Goal: Task Accomplishment & Management: Complete application form

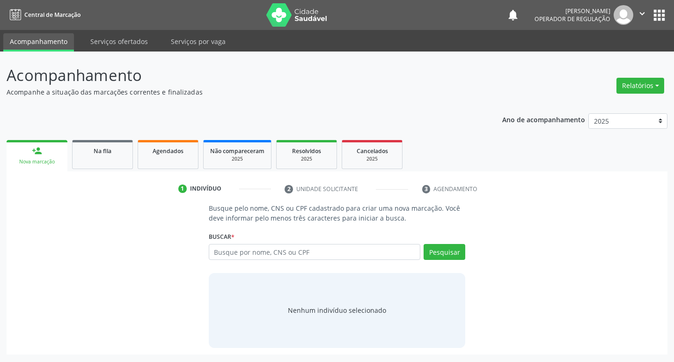
click at [259, 250] on input "text" at bounding box center [315, 252] width 212 height 16
type input "706903197507636"
click at [446, 255] on button "Pesquisar" at bounding box center [445, 252] width 42 height 16
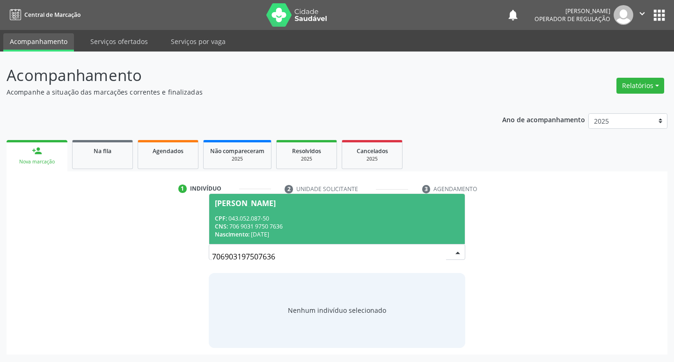
click at [268, 199] on div "Maria de Lourdes Leandro de Souza" at bounding box center [245, 202] width 61 height 7
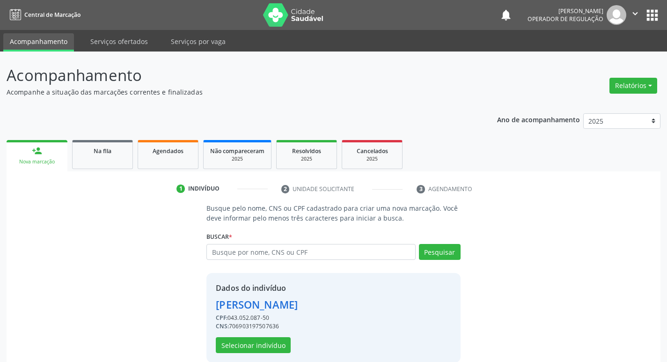
click at [255, 353] on div "Dados do indivíduo Maria de Lourdes Leandro de Souza CPF: 043.052.087-50 CNS: 7…" at bounding box center [333, 317] width 254 height 89
click at [256, 342] on button "Selecionar indivíduo" at bounding box center [253, 345] width 75 height 16
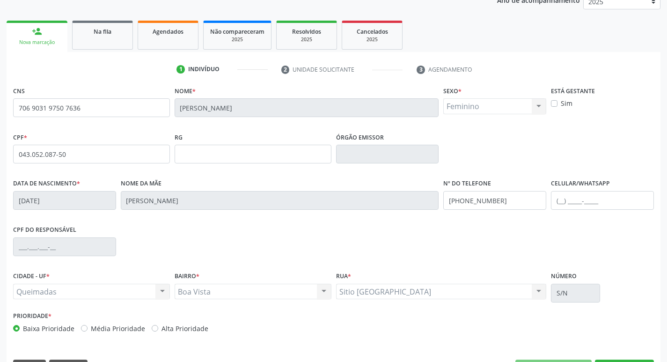
scroll to position [146, 0]
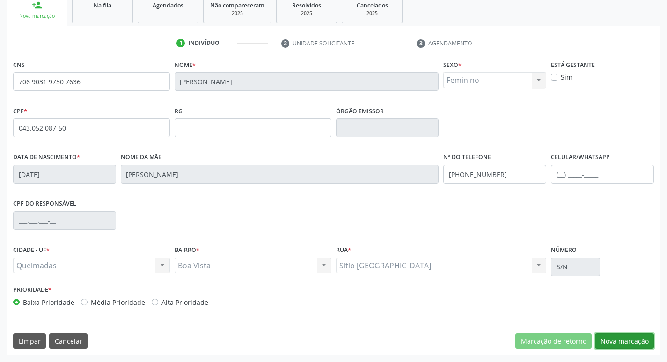
click at [634, 343] on button "Nova marcação" at bounding box center [624, 341] width 59 height 16
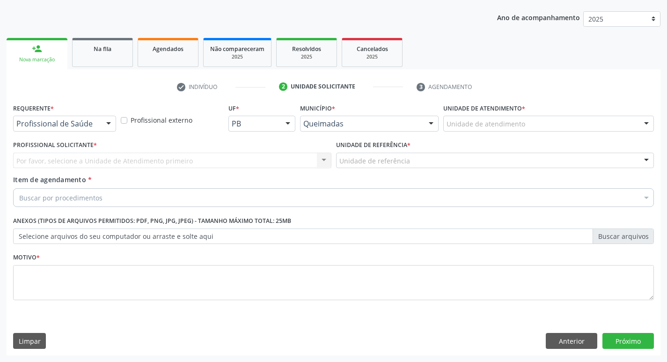
scroll to position [102, 0]
click at [108, 125] on div at bounding box center [109, 124] width 14 height 16
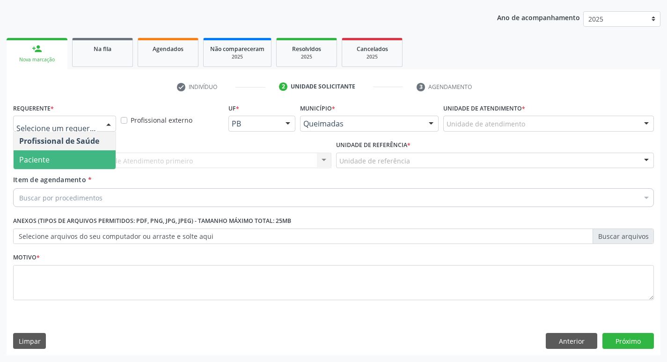
click at [44, 161] on span "Paciente" at bounding box center [34, 159] width 30 height 10
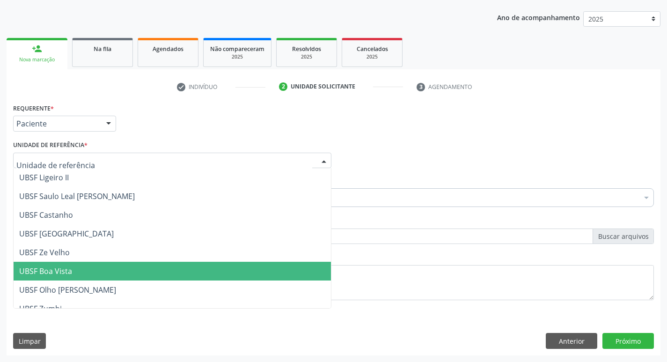
click at [97, 274] on span "UBSF Boa Vista" at bounding box center [172, 271] width 317 height 19
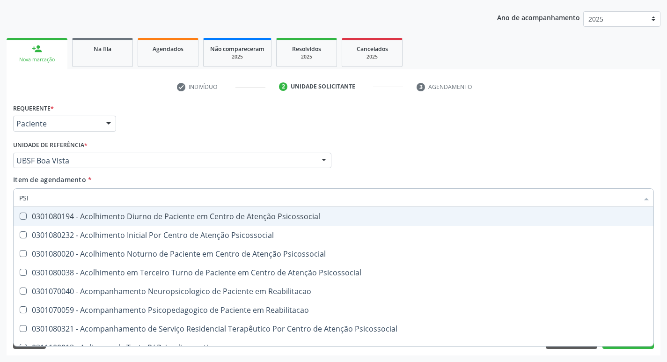
type input "PSIQ"
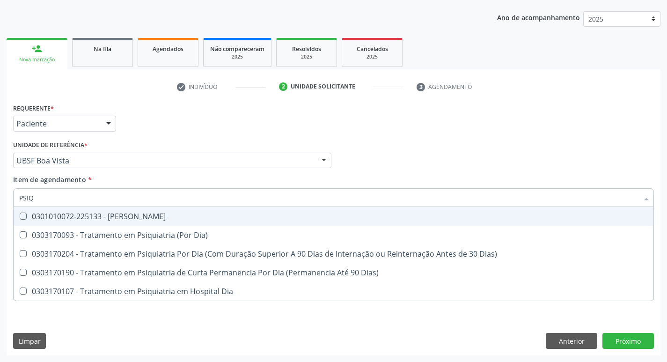
click at [19, 214] on div at bounding box center [17, 215] width 7 height 7
checkbox Psiquiatra "true"
click at [491, 157] on div "Profissional Solicitante Por favor, selecione a Unidade de Atendimento primeiro…" at bounding box center [333, 156] width 645 height 37
checkbox Dia\) "true"
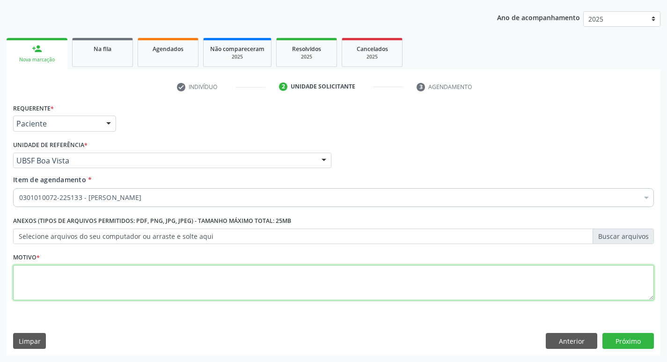
click at [60, 275] on textarea at bounding box center [333, 283] width 641 height 36
type textarea "CONSULTA MATHEUS 08/2025"
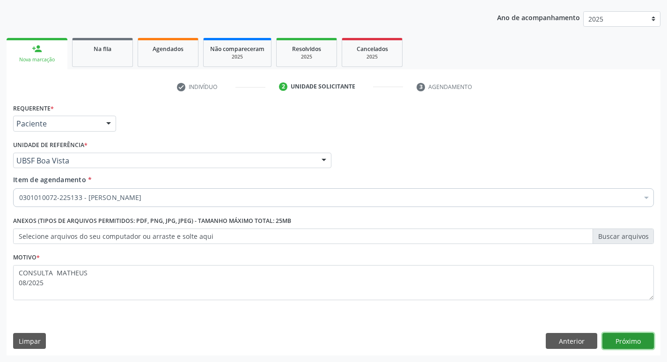
click at [621, 341] on button "Próximo" at bounding box center [627, 341] width 51 height 16
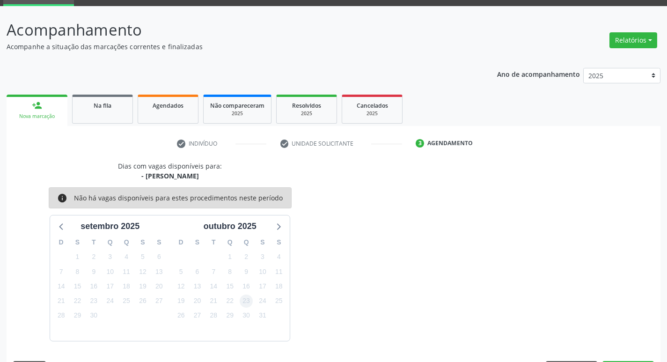
scroll to position [73, 0]
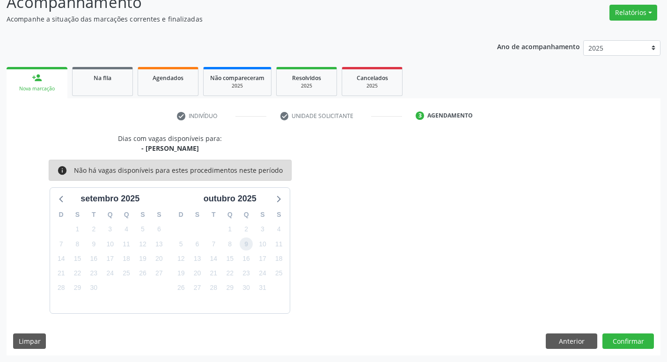
click at [247, 243] on span "9" at bounding box center [246, 243] width 13 height 13
click at [259, 243] on span "10" at bounding box center [262, 243] width 13 height 13
click at [622, 338] on button "Confirmar" at bounding box center [627, 341] width 51 height 16
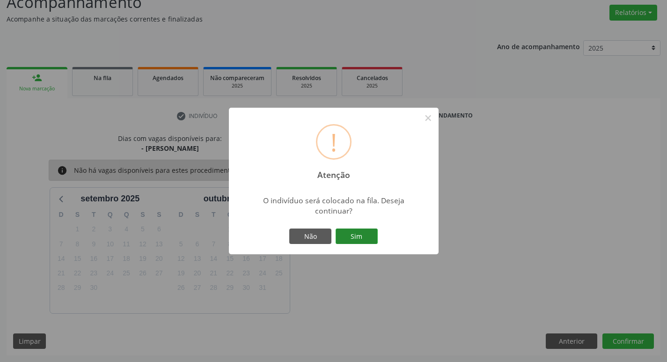
click at [354, 242] on button "Sim" at bounding box center [357, 236] width 42 height 16
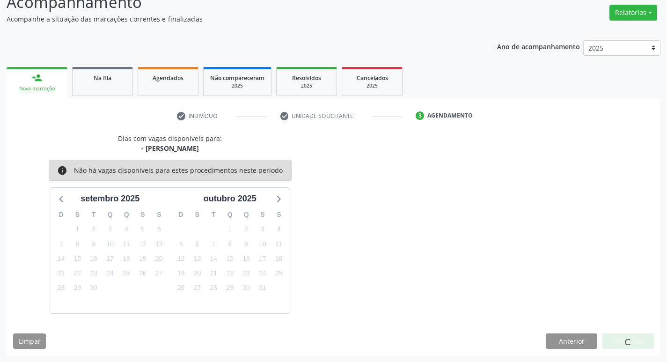
scroll to position [0, 0]
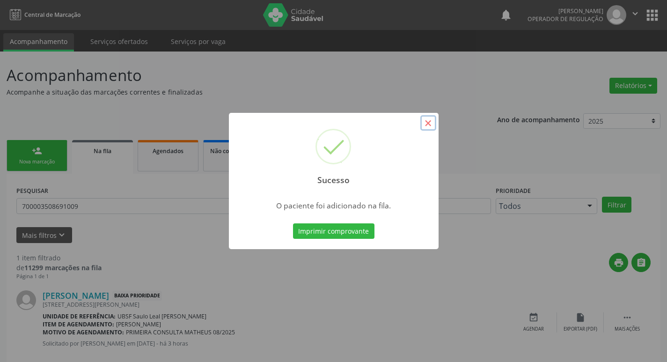
click at [424, 123] on button "×" at bounding box center [428, 123] width 16 height 16
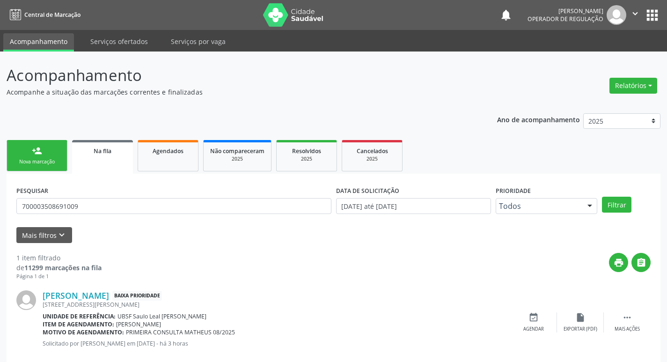
click at [39, 170] on link "person_add Nova marcação" at bounding box center [37, 155] width 61 height 31
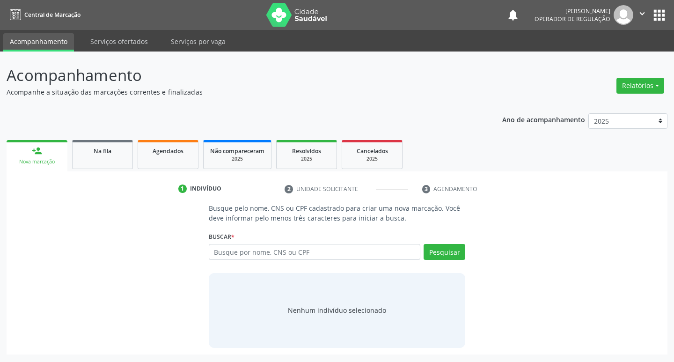
click at [42, 152] on div "person_add" at bounding box center [37, 151] width 10 height 10
click at [268, 246] on input "text" at bounding box center [315, 252] width 212 height 16
click at [294, 251] on input "text" at bounding box center [315, 252] width 212 height 16
click at [275, 252] on input "text" at bounding box center [315, 252] width 212 height 16
type input "704104139230076"
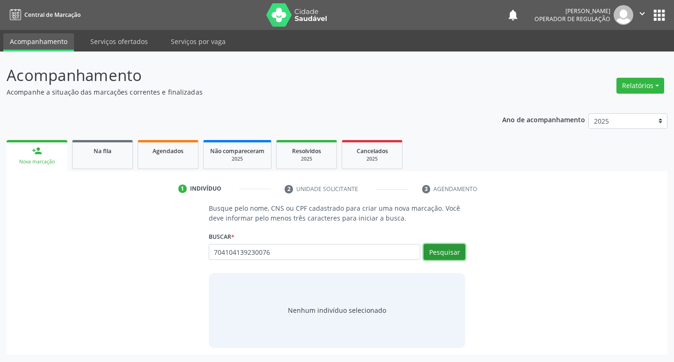
click at [445, 255] on button "Pesquisar" at bounding box center [445, 252] width 42 height 16
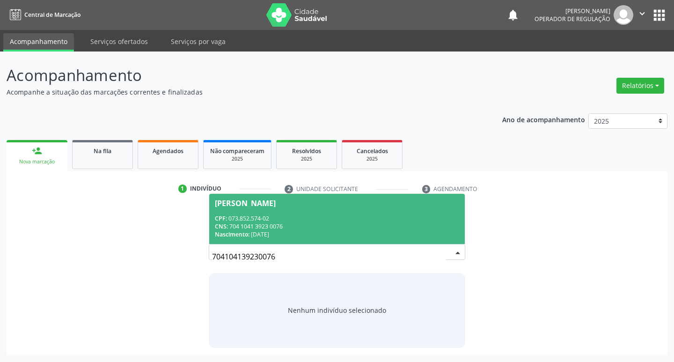
click at [276, 204] on div "Adeilma Barbosa da Silva Santos" at bounding box center [245, 202] width 61 height 7
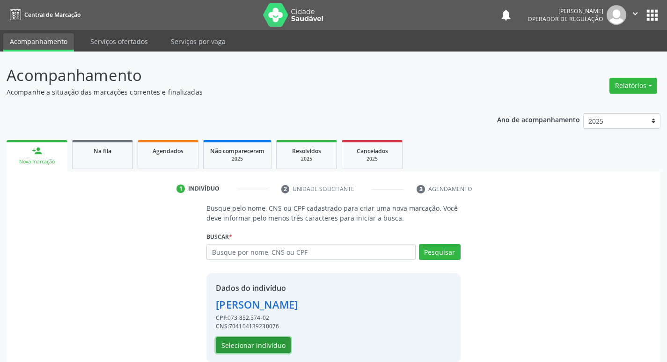
click at [247, 348] on button "Selecionar indivíduo" at bounding box center [253, 345] width 75 height 16
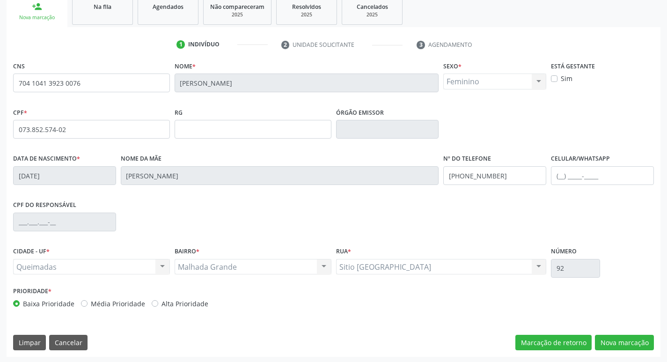
scroll to position [146, 0]
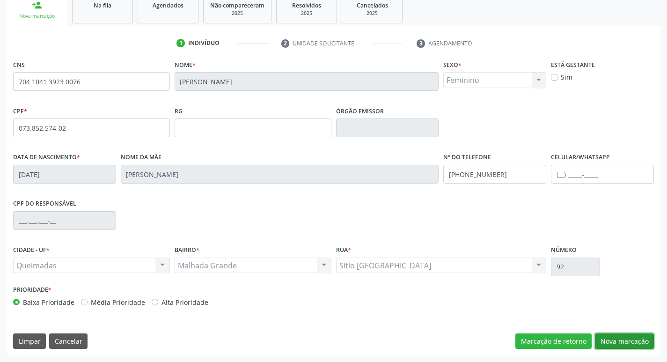
click at [625, 343] on button "Nova marcação" at bounding box center [624, 341] width 59 height 16
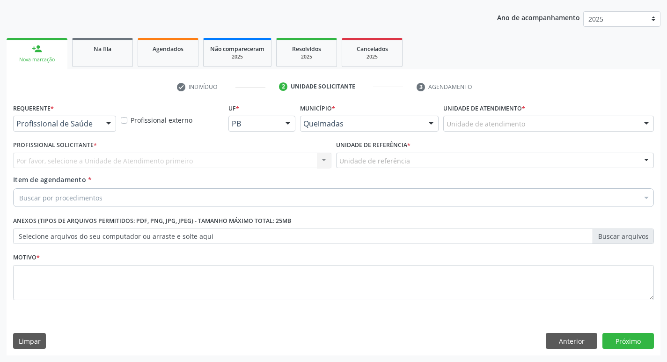
scroll to position [102, 0]
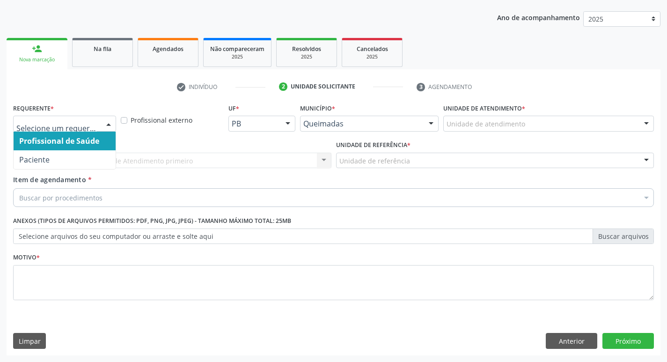
click at [110, 125] on div at bounding box center [109, 124] width 14 height 16
click at [90, 149] on span "Profissional de Saúde" at bounding box center [65, 140] width 102 height 19
click at [110, 119] on div at bounding box center [109, 124] width 14 height 16
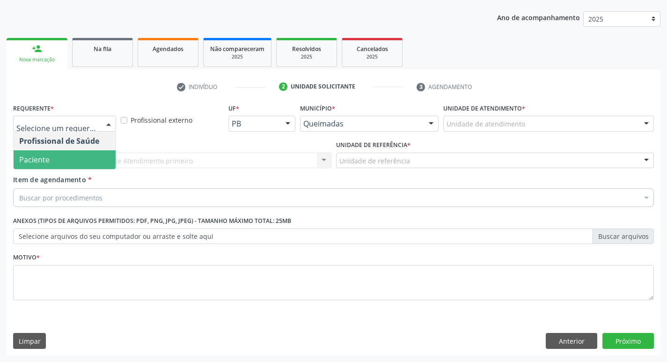
click at [60, 154] on span "Paciente" at bounding box center [65, 159] width 102 height 19
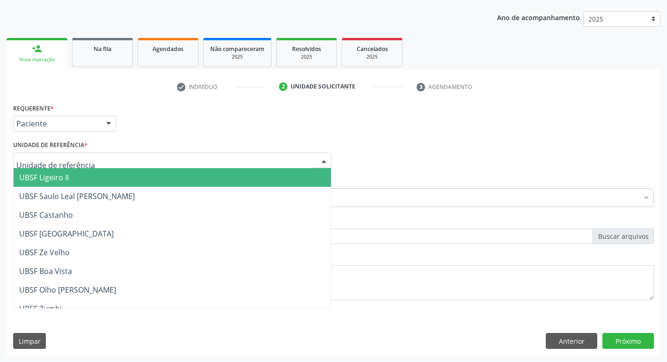
click at [53, 153] on div at bounding box center [172, 161] width 318 height 16
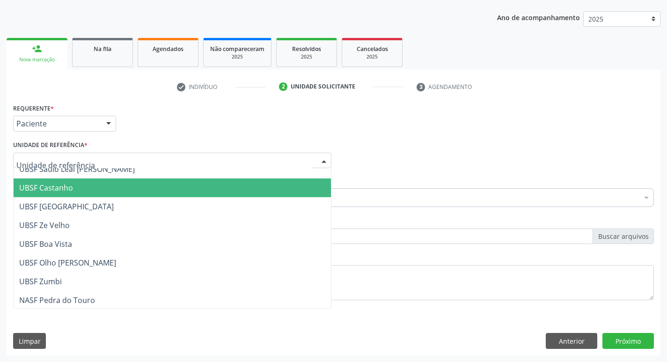
scroll to position [187, 0]
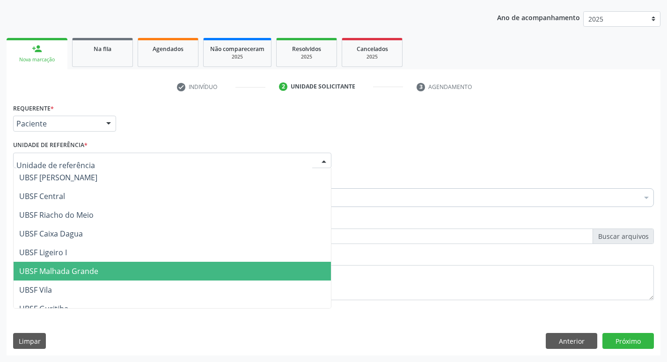
click at [52, 273] on span "UBSF Malhada Grande" at bounding box center [58, 271] width 79 height 10
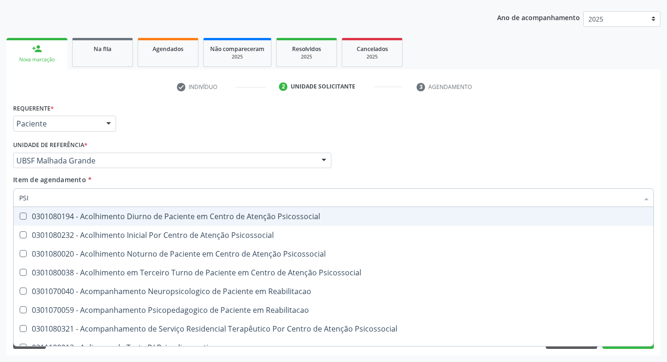
type input "PSIQ"
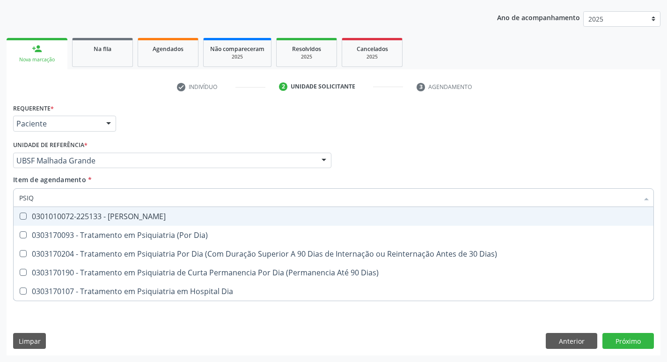
click at [21, 219] on Psiquiatra at bounding box center [23, 215] width 7 height 7
click at [20, 219] on Psiquiatra "checkbox" at bounding box center [17, 216] width 6 height 6
checkbox Psiquiatra "true"
click at [391, 151] on div "Profissional Solicitante Por favor, selecione a Unidade de Atendimento primeiro…" at bounding box center [333, 156] width 645 height 37
checkbox Dia\) "true"
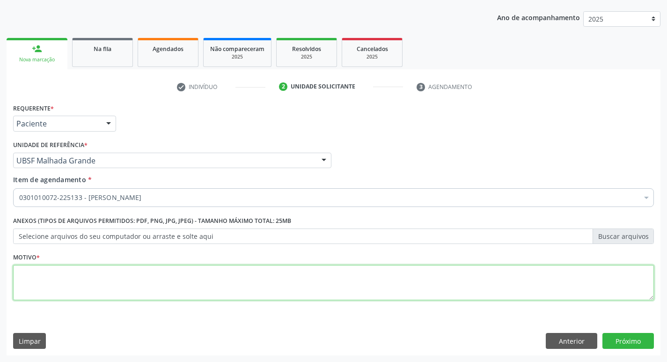
click at [23, 281] on textarea at bounding box center [333, 283] width 641 height 36
click at [42, 274] on textarea at bounding box center [333, 283] width 641 height 36
type textarea "CONSULTA MATHEUS"
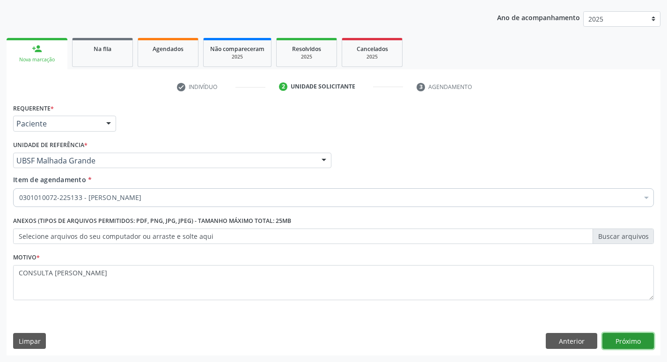
click at [608, 333] on button "Próximo" at bounding box center [627, 341] width 51 height 16
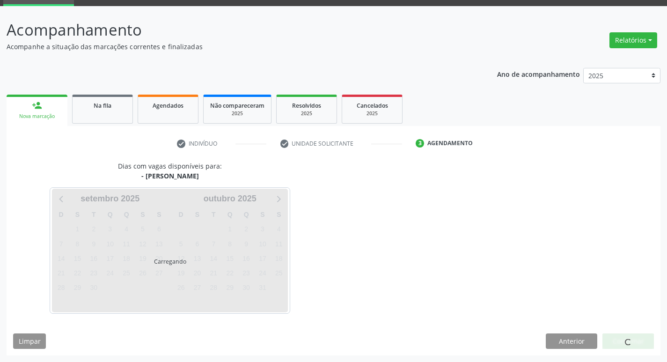
scroll to position [73, 0]
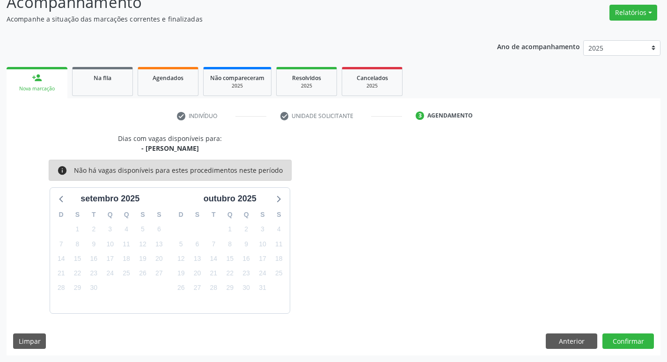
click at [251, 223] on div "2" at bounding box center [246, 229] width 13 height 15
click at [249, 226] on span "2" at bounding box center [246, 229] width 13 height 13
click at [635, 339] on button "Confirmar" at bounding box center [627, 341] width 51 height 16
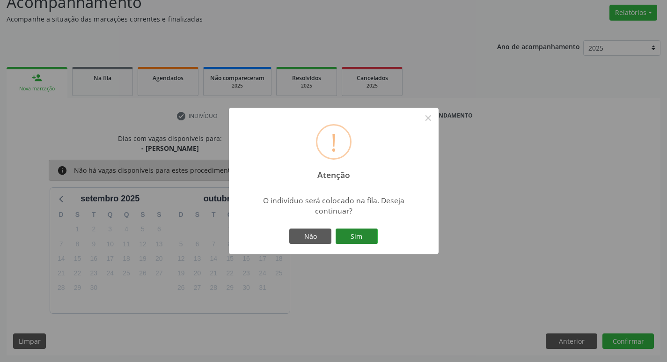
click at [355, 240] on button "Sim" at bounding box center [357, 236] width 42 height 16
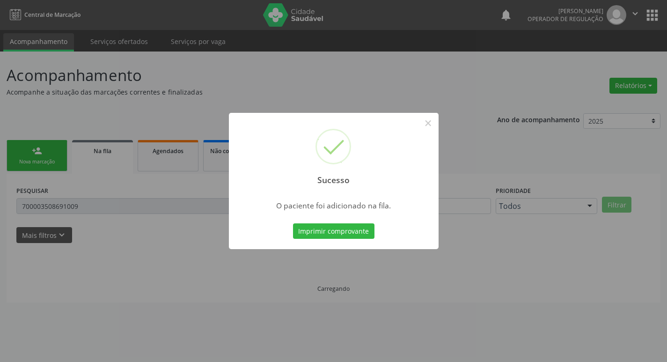
scroll to position [0, 0]
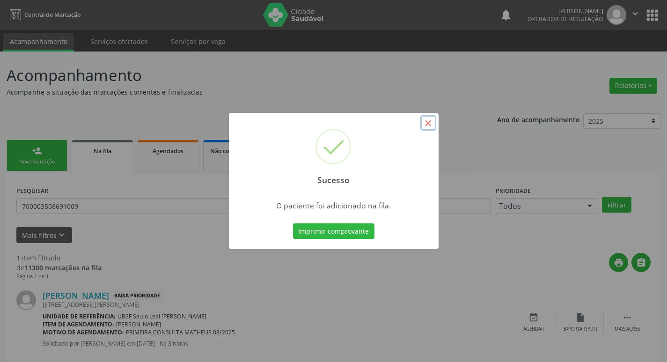
click at [426, 123] on button "×" at bounding box center [428, 123] width 16 height 16
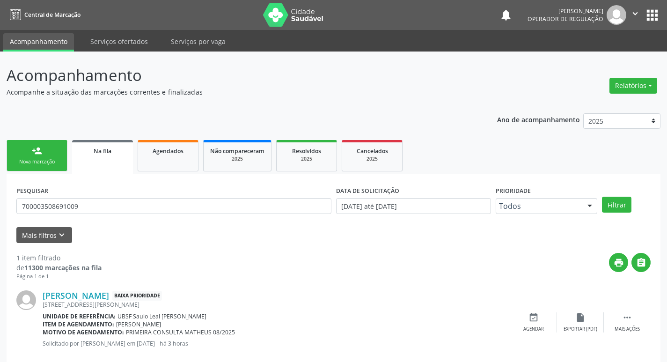
click at [42, 161] on div "Nova marcação" at bounding box center [37, 161] width 47 height 7
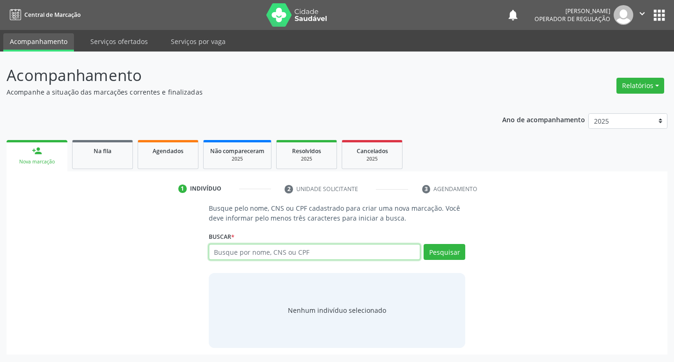
click at [232, 249] on input "text" at bounding box center [315, 252] width 212 height 16
type input "700209443824321"
click at [448, 253] on button "Pesquisar" at bounding box center [445, 252] width 42 height 16
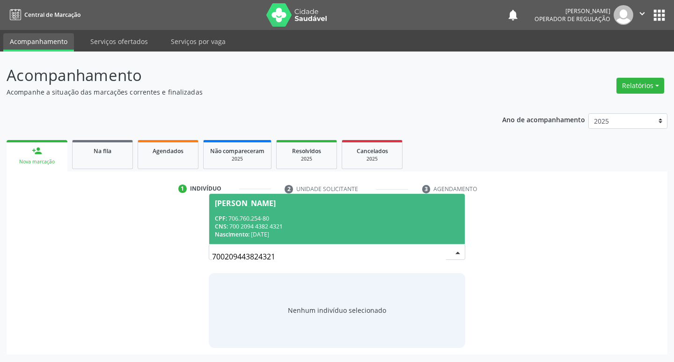
click at [221, 197] on span "Júlia Gabriely Vieira Barbosa CPF: 706.760.254-80 CNS: 700 2094 4382 4321 Nasci…" at bounding box center [337, 219] width 256 height 50
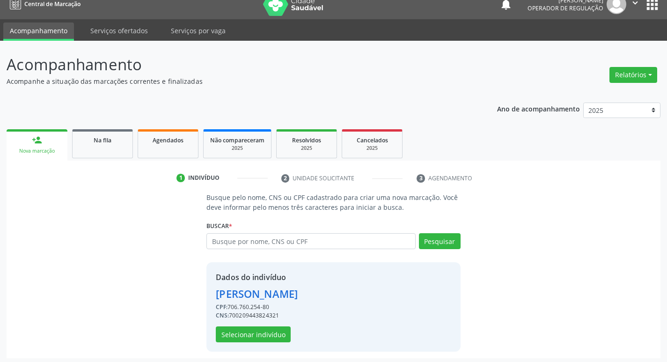
scroll to position [14, 0]
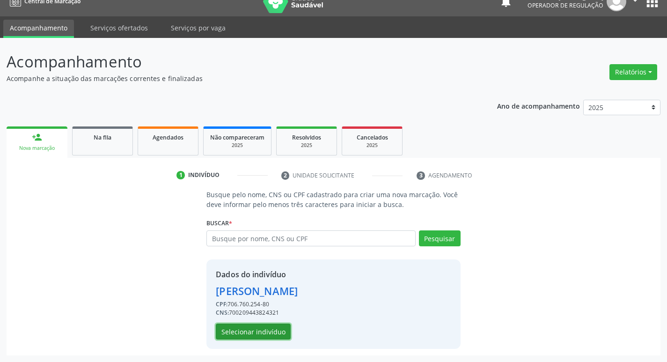
click at [245, 330] on button "Selecionar indivíduo" at bounding box center [253, 331] width 75 height 16
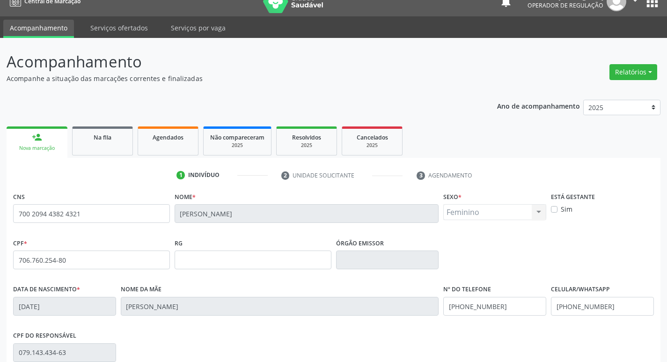
scroll to position [146, 0]
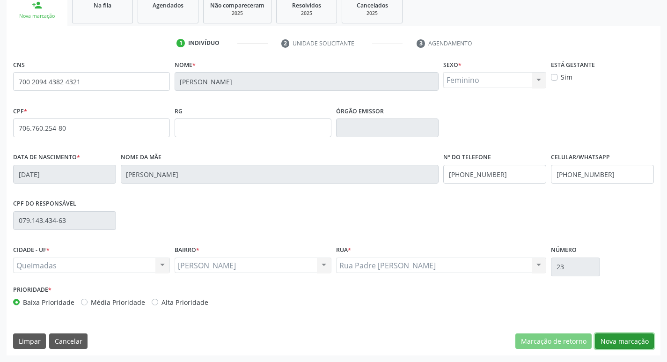
click at [617, 338] on button "Nova marcação" at bounding box center [624, 341] width 59 height 16
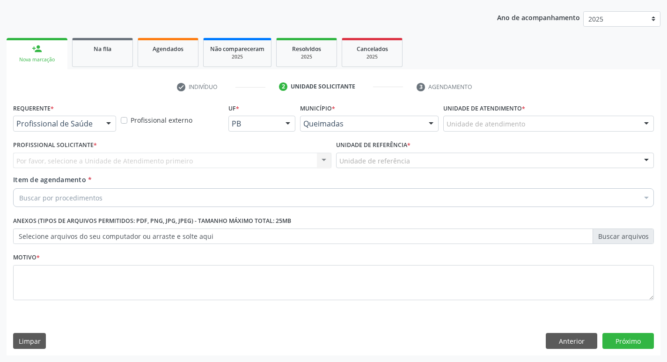
scroll to position [102, 0]
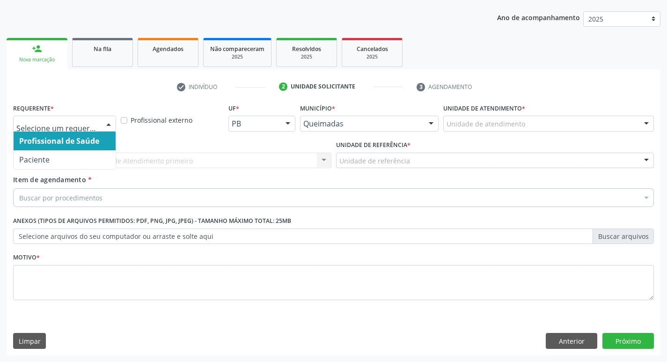
click at [110, 122] on div at bounding box center [109, 124] width 14 height 16
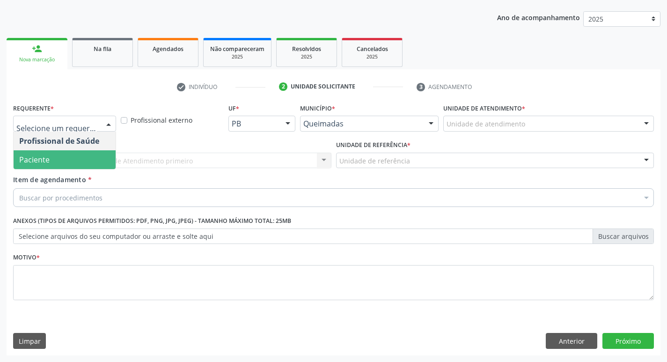
click at [75, 162] on span "Paciente" at bounding box center [65, 159] width 102 height 19
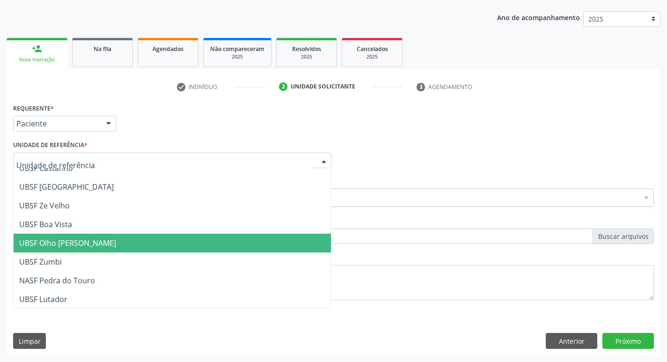
scroll to position [94, 0]
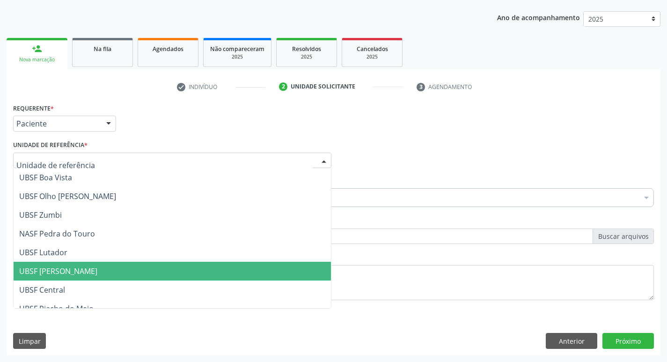
click at [85, 276] on span "UBSF [PERSON_NAME]" at bounding box center [58, 271] width 78 height 10
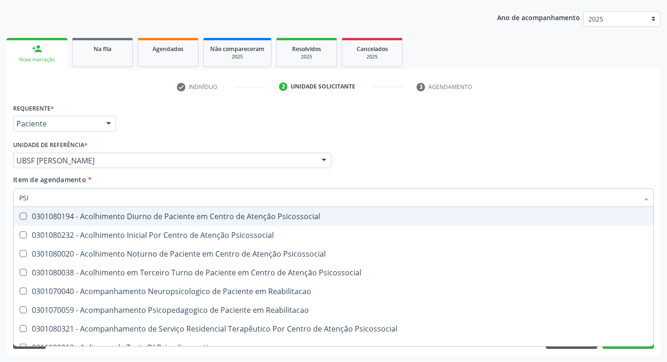
type input "PSIQ"
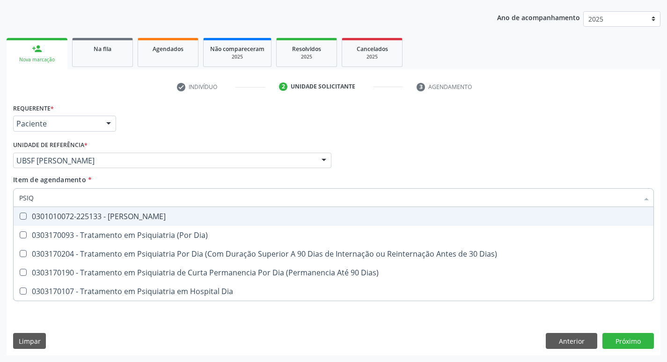
click at [20, 216] on Psiquiatra at bounding box center [23, 215] width 7 height 7
click at [20, 216] on Psiquiatra "checkbox" at bounding box center [17, 216] width 6 height 6
checkbox Psiquiatra "true"
click at [369, 168] on div "Profissional Solicitante Por favor, selecione a Unidade de Atendimento primeiro…" at bounding box center [333, 156] width 645 height 37
checkbox Dia\) "true"
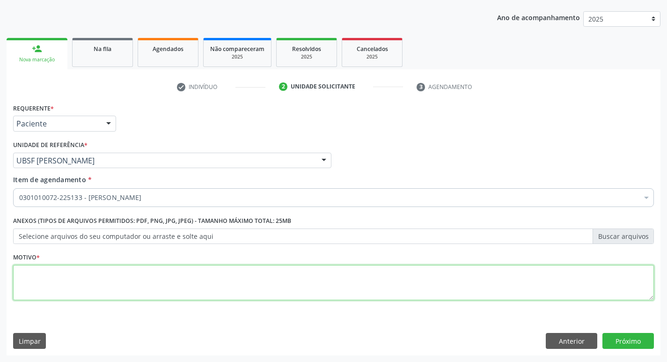
click at [43, 278] on textarea at bounding box center [333, 283] width 641 height 36
click at [66, 282] on textarea at bounding box center [333, 283] width 641 height 36
type textarea "CONSULTA MATHEUS 08/2025"
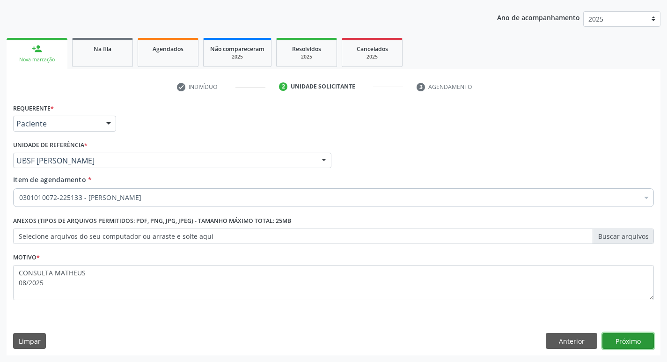
click at [637, 344] on button "Próximo" at bounding box center [627, 341] width 51 height 16
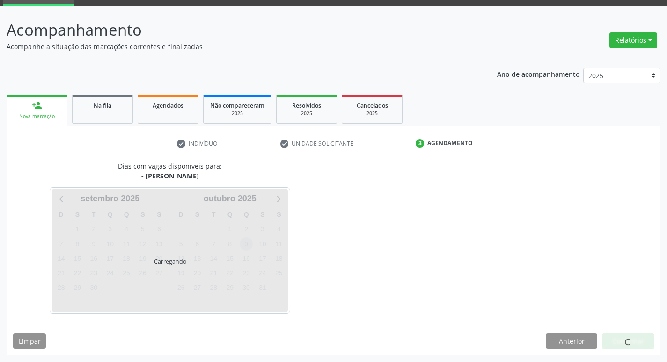
scroll to position [73, 0]
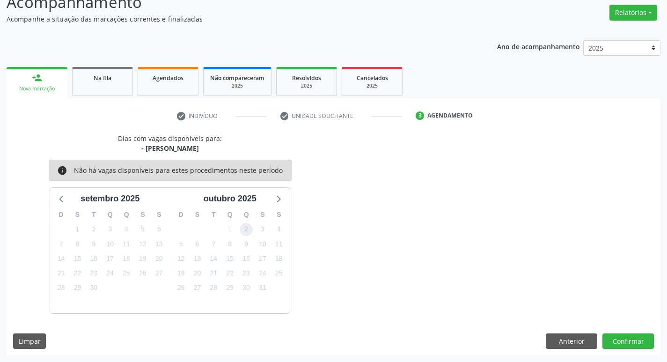
click at [249, 231] on span "2" at bounding box center [246, 229] width 13 height 13
click at [626, 346] on button "Confirmar" at bounding box center [627, 341] width 51 height 16
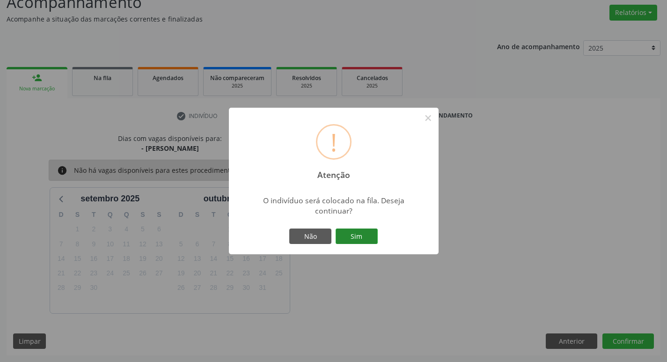
click at [374, 236] on button "Sim" at bounding box center [357, 236] width 42 height 16
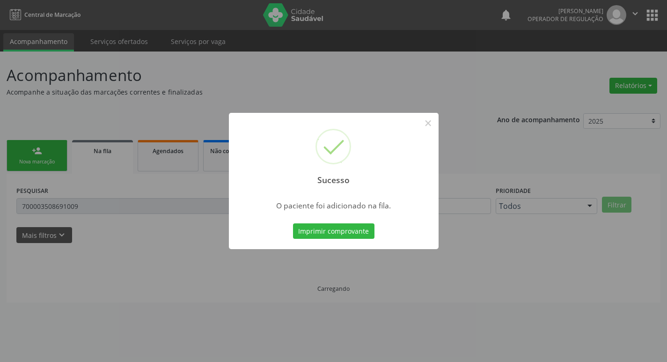
scroll to position [0, 0]
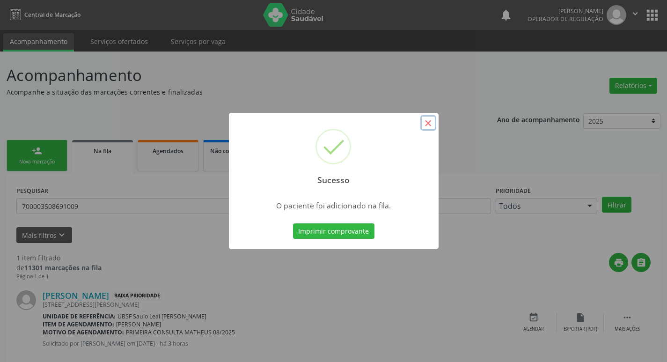
click at [426, 123] on button "×" at bounding box center [428, 123] width 16 height 16
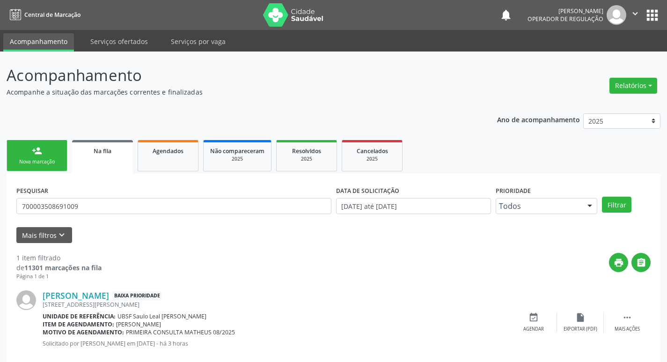
drag, startPoint x: 427, startPoint y: 123, endPoint x: 250, endPoint y: 75, distance: 183.5
click at [250, 75] on p "Acompanhamento" at bounding box center [236, 75] width 458 height 23
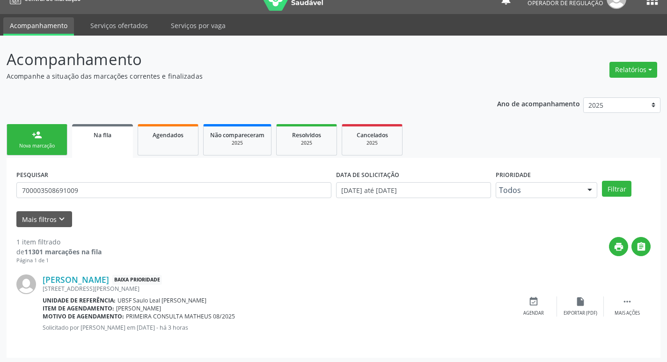
scroll to position [18, 0]
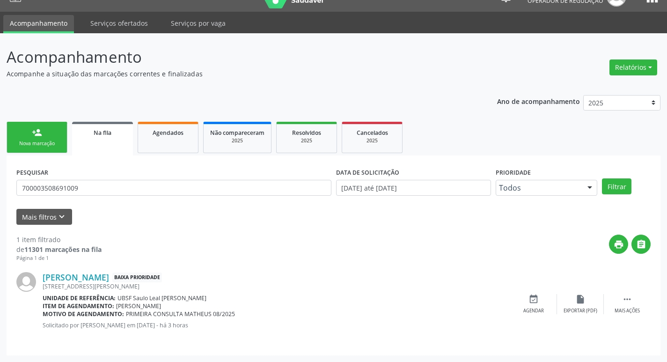
drag, startPoint x: 249, startPoint y: 76, endPoint x: 240, endPoint y: 81, distance: 10.9
click at [240, 81] on div "Acompanhamento Acompanhe a situação das marcações correntes e finalizadas Relat…" at bounding box center [334, 200] width 654 height 310
click at [59, 143] on div "Nova marcação" at bounding box center [37, 143] width 47 height 7
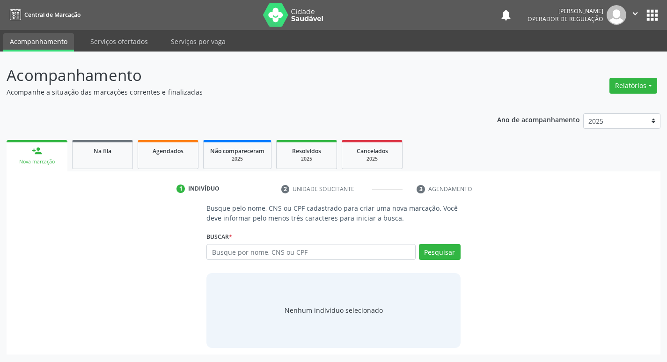
scroll to position [0, 0]
click at [247, 252] on input "text" at bounding box center [315, 252] width 212 height 16
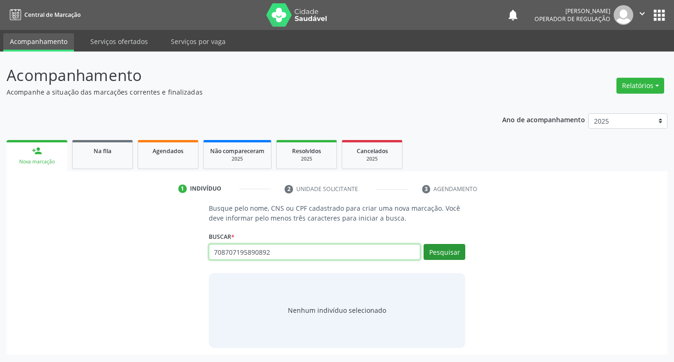
type input "708707195890892"
click at [455, 252] on button "Pesquisar" at bounding box center [445, 252] width 42 height 16
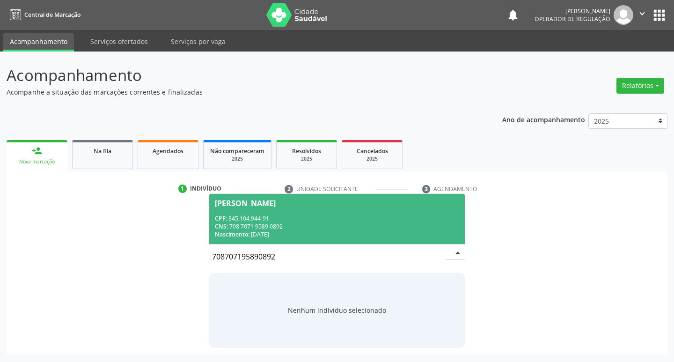
click at [276, 199] on div "Jacinta de Paula Guedes" at bounding box center [245, 202] width 61 height 7
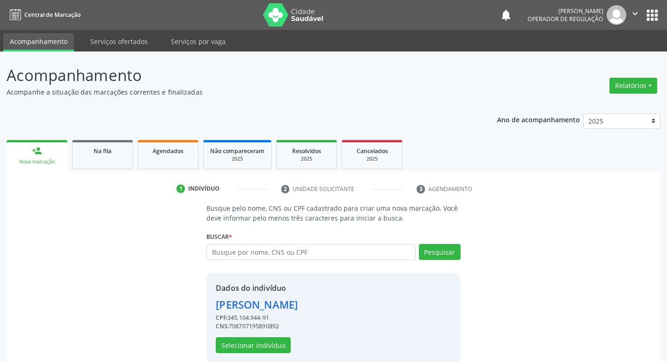
click at [295, 308] on div "Jacinta de Paula Guedes" at bounding box center [257, 304] width 82 height 15
click at [259, 345] on button "Selecionar indivíduo" at bounding box center [253, 345] width 75 height 16
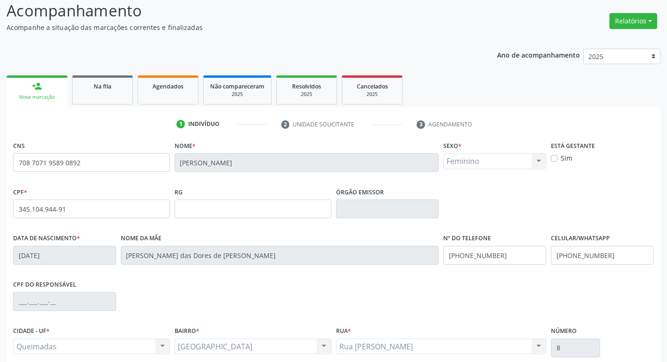
scroll to position [146, 0]
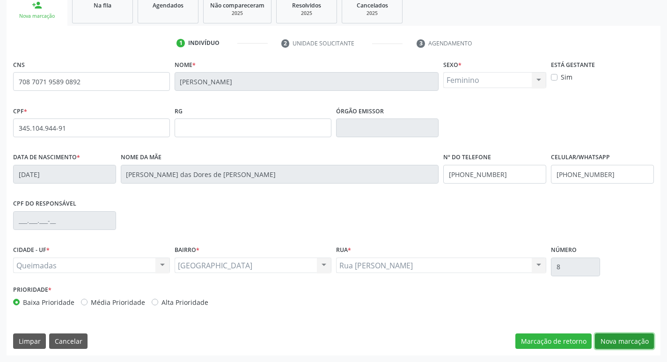
click at [612, 343] on button "Nova marcação" at bounding box center [624, 341] width 59 height 16
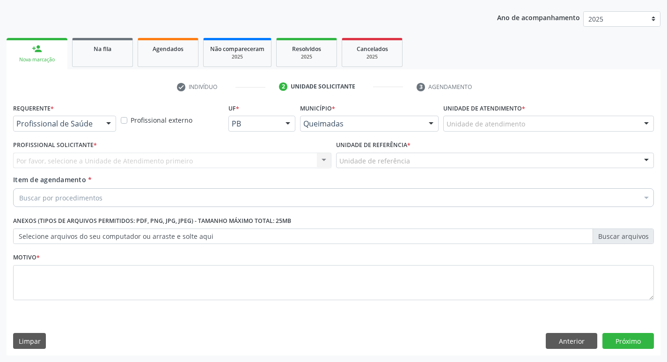
scroll to position [102, 0]
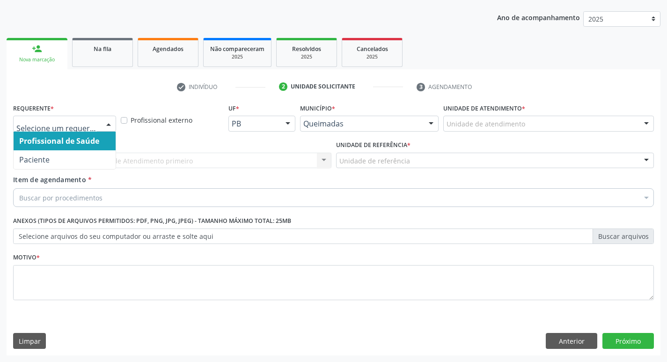
click at [110, 124] on div at bounding box center [109, 124] width 14 height 16
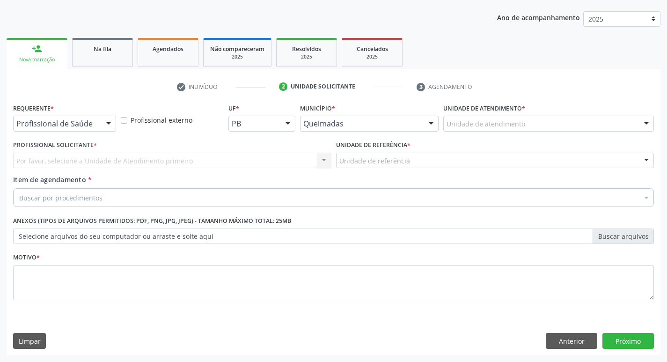
click at [86, 169] on div "Profissional Solicitante * Por favor, selecione a Unidade de Atendimento primei…" at bounding box center [172, 156] width 323 height 37
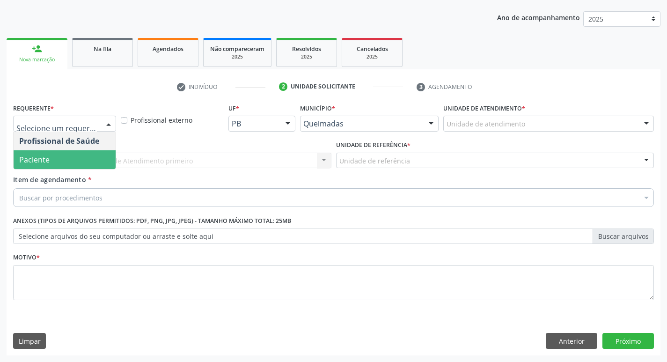
click at [113, 123] on div at bounding box center [109, 124] width 14 height 16
click at [83, 164] on span "Paciente" at bounding box center [65, 159] width 102 height 19
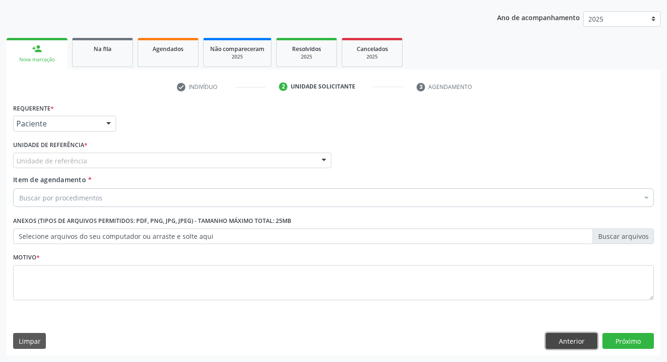
click at [569, 347] on button "Anterior" at bounding box center [571, 341] width 51 height 16
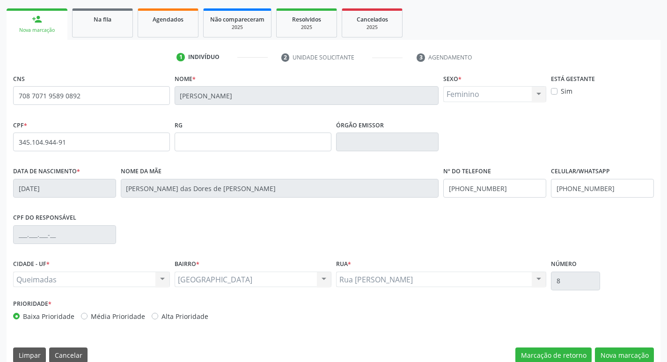
scroll to position [146, 0]
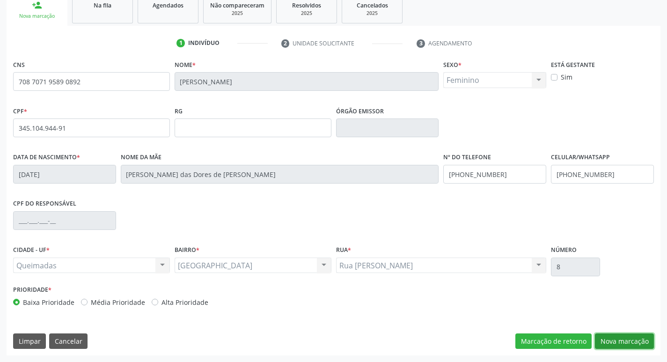
click at [613, 336] on button "Nova marcação" at bounding box center [624, 341] width 59 height 16
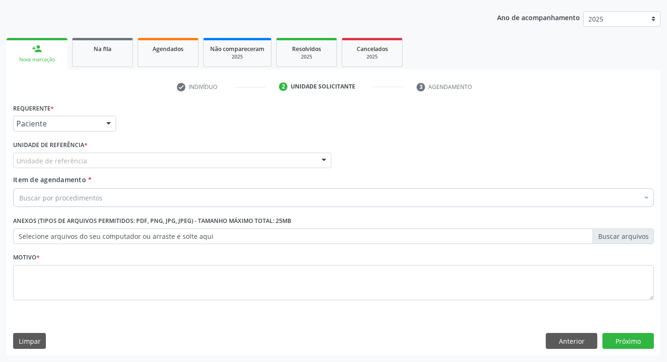
click at [111, 125] on div at bounding box center [109, 124] width 14 height 16
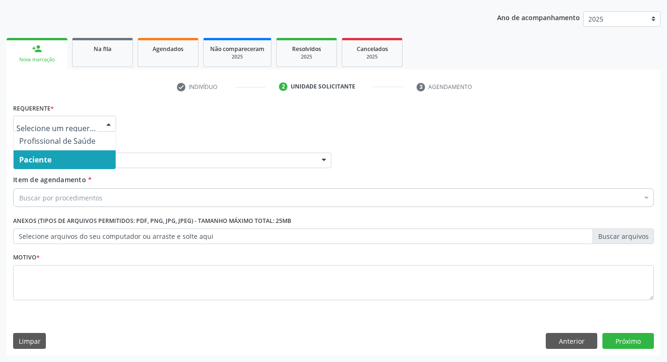
click at [97, 151] on span "Paciente" at bounding box center [65, 159] width 102 height 19
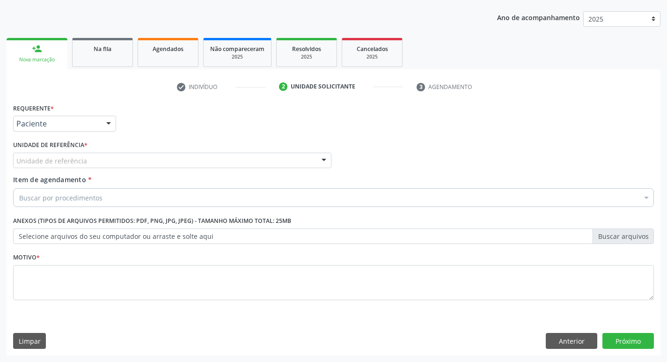
click at [93, 156] on div "Unidade de referência" at bounding box center [172, 161] width 318 height 16
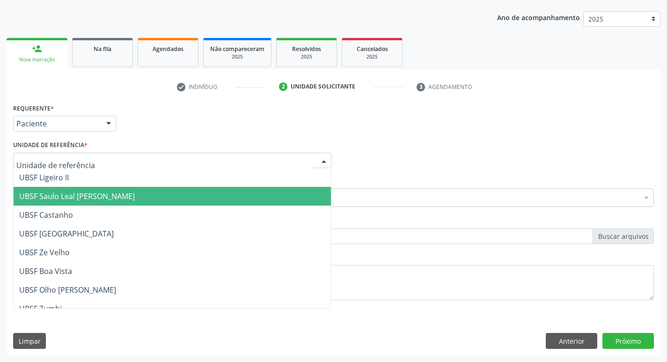
click at [89, 190] on span "UBSF Saulo Leal [PERSON_NAME]" at bounding box center [172, 196] width 317 height 19
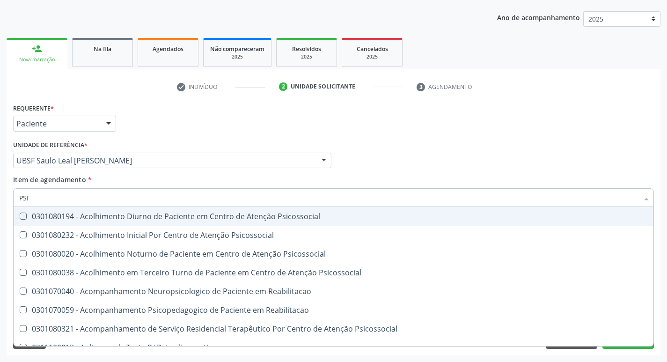
type input "PSIQ"
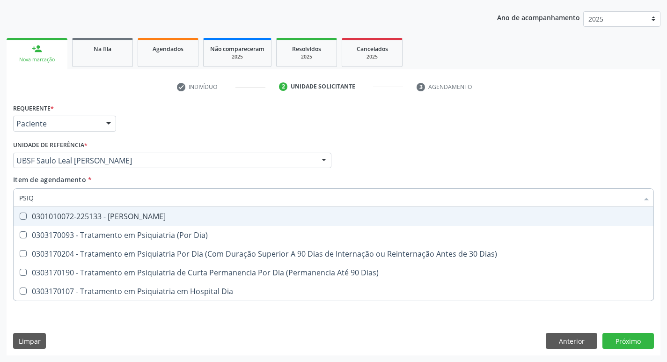
click at [21, 215] on Psiquiatra at bounding box center [23, 215] width 7 height 7
click at [20, 215] on Psiquiatra "checkbox" at bounding box center [17, 216] width 6 height 6
checkbox Psiquiatra "true"
click at [488, 139] on div "Profissional Solicitante Por favor, selecione a Unidade de Atendimento primeiro…" at bounding box center [333, 156] width 645 height 37
checkbox Dia\) "true"
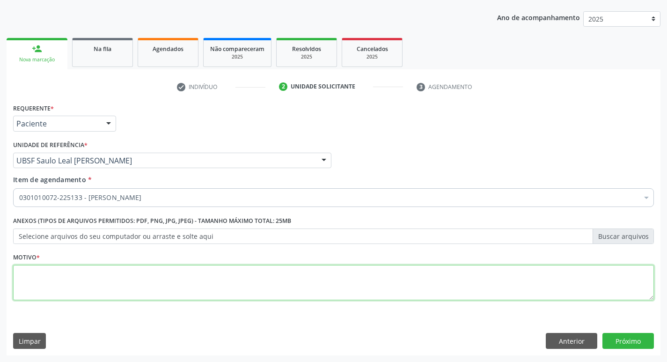
click at [22, 279] on textarea at bounding box center [333, 283] width 641 height 36
type textarea "AVALIACAO"
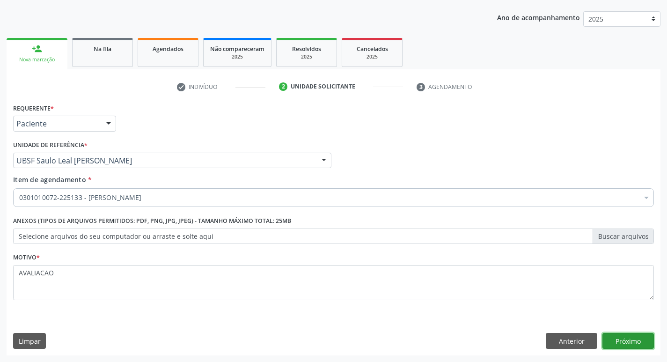
click at [634, 336] on button "Próximo" at bounding box center [627, 341] width 51 height 16
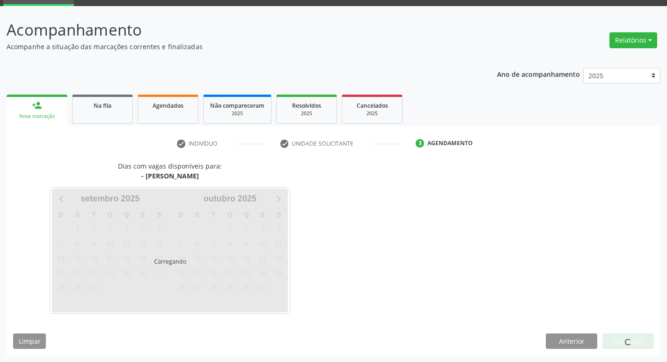
scroll to position [73, 0]
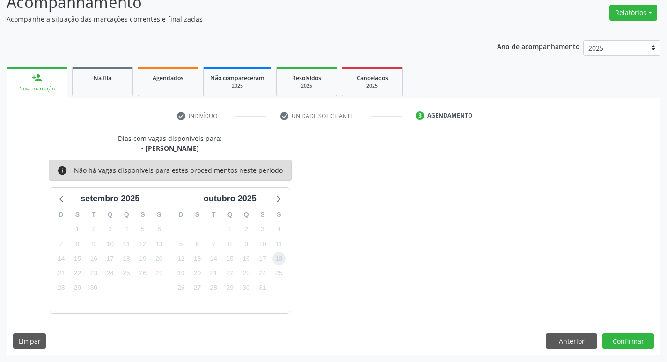
click at [277, 261] on span "18" at bounding box center [278, 258] width 13 height 13
click at [621, 340] on button "Confirmar" at bounding box center [627, 341] width 51 height 16
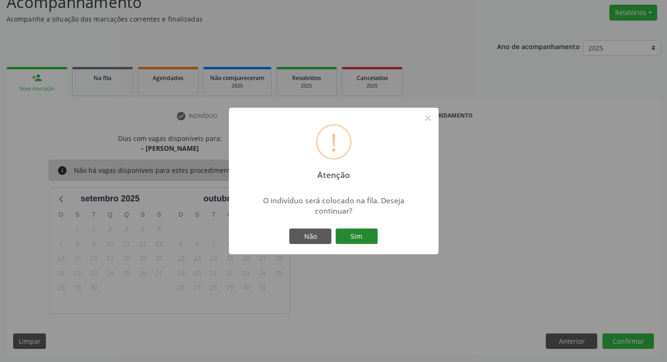
click at [359, 236] on button "Sim" at bounding box center [357, 236] width 42 height 16
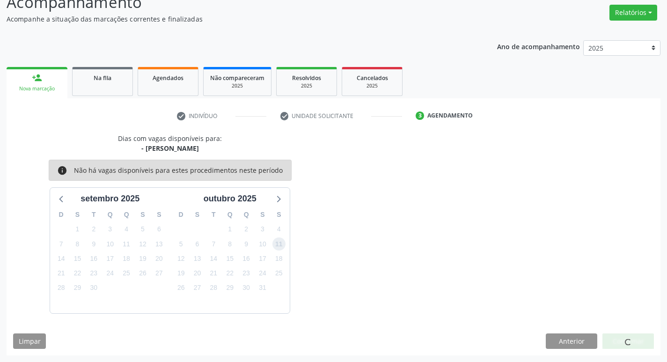
click at [284, 245] on span "11" at bounding box center [278, 243] width 13 height 13
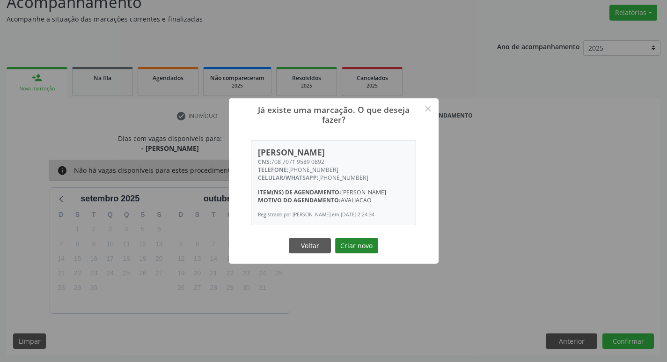
click at [345, 242] on button "Criar novo" at bounding box center [356, 246] width 43 height 16
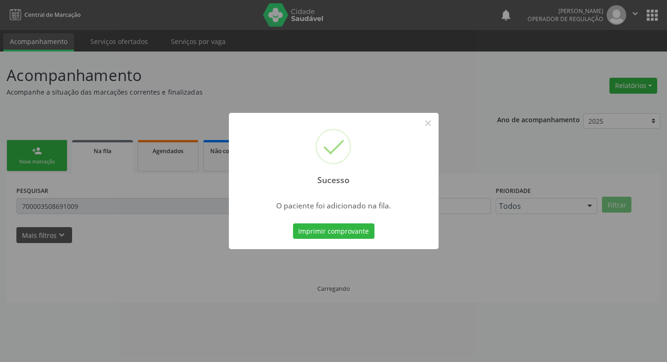
scroll to position [0, 0]
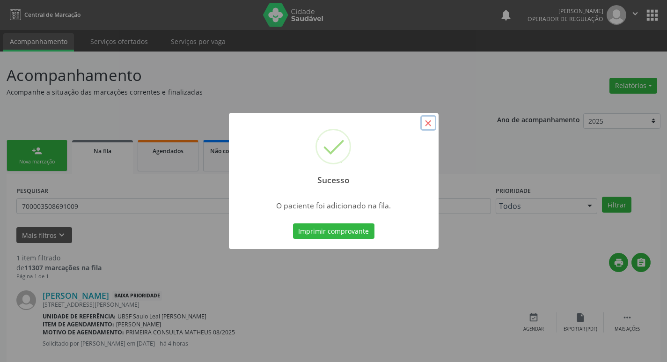
click at [431, 123] on button "×" at bounding box center [428, 123] width 16 height 16
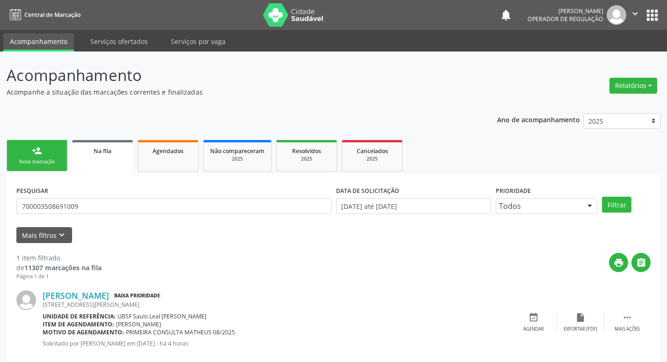
click at [38, 162] on div "Nova marcação" at bounding box center [37, 161] width 47 height 7
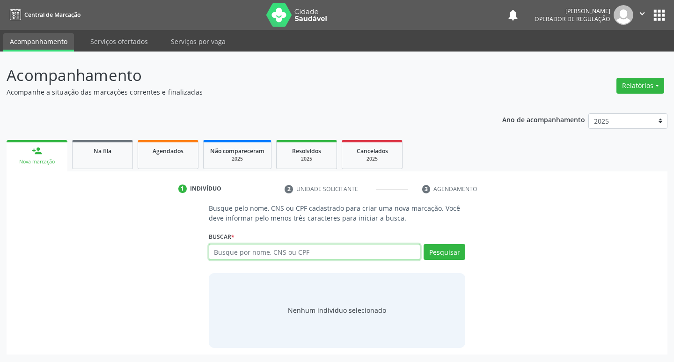
click at [231, 255] on input "text" at bounding box center [315, 252] width 212 height 16
type input "700400423196546"
click at [438, 250] on button "Pesquisar" at bounding box center [445, 252] width 42 height 16
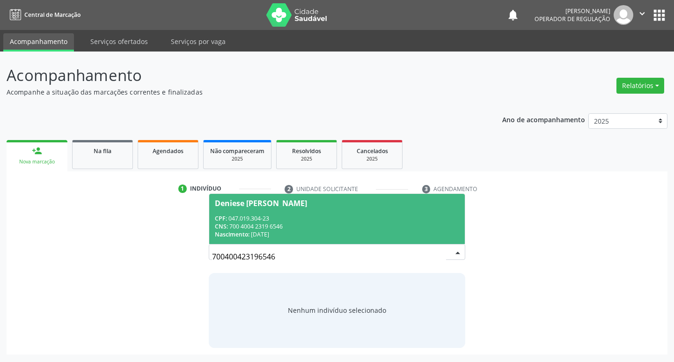
click at [254, 199] on div "Deniese Maria da Silva" at bounding box center [261, 202] width 92 height 7
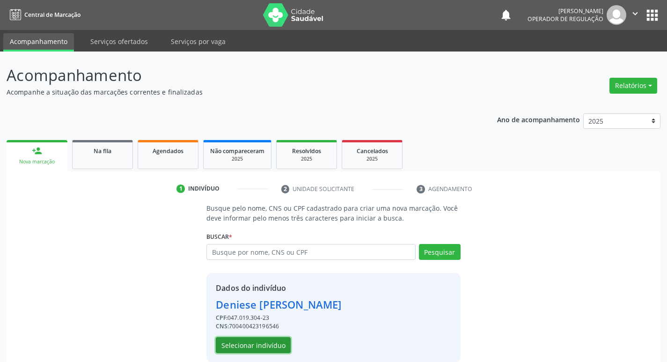
click at [272, 343] on button "Selecionar indivíduo" at bounding box center [253, 345] width 75 height 16
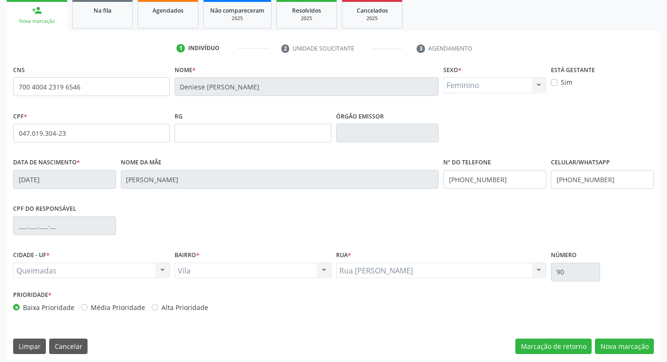
scroll to position [146, 0]
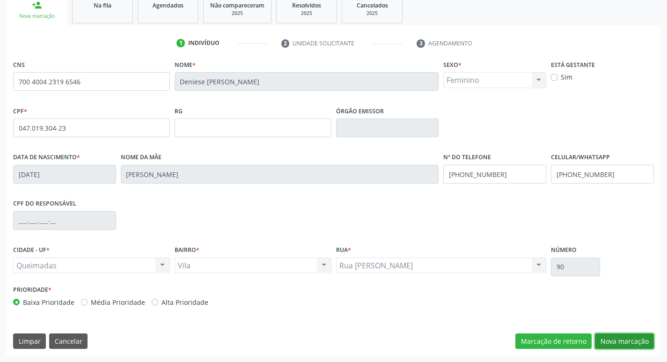
click at [618, 340] on button "Nova marcação" at bounding box center [624, 341] width 59 height 16
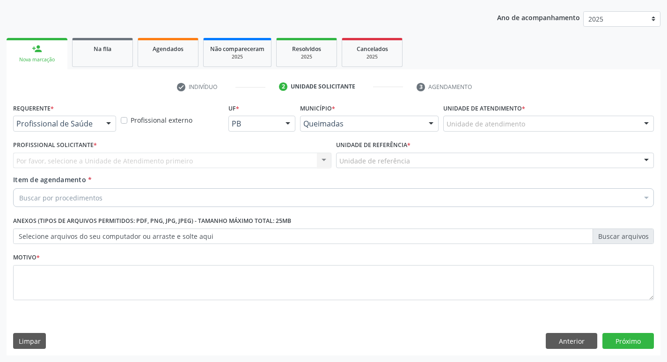
scroll to position [102, 0]
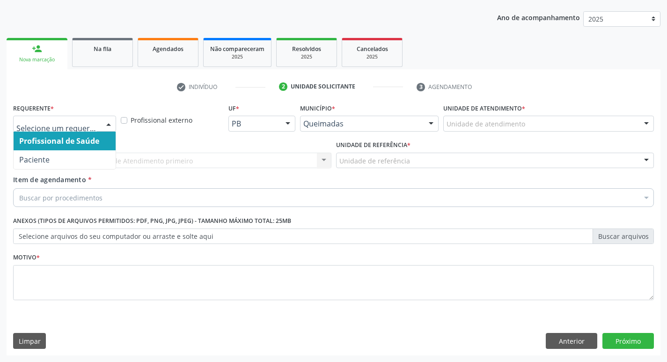
click at [113, 126] on div at bounding box center [109, 124] width 14 height 16
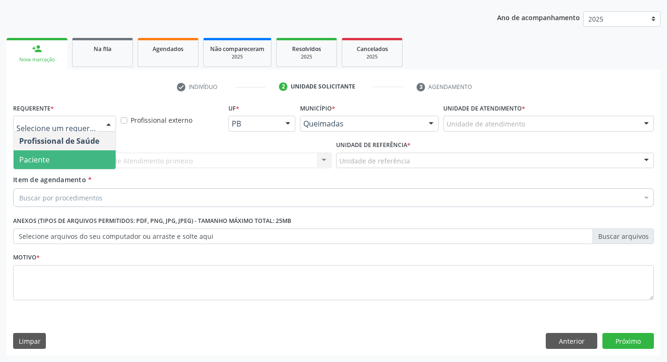
click at [102, 155] on span "Paciente" at bounding box center [65, 159] width 102 height 19
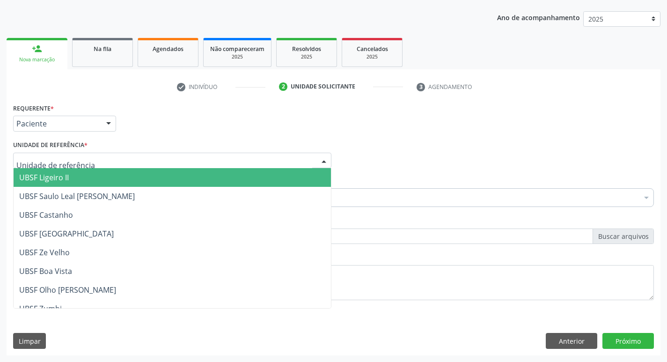
click at [101, 159] on div at bounding box center [172, 161] width 318 height 16
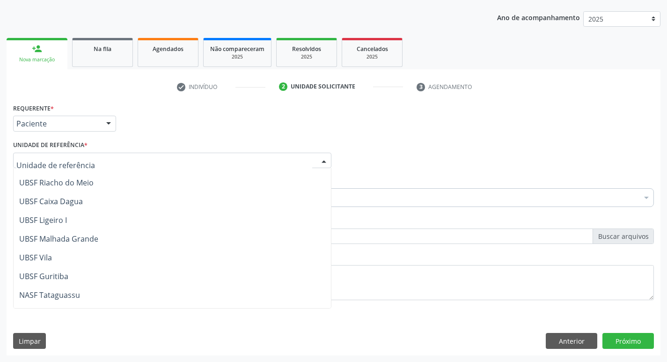
scroll to position [234, 0]
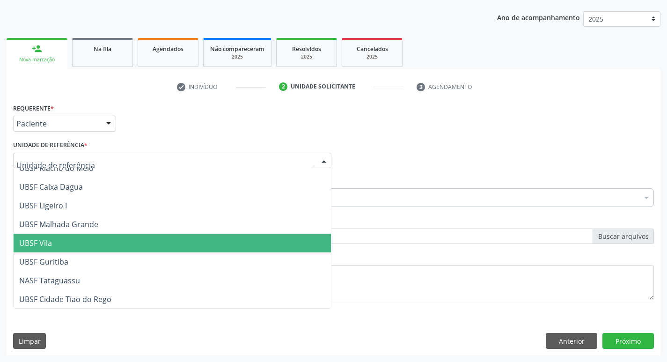
click at [60, 245] on span "UBSF Vila" at bounding box center [172, 243] width 317 height 19
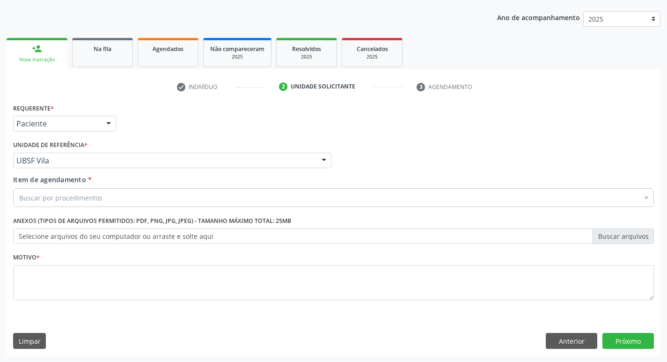
click at [44, 189] on div "Buscar por procedimentos" at bounding box center [333, 197] width 641 height 19
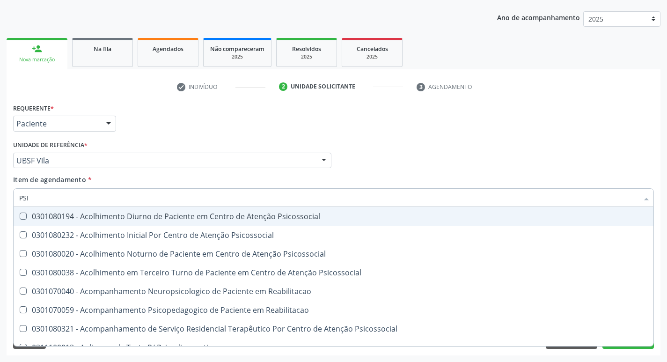
type input "PSIQ"
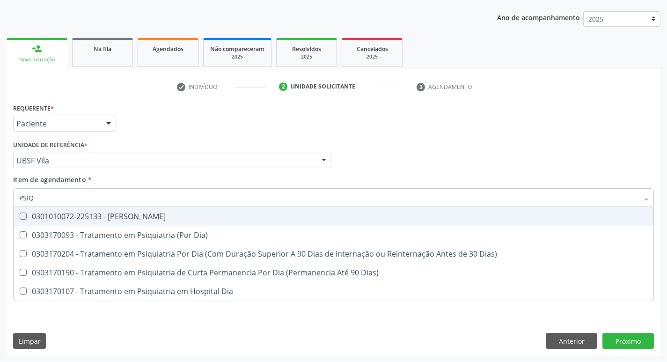
click at [23, 219] on Psiquiatra at bounding box center [23, 215] width 7 height 7
click at [20, 219] on Psiquiatra "checkbox" at bounding box center [17, 216] width 6 height 6
checkbox Psiquiatra "true"
click at [379, 174] on div "Profissional Solicitante Por favor, selecione a Unidade de Atendimento primeiro…" at bounding box center [333, 156] width 645 height 37
checkbox Dia\) "true"
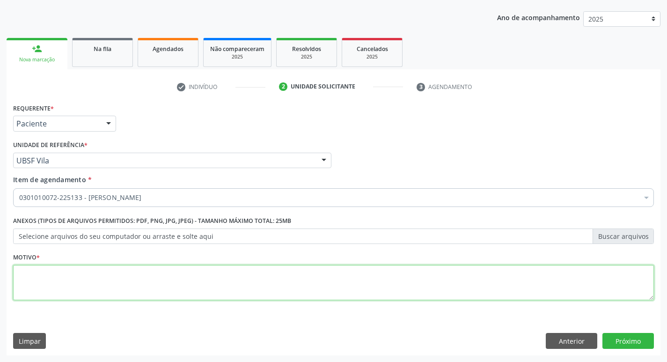
click at [35, 274] on textarea at bounding box center [333, 283] width 641 height 36
type textarea "AVALIACAO"
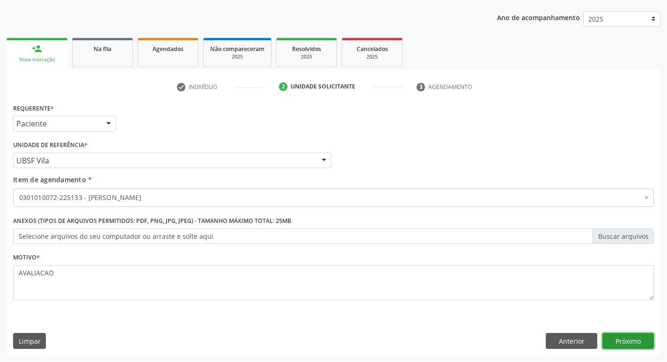
click at [642, 335] on button "Próximo" at bounding box center [627, 341] width 51 height 16
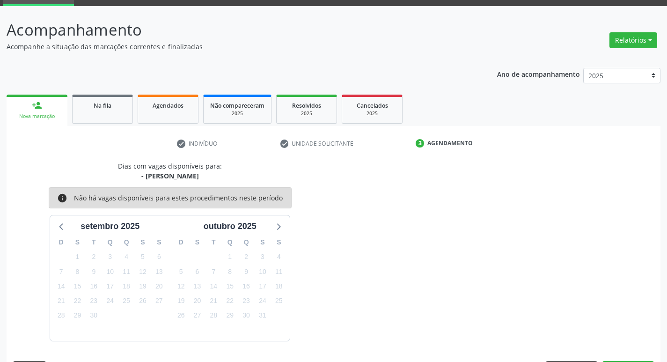
scroll to position [73, 0]
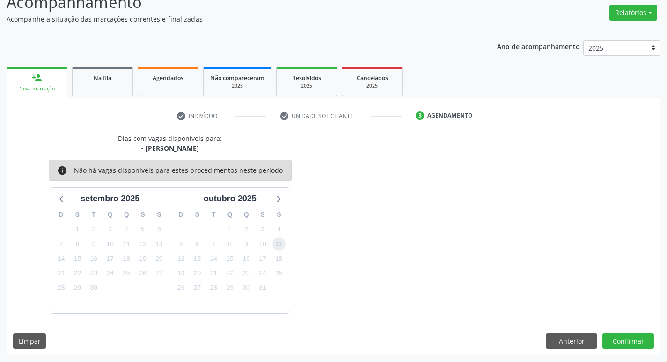
click at [279, 243] on span "11" at bounding box center [278, 243] width 13 height 13
click at [628, 338] on button "Confirmar" at bounding box center [627, 341] width 51 height 16
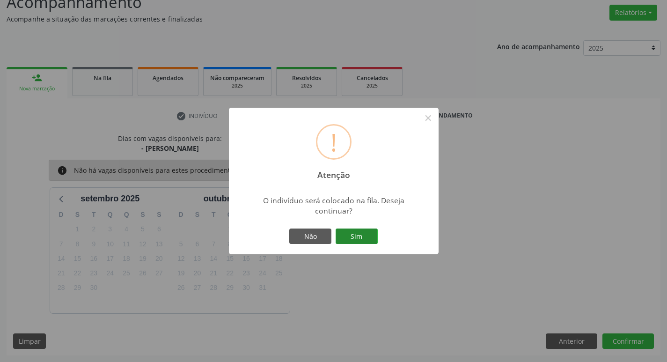
click at [355, 234] on button "Sim" at bounding box center [357, 236] width 42 height 16
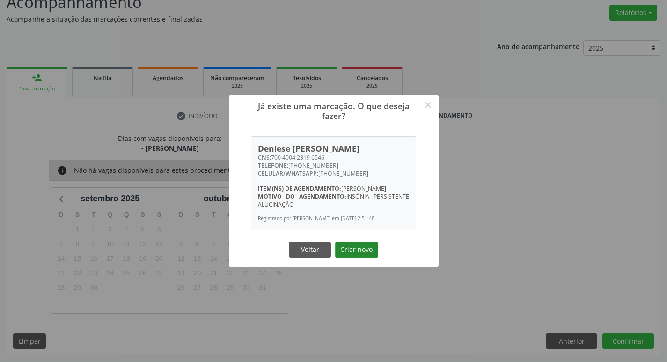
click at [352, 251] on button "Criar novo" at bounding box center [356, 249] width 43 height 16
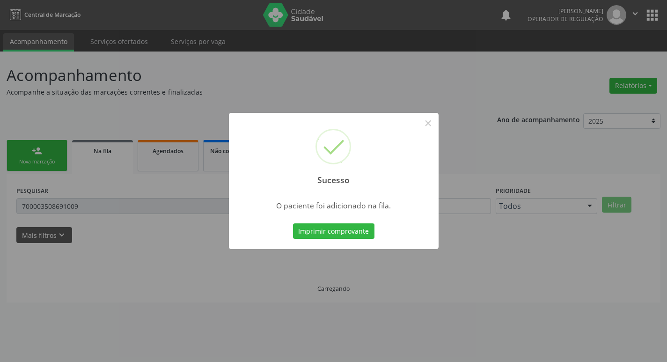
scroll to position [0, 0]
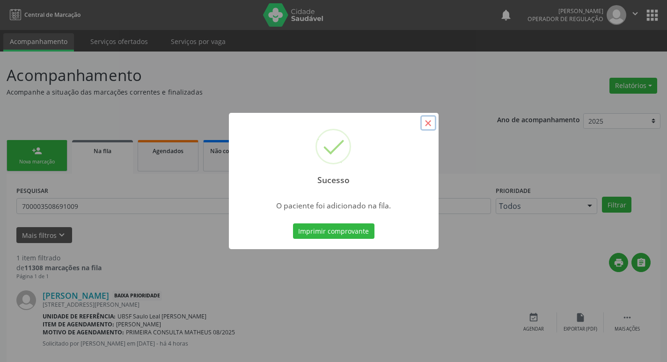
click at [424, 126] on button "×" at bounding box center [428, 123] width 16 height 16
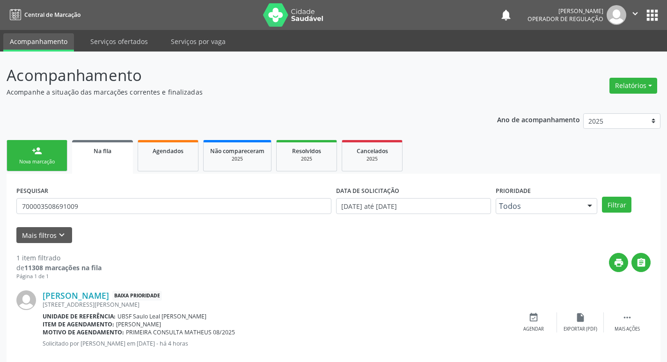
click at [26, 158] on div "Nova marcação" at bounding box center [37, 161] width 47 height 7
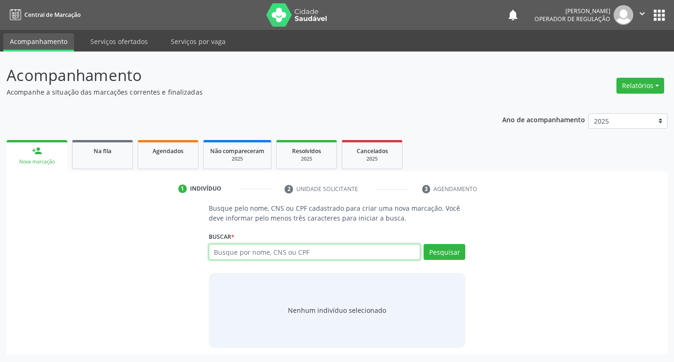
click at [255, 256] on input "text" at bounding box center [315, 252] width 212 height 16
click at [279, 248] on input "text" at bounding box center [315, 252] width 212 height 16
type input "701101807562680"
click at [453, 248] on button "Pesquisar" at bounding box center [445, 252] width 42 height 16
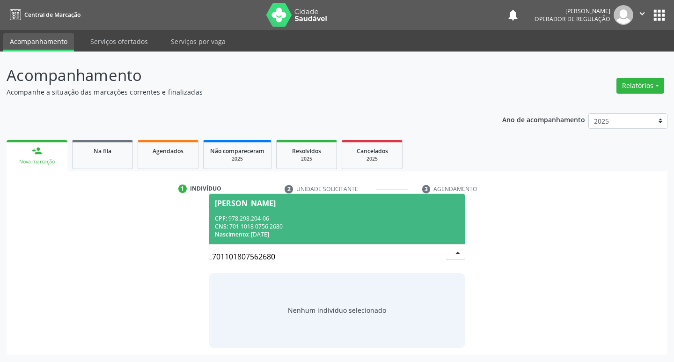
click at [276, 198] on span "Sebastiana Frazão Silva CPF: 978.298.204-06 CNS: 701 1018 0756 2680 Nascimento:…" at bounding box center [337, 219] width 256 height 50
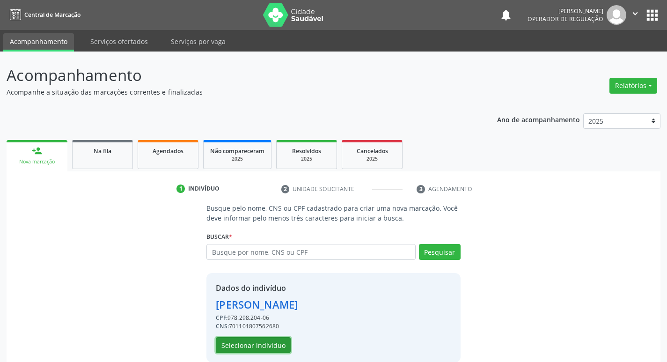
click at [265, 346] on button "Selecionar indivíduo" at bounding box center [253, 345] width 75 height 16
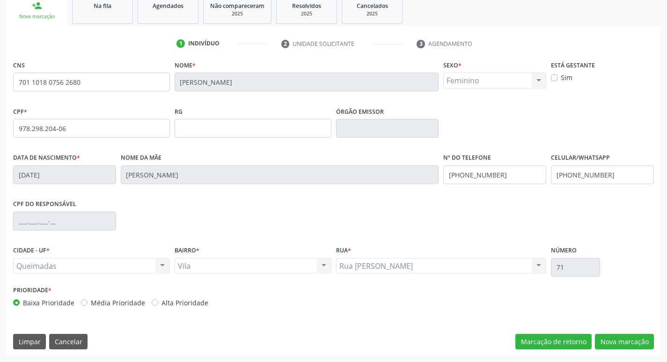
scroll to position [146, 0]
click at [628, 341] on button "Nova marcação" at bounding box center [624, 341] width 59 height 16
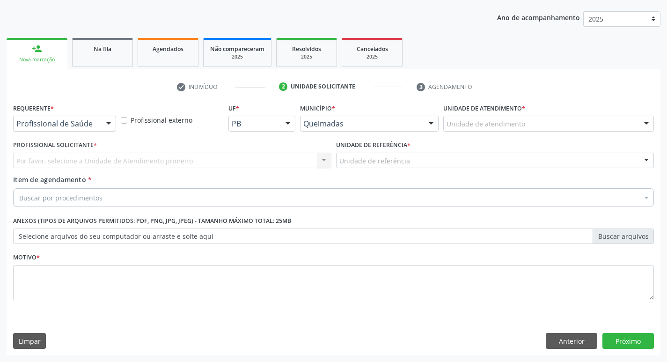
scroll to position [102, 0]
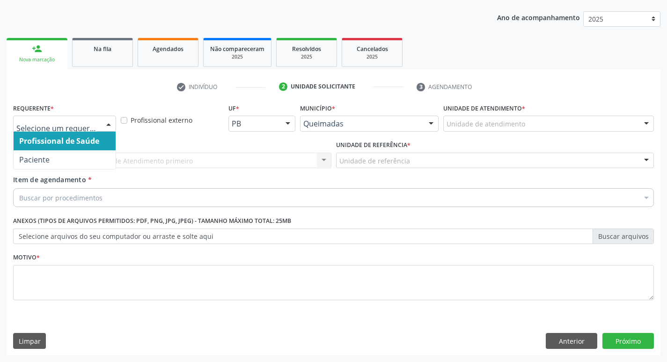
click at [109, 121] on div at bounding box center [109, 124] width 14 height 16
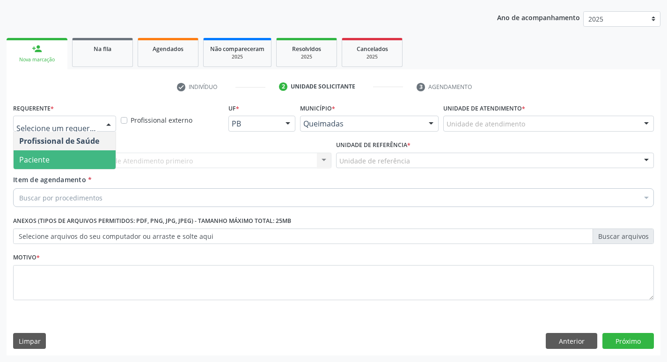
click at [90, 154] on span "Paciente" at bounding box center [65, 159] width 102 height 19
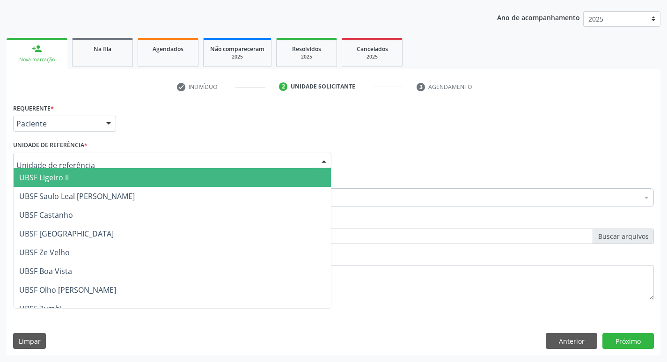
click at [90, 154] on div at bounding box center [172, 161] width 318 height 16
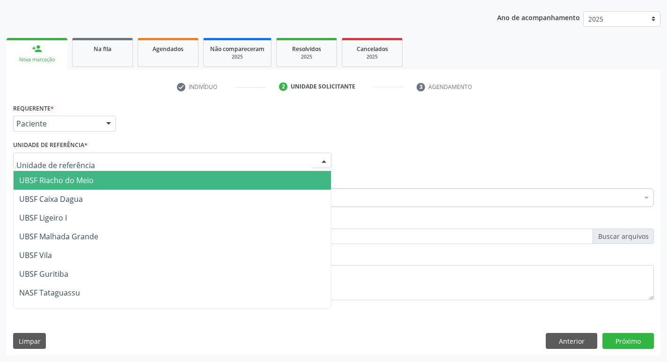
scroll to position [234, 0]
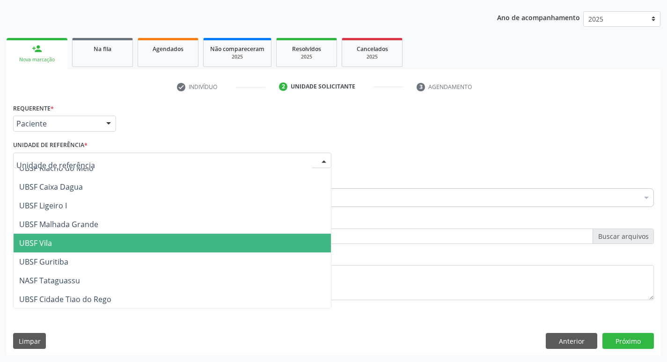
click at [82, 244] on span "UBSF Vila" at bounding box center [172, 243] width 317 height 19
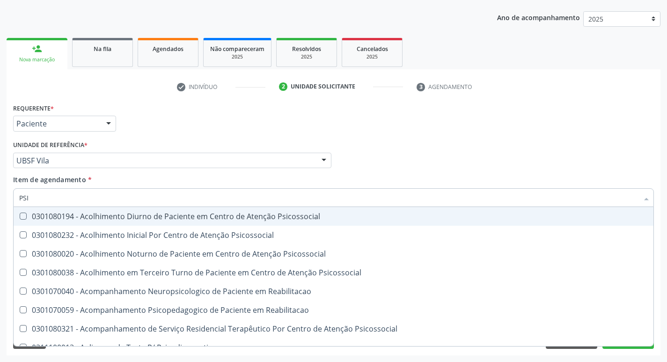
type input "PSIQ"
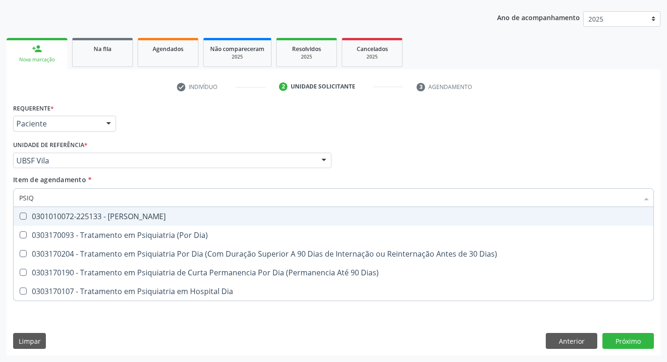
click at [24, 213] on Psiquiatra at bounding box center [23, 215] width 7 height 7
click at [20, 213] on Psiquiatra "checkbox" at bounding box center [17, 216] width 6 height 6
checkbox Psiquiatra "true"
click at [391, 151] on div "Profissional Solicitante Por favor, selecione a Unidade de Atendimento primeiro…" at bounding box center [333, 156] width 645 height 37
checkbox Dia\) "true"
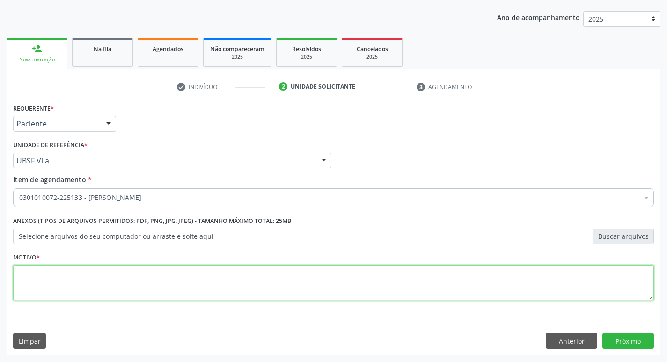
click at [44, 267] on textarea at bounding box center [333, 283] width 641 height 36
click at [25, 280] on textarea at bounding box center [333, 283] width 641 height 36
type textarea "AVALIACAO"
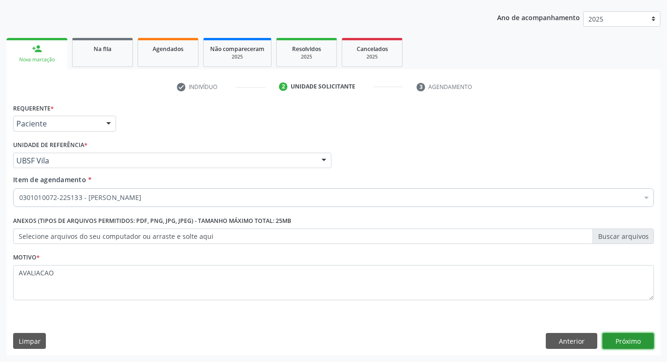
click at [618, 339] on button "Próximo" at bounding box center [627, 341] width 51 height 16
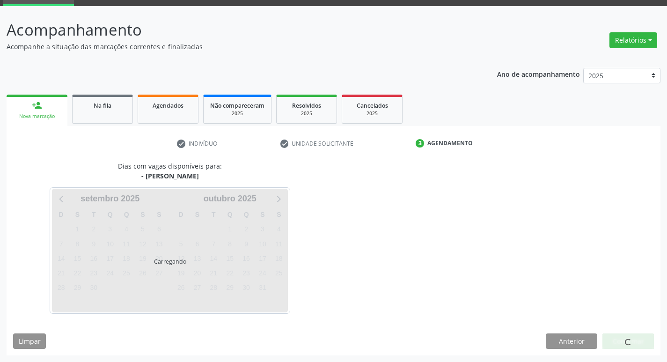
scroll to position [73, 0]
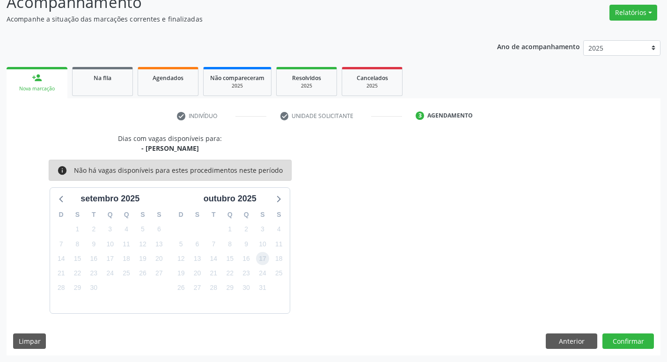
click at [263, 264] on span "17" at bounding box center [262, 258] width 13 height 13
click at [612, 339] on button "Confirmar" at bounding box center [627, 341] width 51 height 16
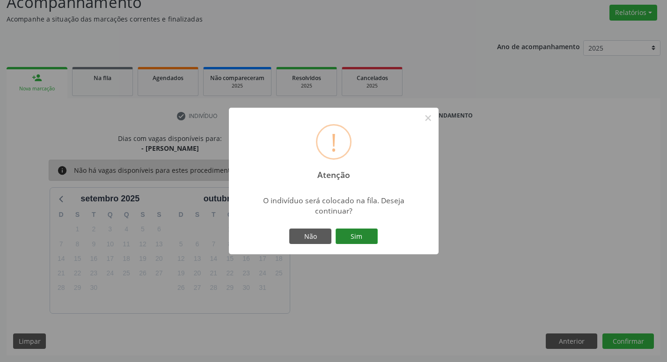
click at [359, 235] on button "Sim" at bounding box center [357, 236] width 42 height 16
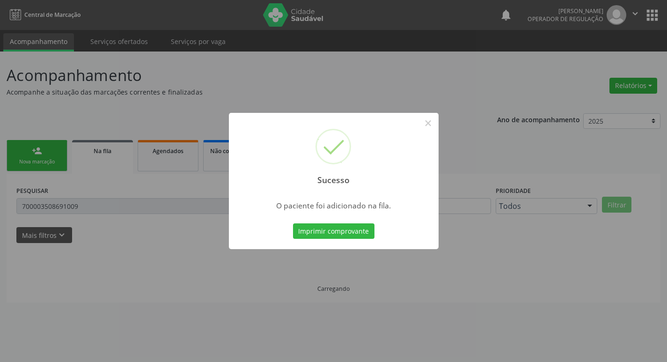
scroll to position [0, 0]
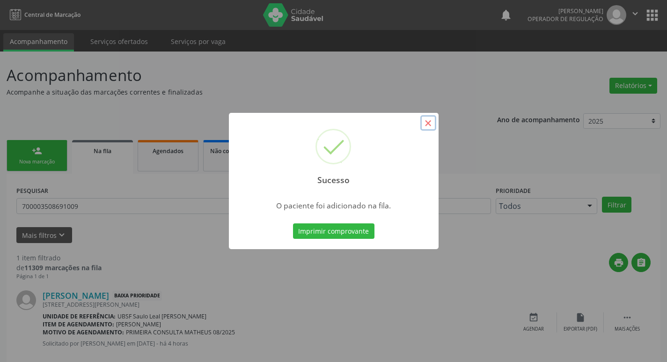
click at [431, 121] on button "×" at bounding box center [428, 123] width 16 height 16
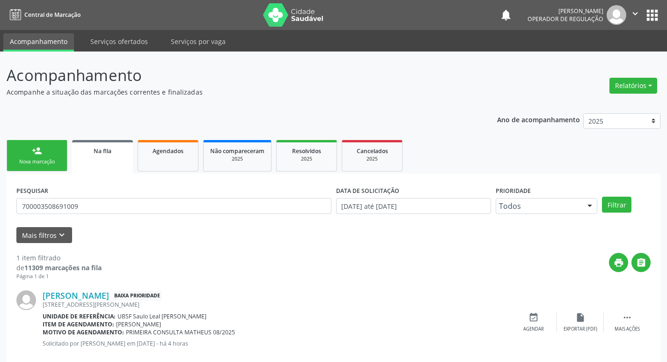
click at [47, 156] on link "person_add Nova marcação" at bounding box center [37, 155] width 61 height 31
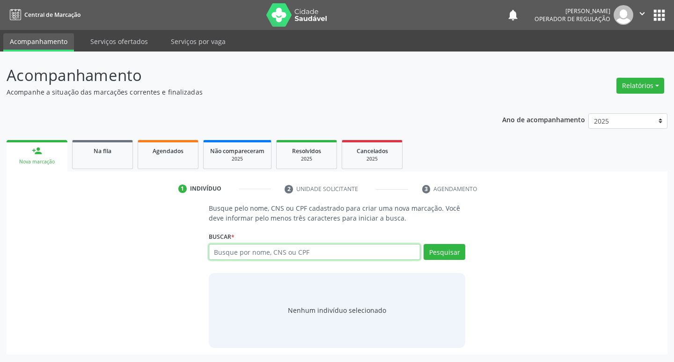
click at [269, 253] on input "text" at bounding box center [315, 252] width 212 height 16
type input "703006862807470"
click at [439, 243] on div "Buscar * Busque por nome, CNS ou CPF Nenhum resultado encontrado para: " " Não …" at bounding box center [337, 247] width 257 height 37
click at [440, 252] on button "Pesquisar" at bounding box center [445, 252] width 42 height 16
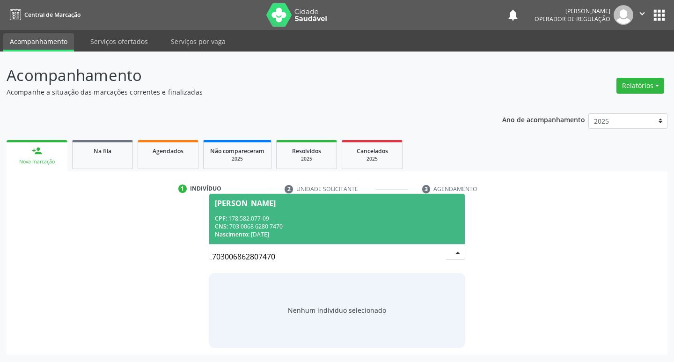
click at [270, 198] on span "Pâmela de Sousa Veloso CPF: 178.582.077-09 CNS: 703 0068 6280 7470 Nascimento: …" at bounding box center [337, 219] width 256 height 50
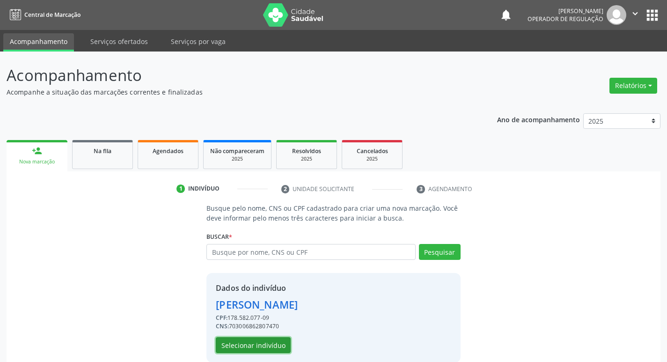
click at [276, 343] on button "Selecionar indivíduo" at bounding box center [253, 345] width 75 height 16
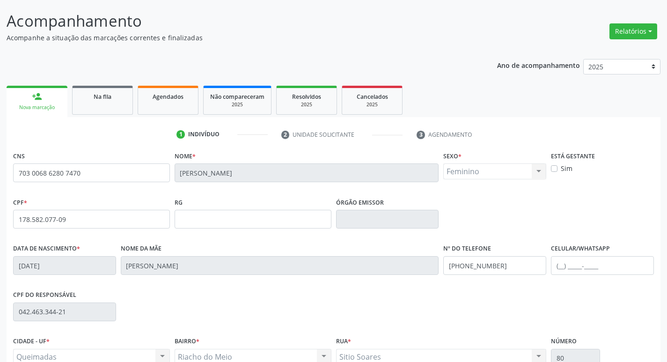
scroll to position [146, 0]
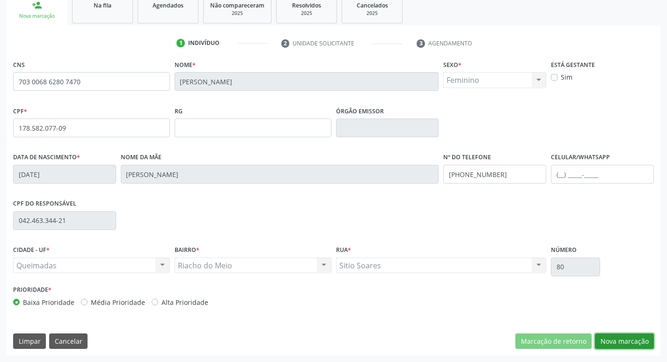
click at [617, 339] on button "Nova marcação" at bounding box center [624, 341] width 59 height 16
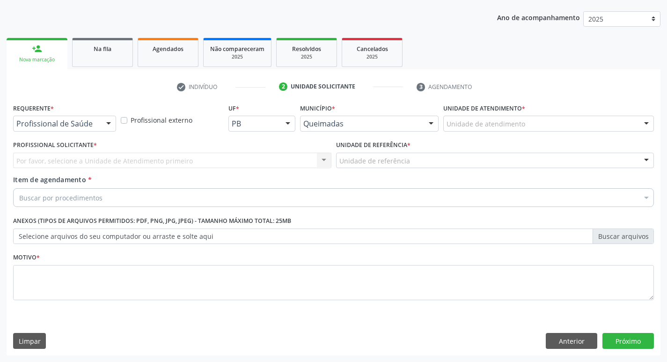
scroll to position [102, 0]
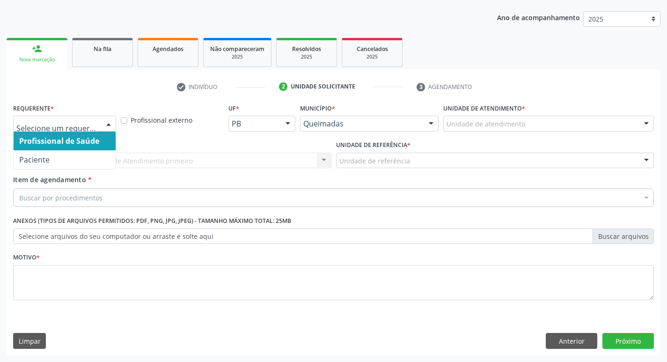
click at [107, 122] on div at bounding box center [109, 124] width 14 height 16
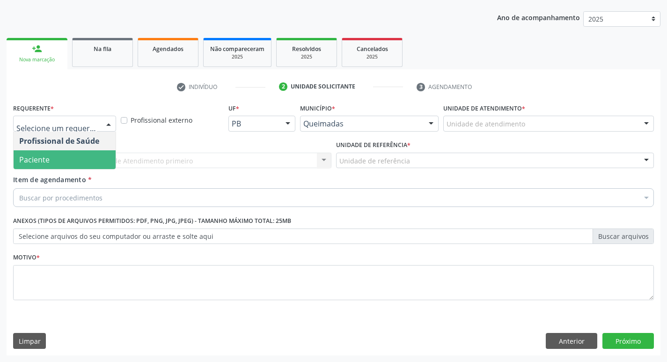
click at [105, 151] on span "Paciente" at bounding box center [65, 159] width 102 height 19
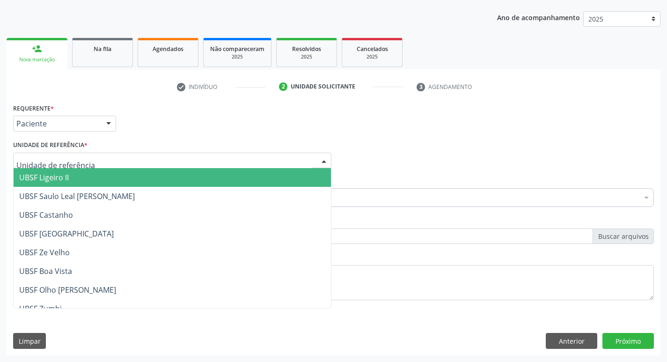
click at [100, 161] on div at bounding box center [172, 161] width 318 height 16
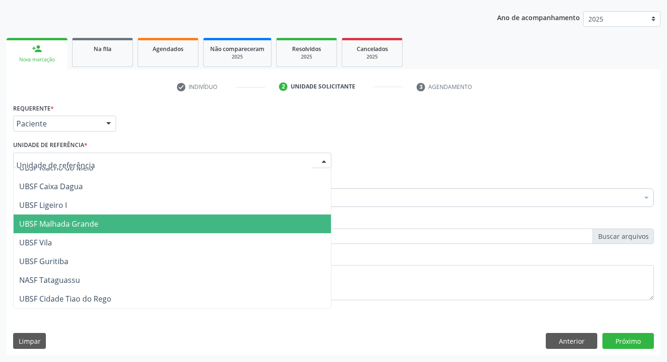
scroll to position [188, 0]
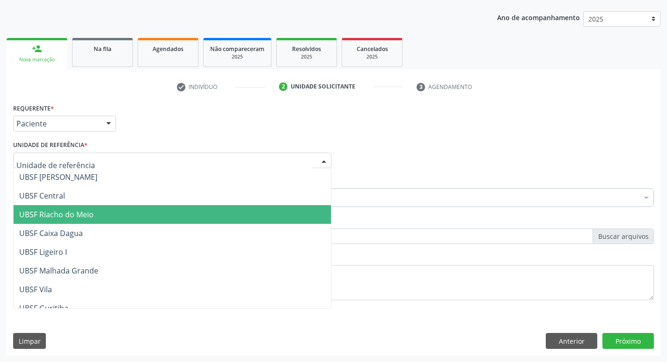
drag, startPoint x: 29, startPoint y: 217, endPoint x: 50, endPoint y: 208, distance: 22.4
click at [50, 208] on span "UBSF Riacho do Meio" at bounding box center [172, 214] width 317 height 19
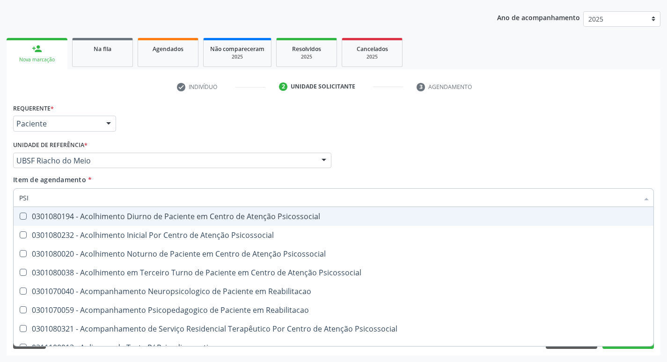
type input "PSIQ"
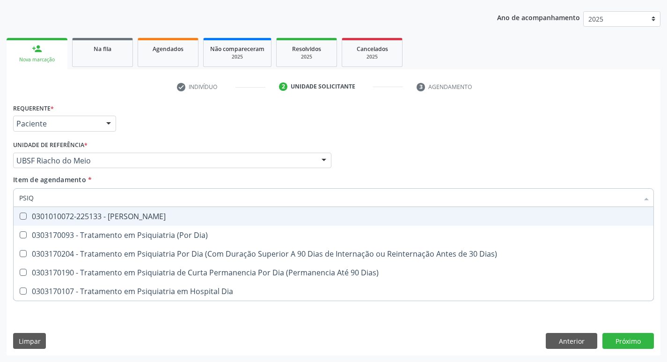
click at [24, 215] on Psiquiatra at bounding box center [23, 215] width 7 height 7
click at [20, 215] on Psiquiatra "checkbox" at bounding box center [17, 216] width 6 height 6
checkbox Psiquiatra "true"
click at [401, 146] on div "Profissional Solicitante Por favor, selecione a Unidade de Atendimento primeiro…" at bounding box center [333, 156] width 645 height 37
checkbox Dia\) "true"
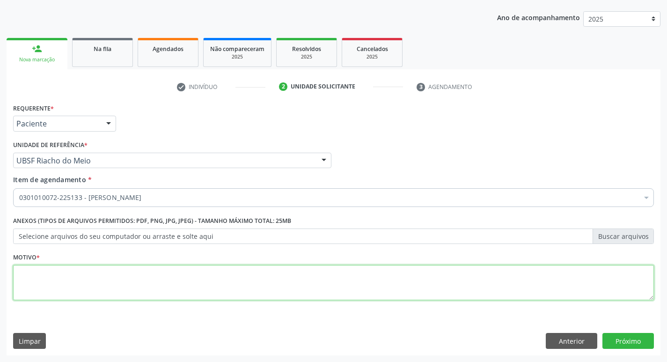
click at [46, 274] on textarea at bounding box center [333, 283] width 641 height 36
type textarea "AVALIACAO"
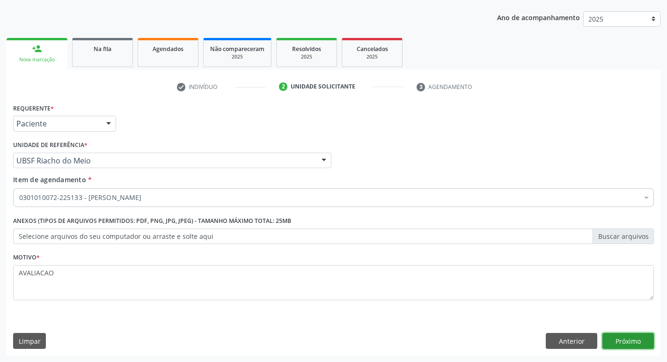
click at [617, 346] on button "Próximo" at bounding box center [627, 341] width 51 height 16
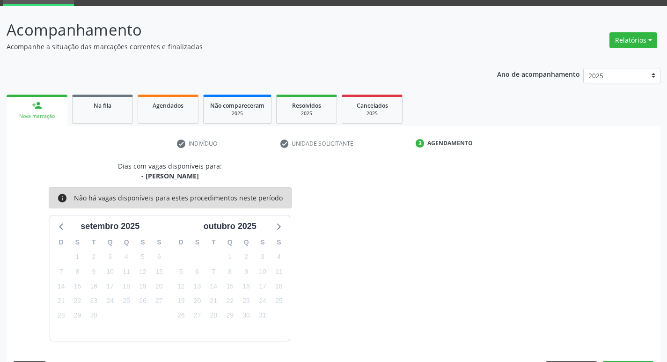
scroll to position [73, 0]
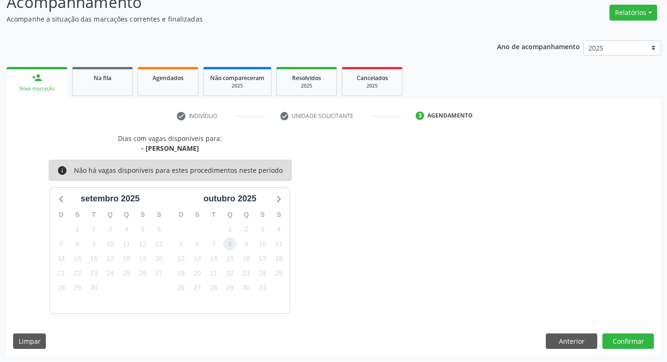
click at [231, 247] on span "8" at bounding box center [229, 243] width 13 height 13
click at [629, 344] on button "Confirmar" at bounding box center [627, 341] width 51 height 16
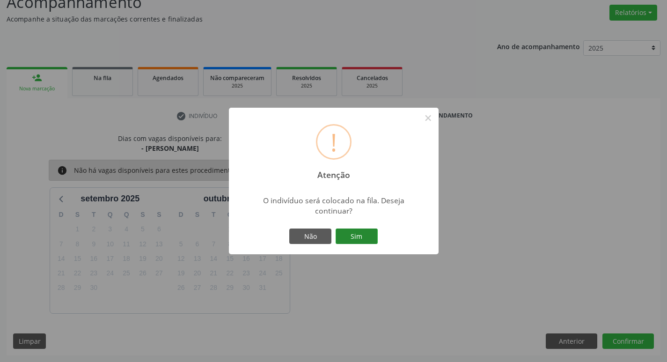
click at [367, 237] on button "Sim" at bounding box center [357, 236] width 42 height 16
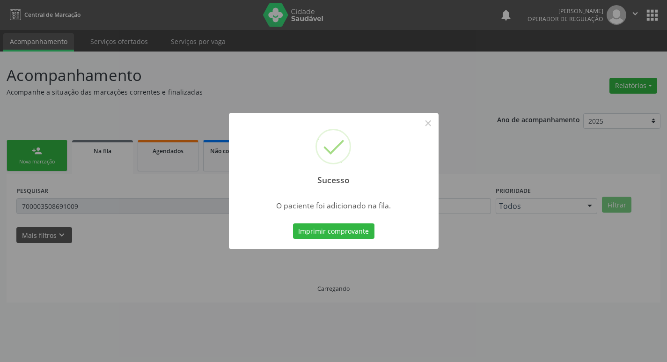
scroll to position [0, 0]
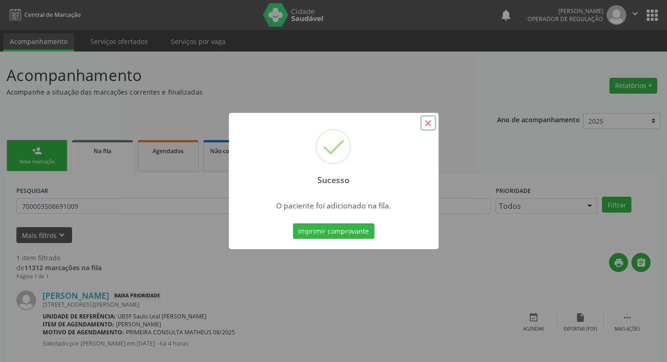
click at [425, 127] on button "×" at bounding box center [428, 123] width 16 height 16
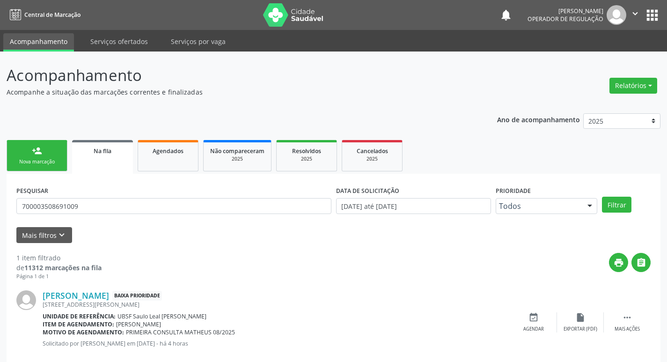
click at [50, 151] on link "person_add Nova marcação" at bounding box center [37, 155] width 61 height 31
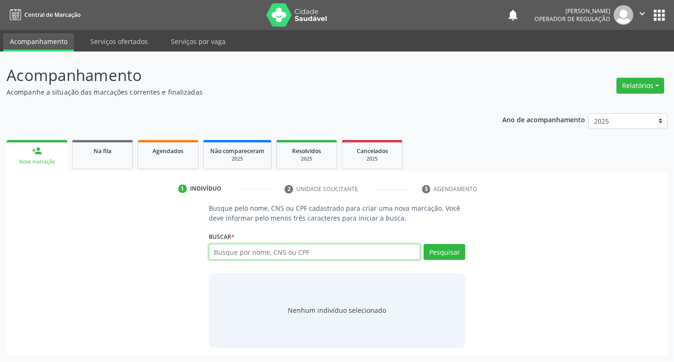
click at [232, 251] on input "text" at bounding box center [315, 252] width 212 height 16
type input "700000560949205"
click at [448, 252] on button "Pesquisar" at bounding box center [445, 252] width 42 height 16
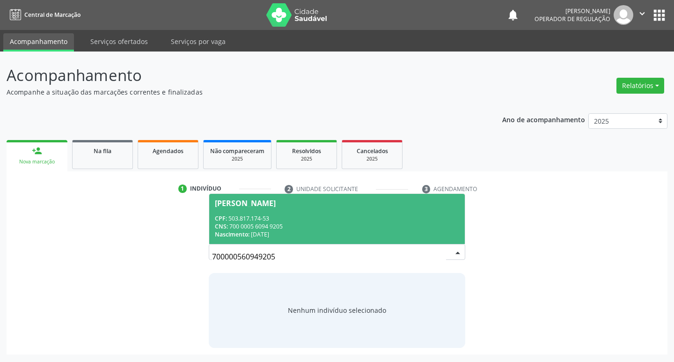
click at [276, 204] on div "Adilson Albuquerque Maia" at bounding box center [245, 202] width 61 height 7
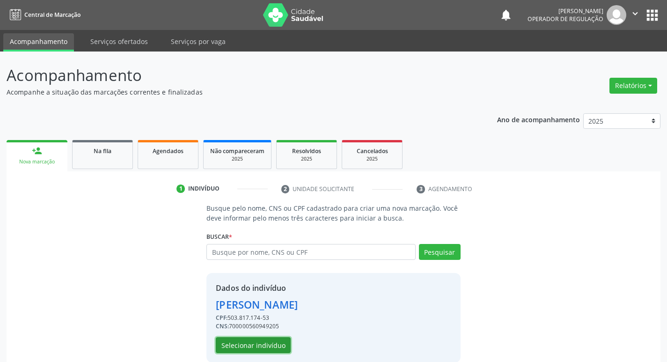
click at [235, 344] on button "Selecionar indivíduo" at bounding box center [253, 345] width 75 height 16
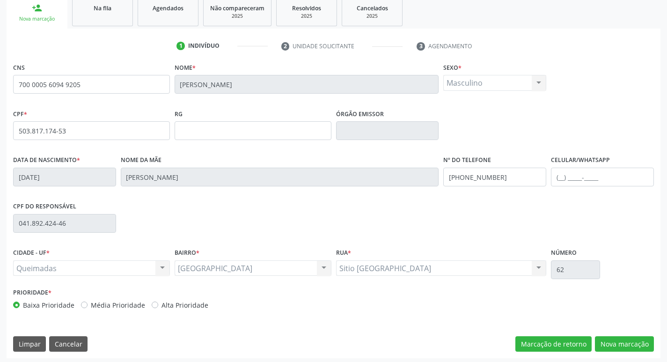
scroll to position [146, 0]
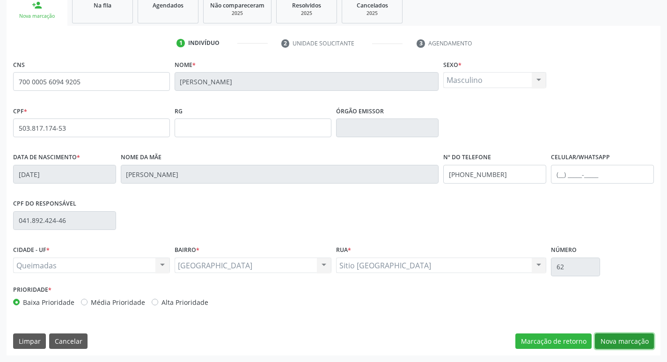
click at [628, 342] on button "Nova marcação" at bounding box center [624, 341] width 59 height 16
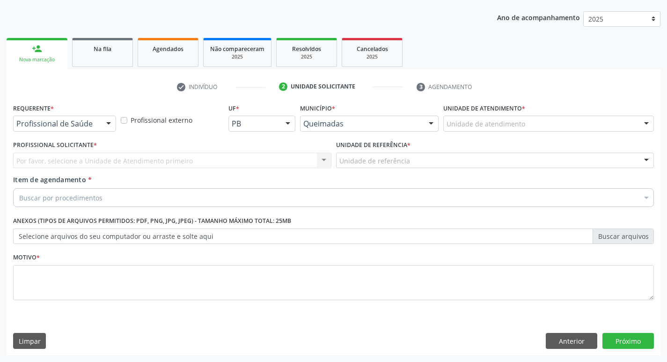
scroll to position [102, 0]
click at [112, 127] on div at bounding box center [109, 124] width 14 height 16
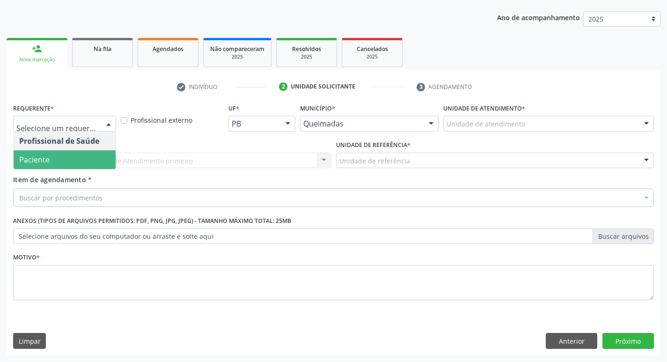
click at [85, 156] on span "Paciente" at bounding box center [65, 159] width 102 height 19
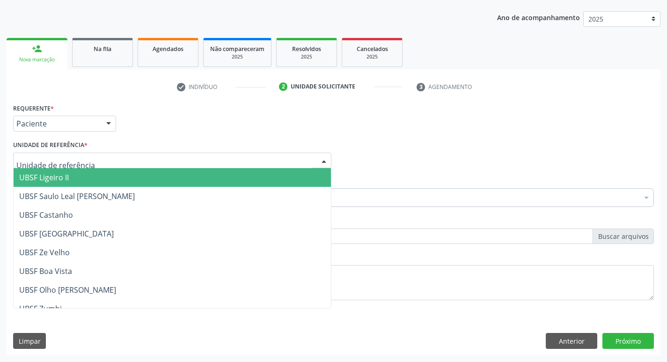
click at [85, 156] on div at bounding box center [172, 161] width 318 height 16
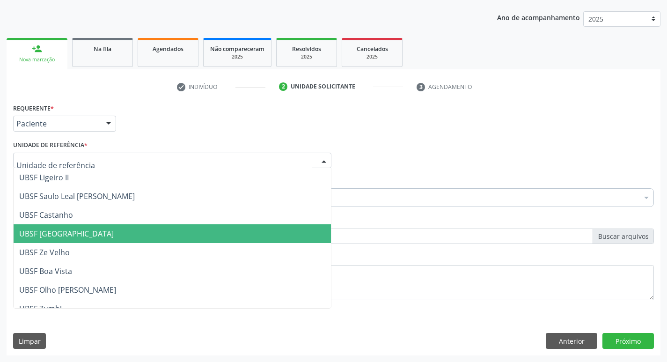
click at [87, 232] on span "UBSF [GEOGRAPHIC_DATA]" at bounding box center [172, 233] width 317 height 19
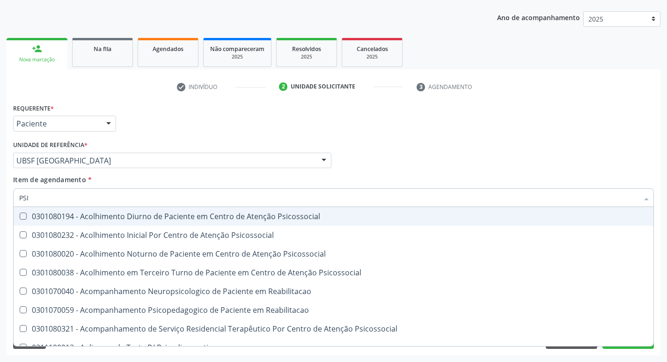
type input "PSIQ"
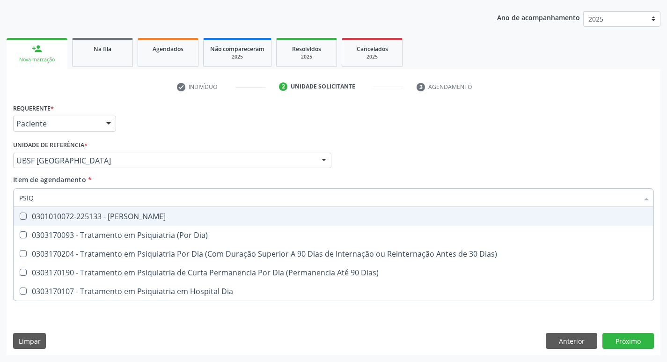
click at [22, 214] on Psiquiatra at bounding box center [23, 215] width 7 height 7
click at [20, 214] on Psiquiatra "checkbox" at bounding box center [17, 216] width 6 height 6
checkbox Psiquiatra "true"
click at [539, 162] on div "Profissional Solicitante Por favor, selecione a Unidade de Atendimento primeiro…" at bounding box center [333, 156] width 645 height 37
checkbox Dia\) "true"
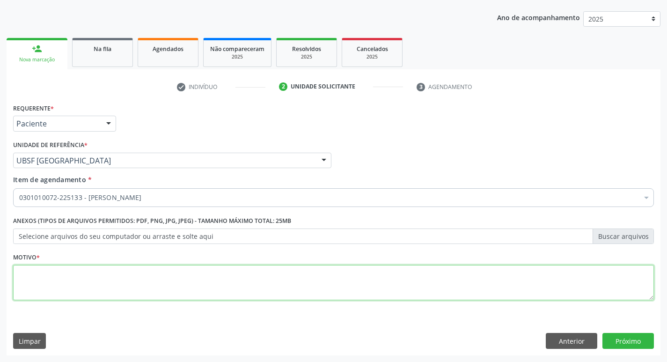
click at [38, 266] on textarea at bounding box center [333, 283] width 641 height 36
type textarea "CONSULTA"
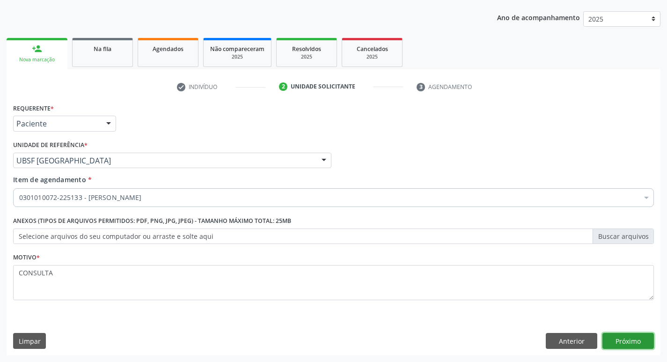
click at [635, 336] on button "Próximo" at bounding box center [627, 341] width 51 height 16
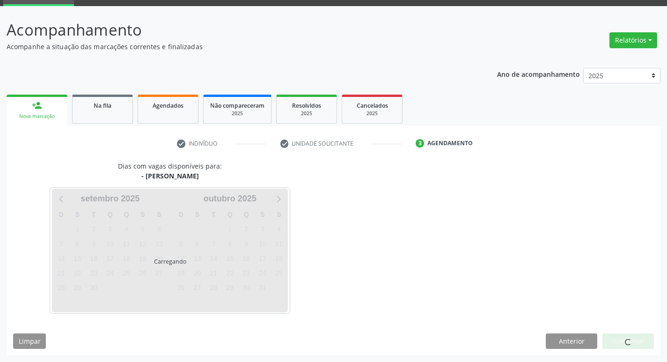
scroll to position [73, 0]
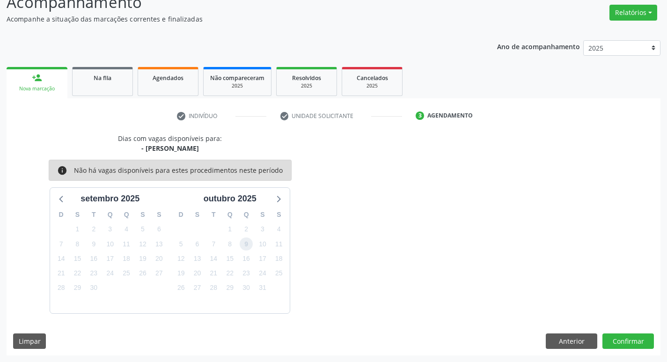
click at [241, 244] on span "9" at bounding box center [246, 243] width 13 height 13
click at [625, 336] on button "Confirmar" at bounding box center [627, 341] width 51 height 16
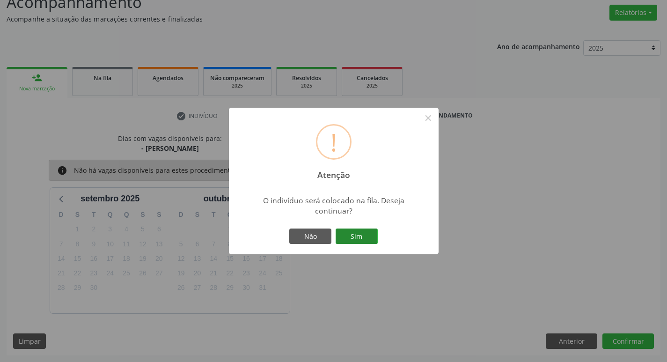
click at [365, 236] on button "Sim" at bounding box center [357, 236] width 42 height 16
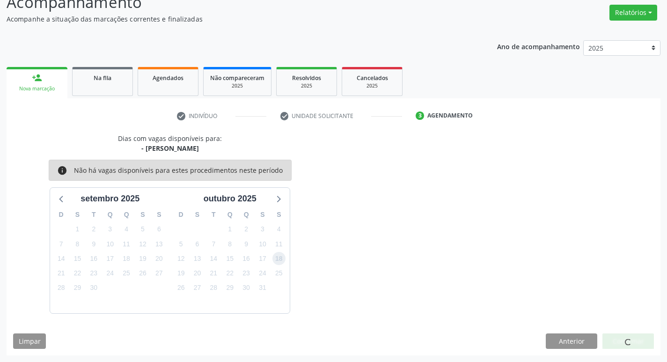
click at [283, 257] on span "18" at bounding box center [278, 258] width 13 height 13
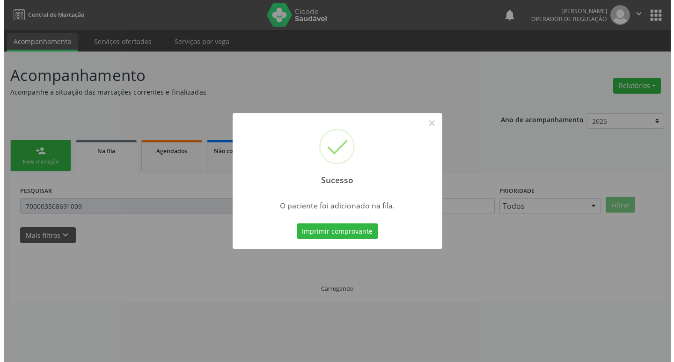
scroll to position [0, 0]
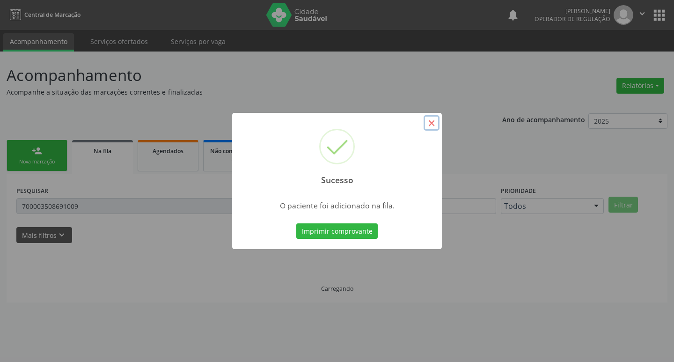
click at [432, 121] on button "×" at bounding box center [432, 123] width 16 height 16
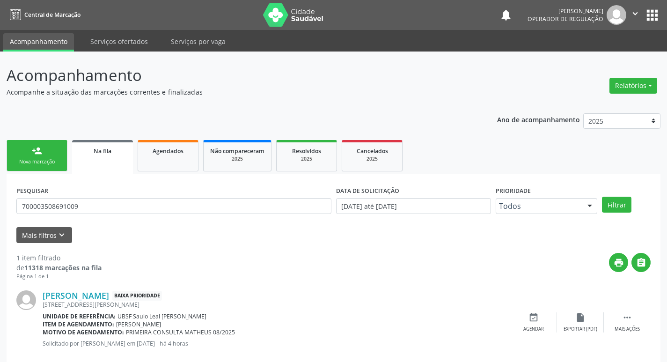
click at [29, 149] on link "person_add Nova marcação" at bounding box center [37, 155] width 61 height 31
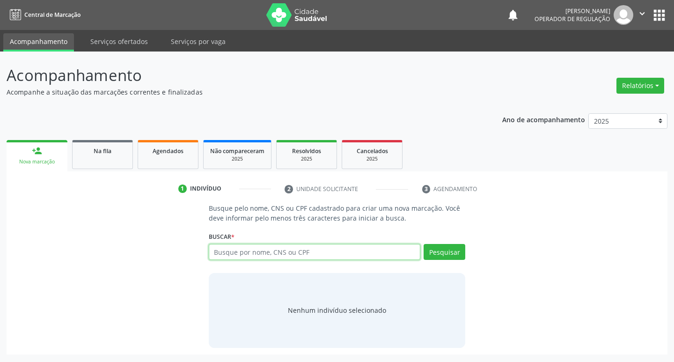
click at [234, 253] on input "text" at bounding box center [315, 252] width 212 height 16
click at [223, 252] on input "text" at bounding box center [315, 252] width 212 height 16
type input "702403545283329"
click at [447, 251] on button "Pesquisar" at bounding box center [445, 252] width 42 height 16
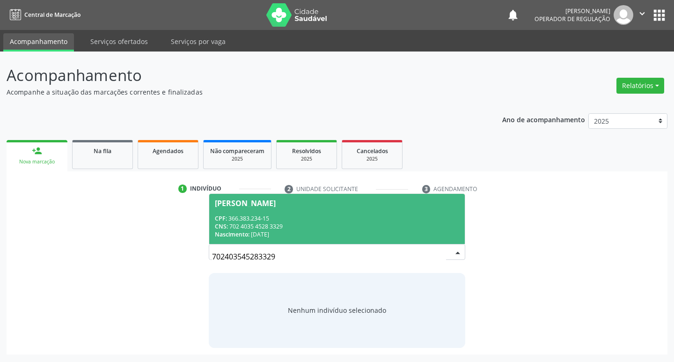
click at [253, 203] on div "[PERSON_NAME]" at bounding box center [245, 202] width 61 height 7
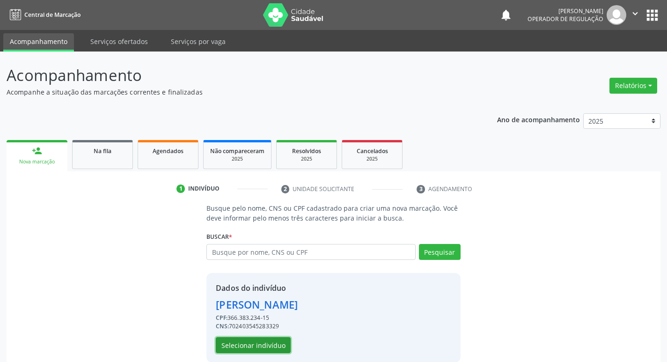
click at [260, 342] on button "Selecionar indivíduo" at bounding box center [253, 345] width 75 height 16
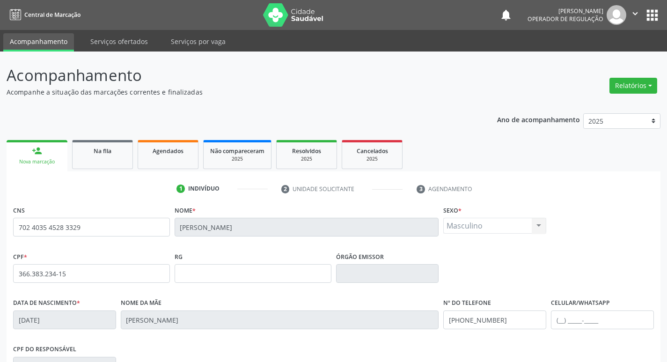
scroll to position [146, 0]
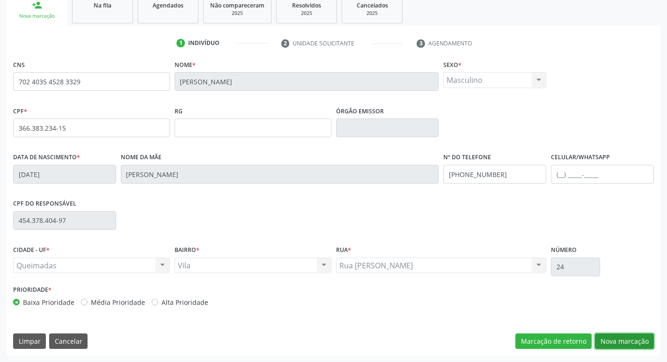
click at [617, 343] on button "Nova marcação" at bounding box center [624, 341] width 59 height 16
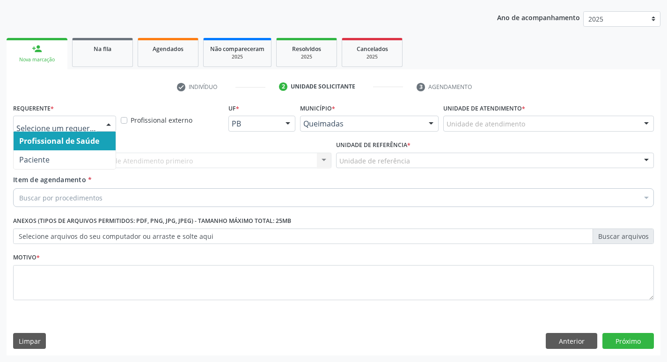
click at [104, 122] on div at bounding box center [109, 124] width 14 height 16
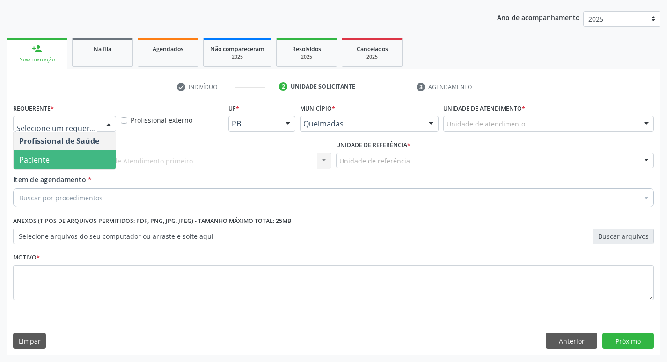
click at [72, 158] on span "Paciente" at bounding box center [65, 159] width 102 height 19
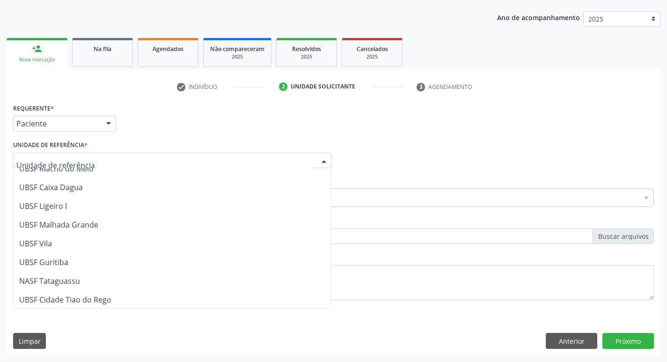
scroll to position [234, 0]
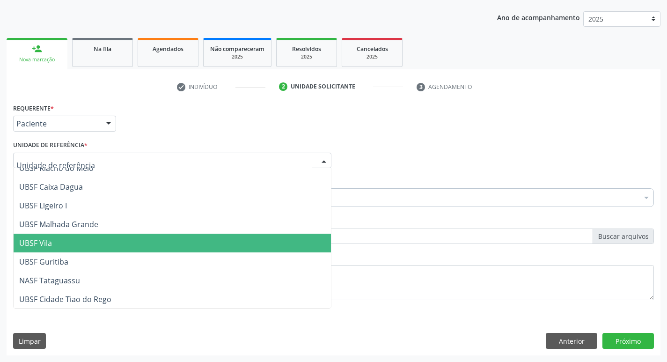
click at [85, 234] on span "UBSF Vila" at bounding box center [172, 243] width 317 height 19
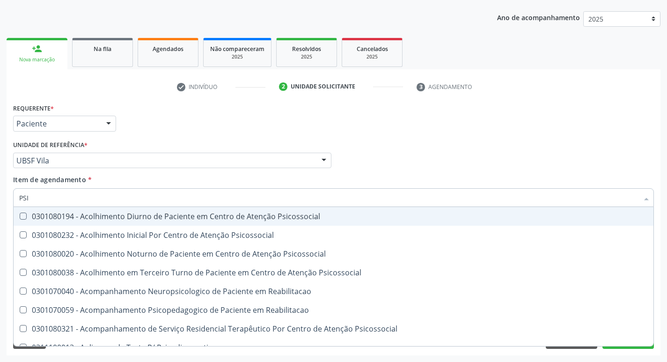
type input "PSIQ"
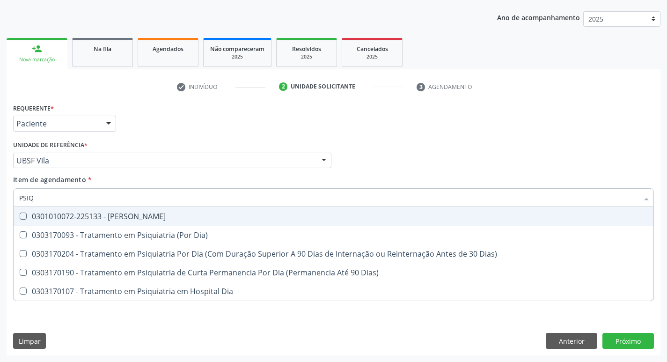
click at [20, 216] on Psiquiatra at bounding box center [23, 215] width 7 height 7
click at [20, 216] on Psiquiatra "checkbox" at bounding box center [17, 216] width 6 height 6
checkbox Psiquiatra "true"
click at [381, 172] on div "Profissional Solicitante Por favor, selecione a Unidade de Atendimento primeiro…" at bounding box center [333, 156] width 645 height 37
checkbox Dia\) "true"
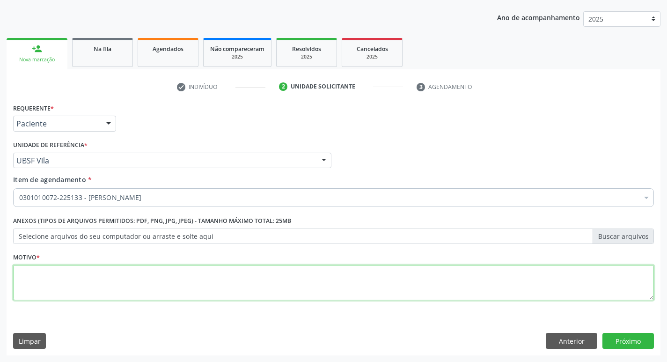
click at [29, 278] on textarea at bounding box center [333, 283] width 641 height 36
type textarea "AVALIACAO"
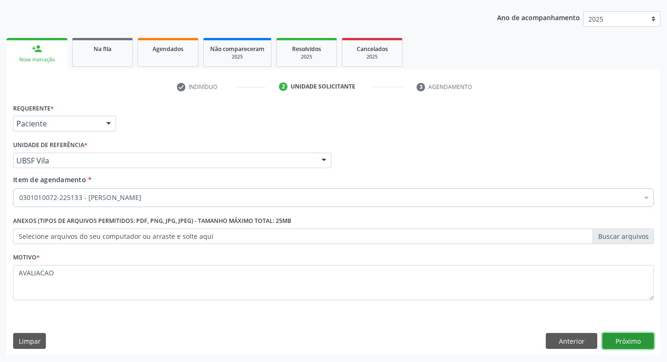
click at [636, 347] on button "Próximo" at bounding box center [627, 341] width 51 height 16
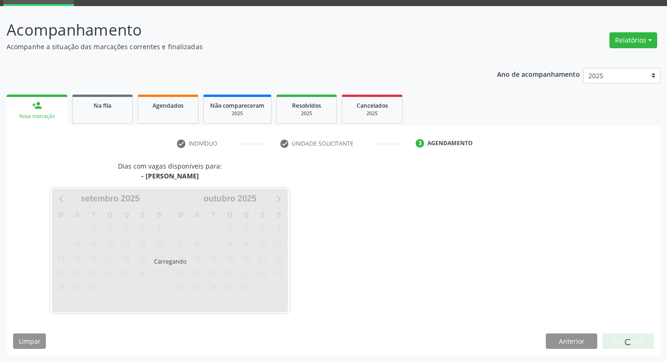
scroll to position [73, 0]
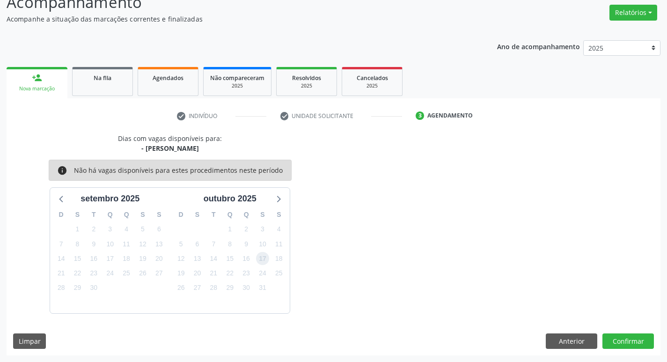
click at [264, 262] on span "17" at bounding box center [262, 258] width 13 height 13
click at [628, 344] on button "Confirmar" at bounding box center [627, 341] width 51 height 16
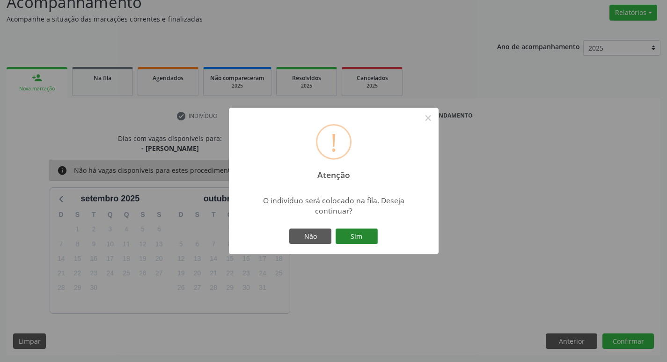
click at [367, 237] on button "Sim" at bounding box center [357, 236] width 42 height 16
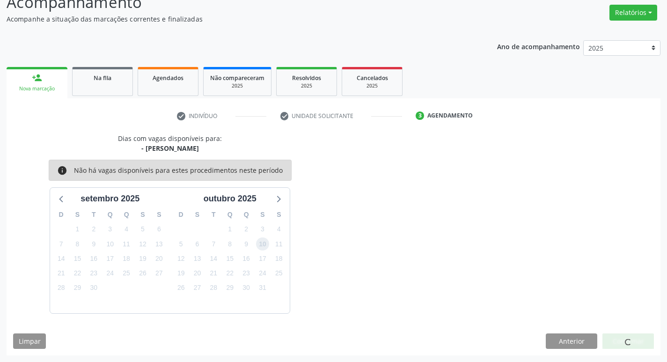
click at [263, 248] on span "10" at bounding box center [262, 243] width 13 height 13
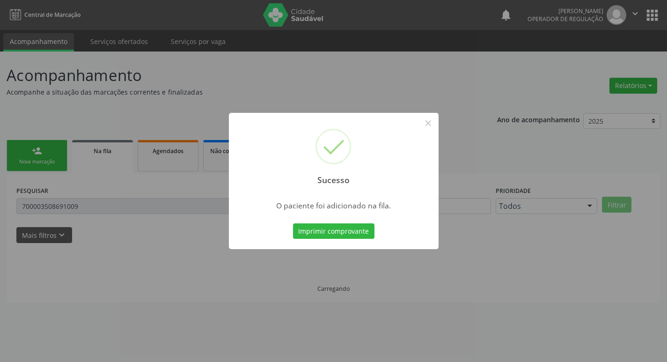
scroll to position [0, 0]
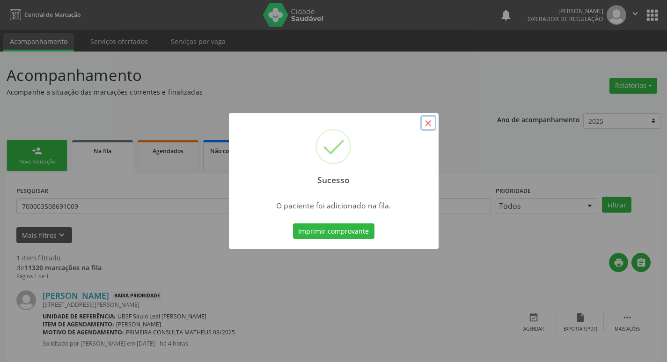
click at [426, 121] on button "×" at bounding box center [428, 123] width 16 height 16
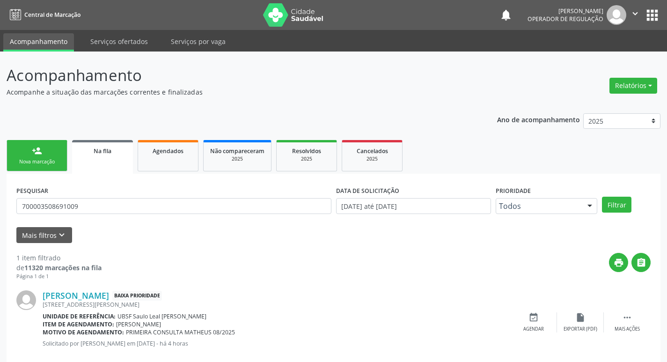
click at [34, 161] on div "Nova marcação" at bounding box center [37, 161] width 47 height 7
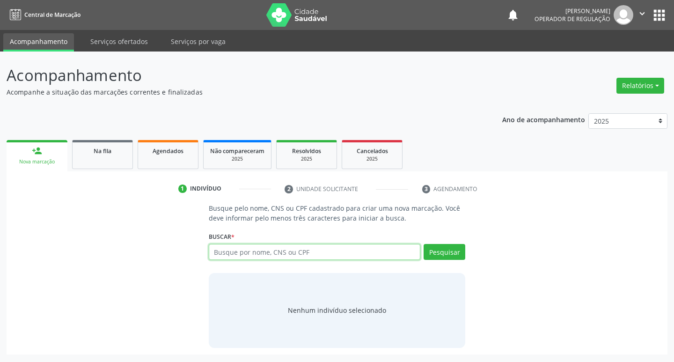
click at [234, 250] on input "text" at bounding box center [315, 252] width 212 height 16
click at [234, 249] on input "text" at bounding box center [315, 252] width 212 height 16
click at [230, 254] on input "text" at bounding box center [315, 252] width 212 height 16
click at [222, 258] on input "text" at bounding box center [315, 252] width 212 height 16
type input "702008310539887"
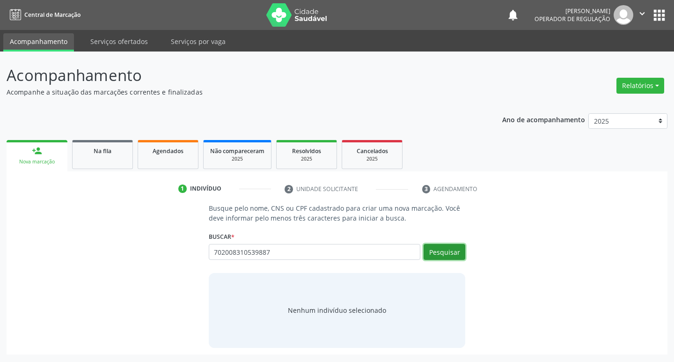
click at [445, 245] on button "Pesquisar" at bounding box center [445, 252] width 42 height 16
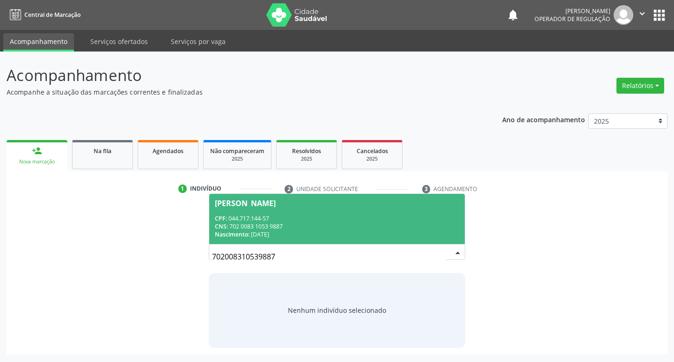
click at [261, 201] on div "[PERSON_NAME]" at bounding box center [245, 202] width 61 height 7
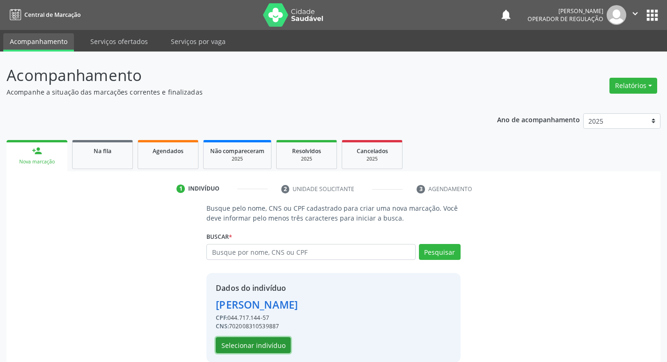
click at [260, 350] on button "Selecionar indivíduo" at bounding box center [253, 345] width 75 height 16
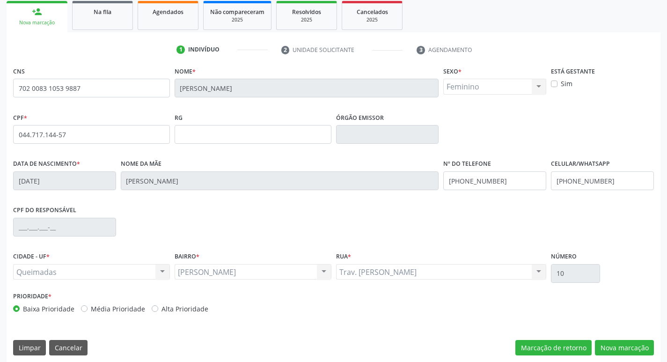
scroll to position [146, 0]
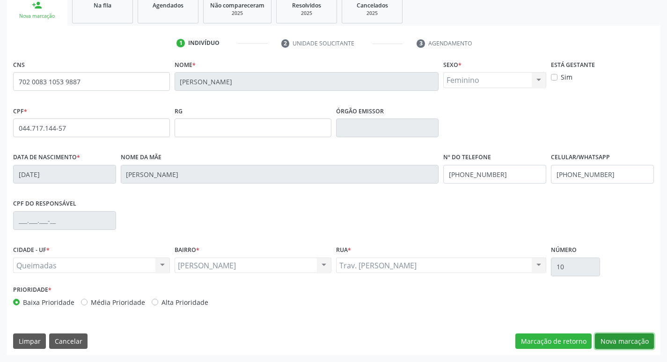
click at [620, 341] on button "Nova marcação" at bounding box center [624, 341] width 59 height 16
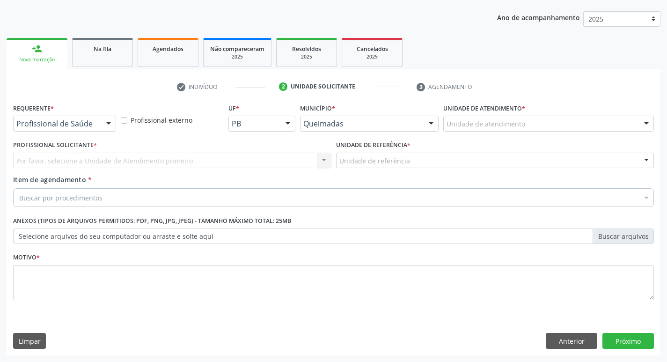
click at [106, 122] on div at bounding box center [109, 124] width 14 height 16
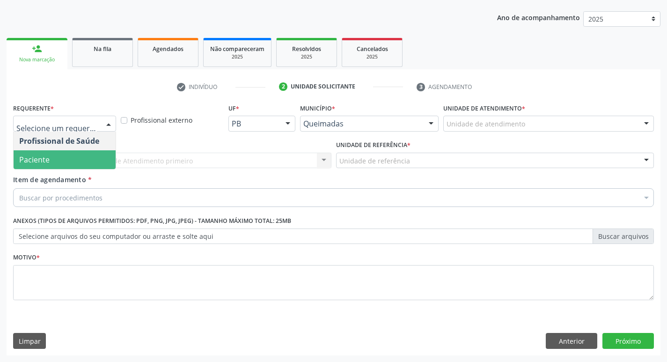
click at [82, 152] on span "Paciente" at bounding box center [65, 159] width 102 height 19
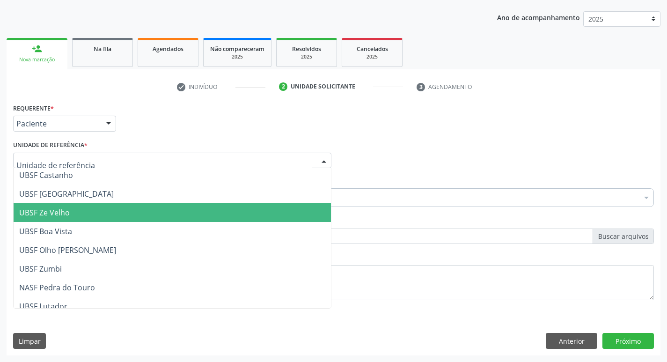
scroll to position [140, 0]
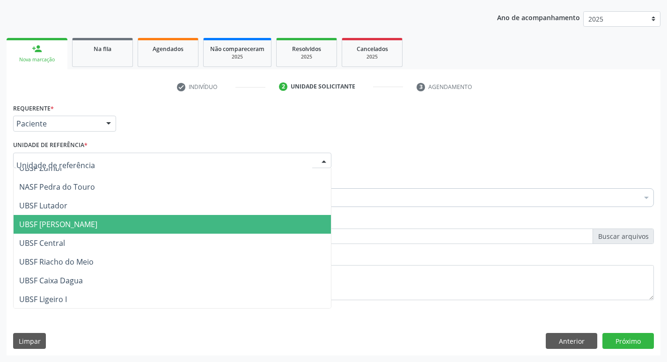
click at [73, 227] on span "UBSF [PERSON_NAME]" at bounding box center [58, 224] width 78 height 10
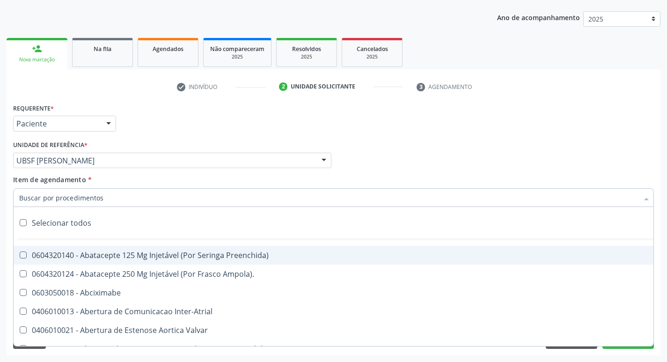
click at [62, 195] on input "Item de agendamento *" at bounding box center [328, 197] width 619 height 19
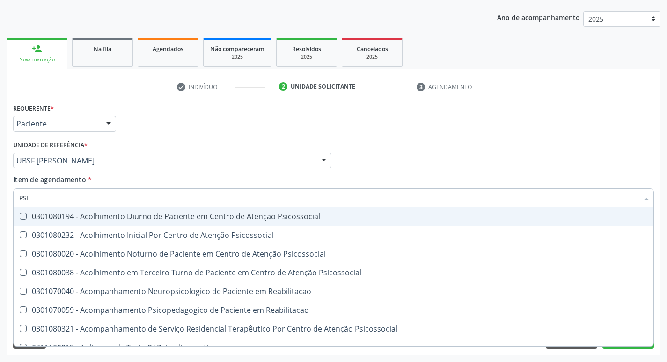
type input "PSIQ"
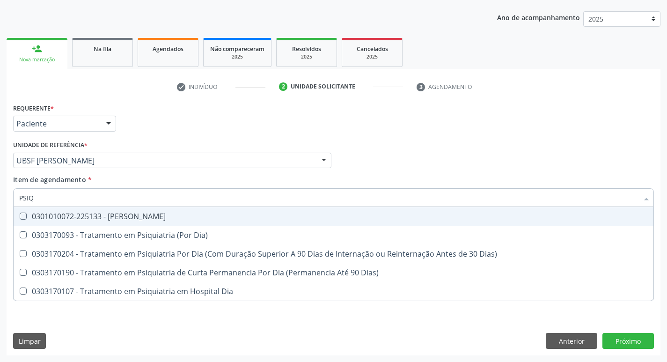
click at [22, 215] on Psiquiatra at bounding box center [23, 215] width 7 height 7
click at [20, 215] on Psiquiatra "checkbox" at bounding box center [17, 216] width 6 height 6
checkbox Psiquiatra "true"
click at [454, 169] on div "Profissional Solicitante Por favor, selecione a Unidade de Atendimento primeiro…" at bounding box center [333, 156] width 645 height 37
checkbox Dia\) "true"
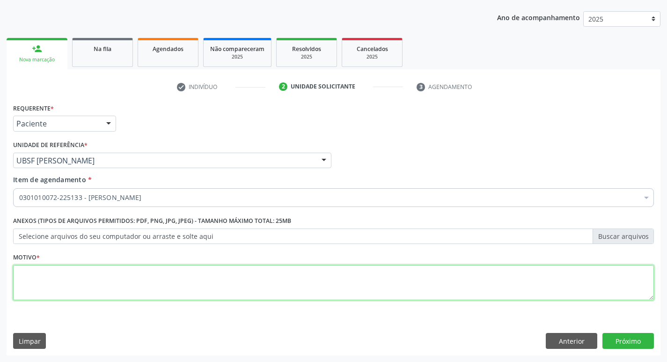
click at [19, 269] on textarea at bounding box center [333, 283] width 641 height 36
click at [47, 283] on textarea at bounding box center [333, 283] width 641 height 36
type textarea "AVALIACAO"
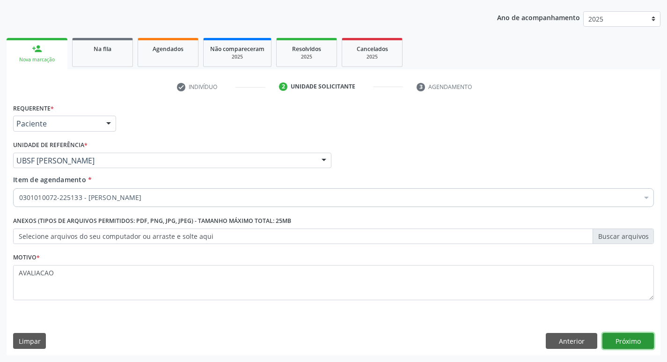
click at [624, 344] on button "Próximo" at bounding box center [627, 341] width 51 height 16
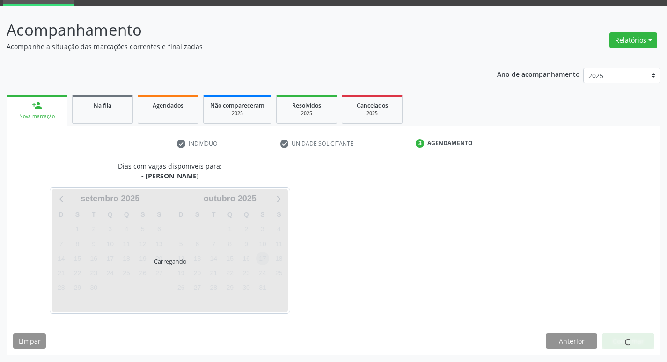
scroll to position [73, 0]
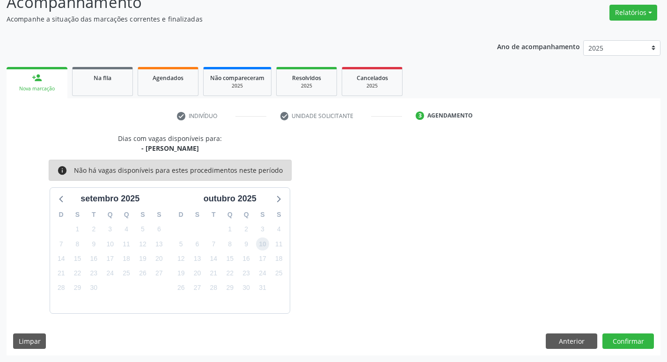
click at [264, 246] on span "10" at bounding box center [262, 243] width 13 height 13
click at [632, 342] on button "Confirmar" at bounding box center [627, 341] width 51 height 16
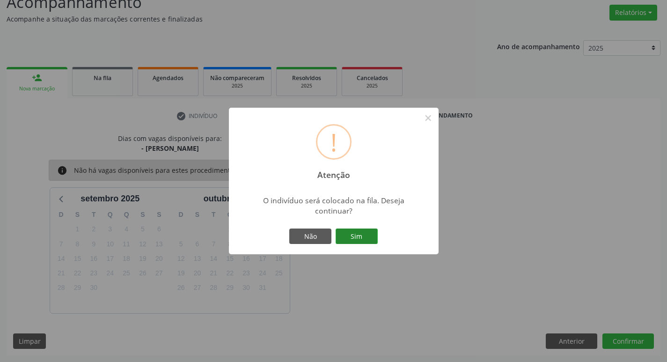
click at [359, 238] on button "Sim" at bounding box center [357, 236] width 42 height 16
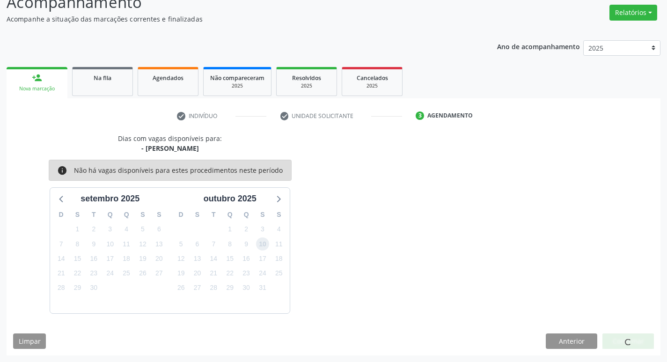
click at [263, 245] on span "10" at bounding box center [262, 243] width 13 height 13
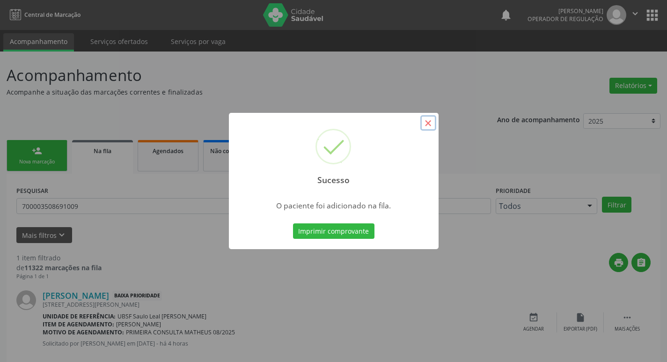
click at [426, 127] on button "×" at bounding box center [428, 123] width 16 height 16
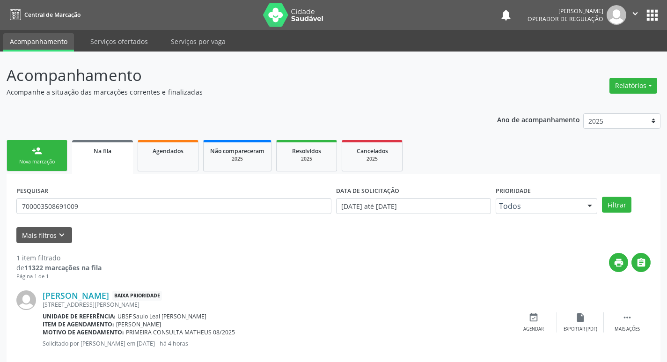
click at [35, 159] on div "Nova marcação" at bounding box center [37, 161] width 47 height 7
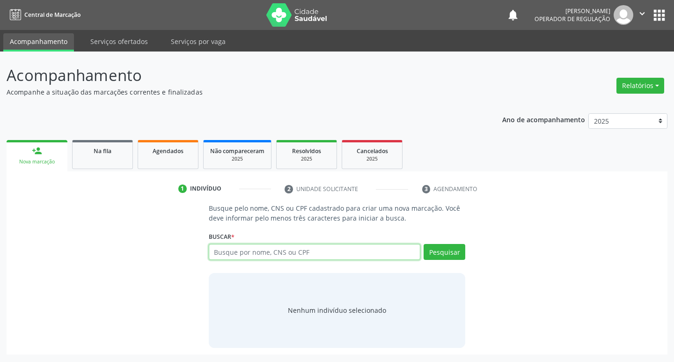
click at [263, 255] on input "text" at bounding box center [315, 252] width 212 height 16
drag, startPoint x: 228, startPoint y: 250, endPoint x: 237, endPoint y: 243, distance: 11.6
click at [229, 250] on input "text" at bounding box center [315, 252] width 212 height 16
type input "700106977851019"
click at [448, 257] on button "Pesquisar" at bounding box center [445, 252] width 42 height 16
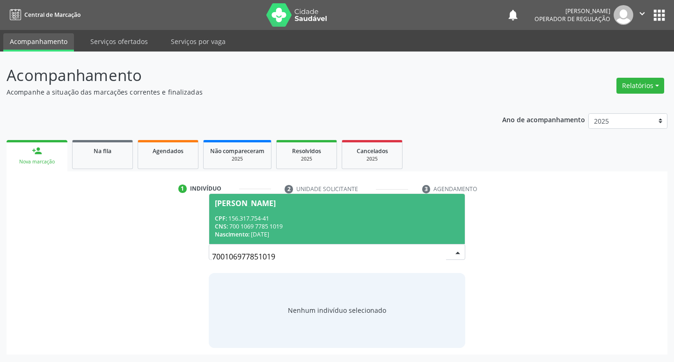
click at [289, 197] on span "[PERSON_NAME] CPF: 156.317.754-41 CNS: 700 1069 7785 1019 Nascimento: [DATE]" at bounding box center [337, 219] width 256 height 50
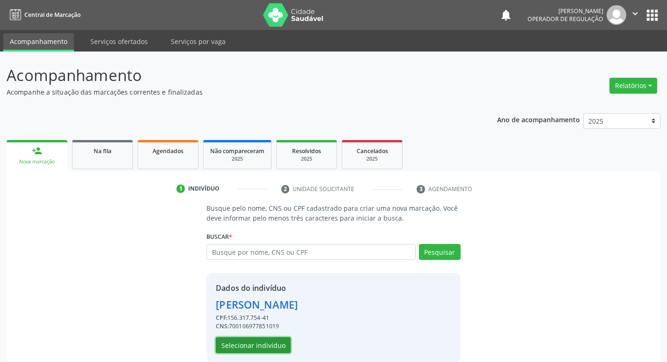
click at [262, 346] on button "Selecionar indivíduo" at bounding box center [253, 345] width 75 height 16
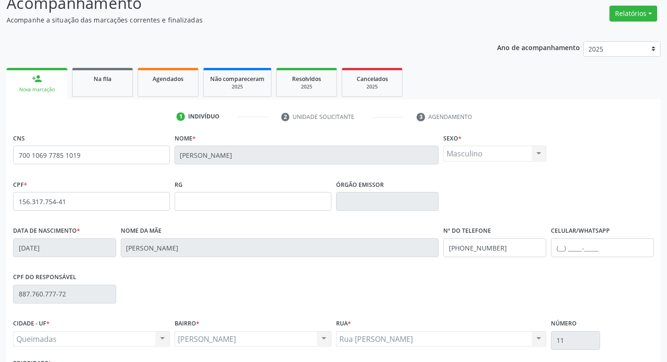
scroll to position [146, 0]
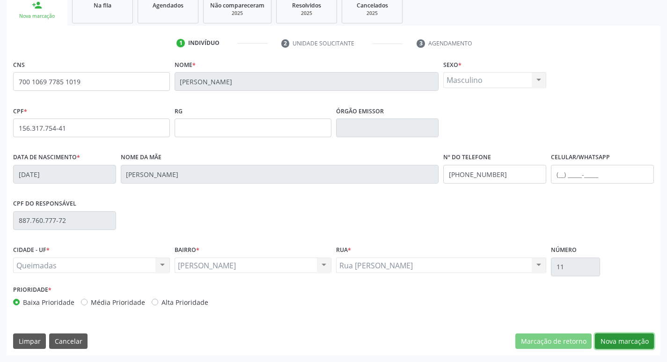
click at [620, 339] on button "Nova marcação" at bounding box center [624, 341] width 59 height 16
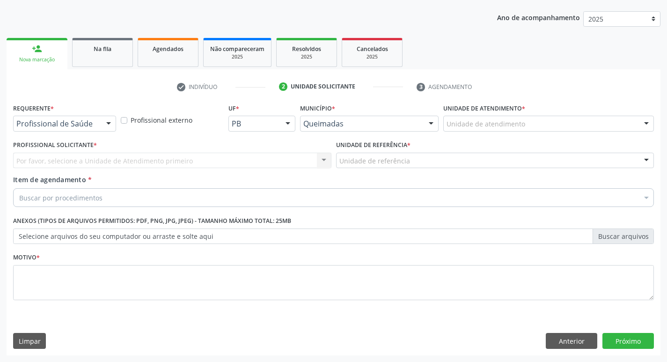
scroll to position [102, 0]
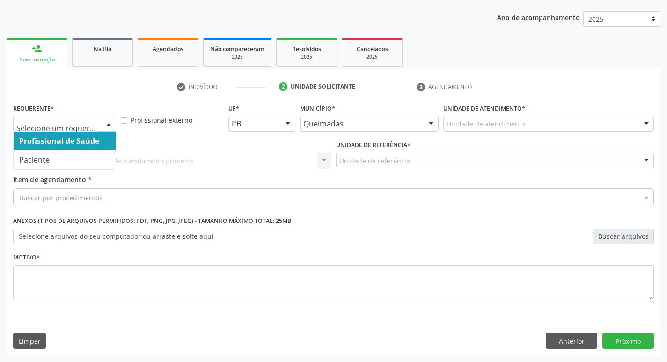
click at [105, 126] on div at bounding box center [109, 124] width 14 height 16
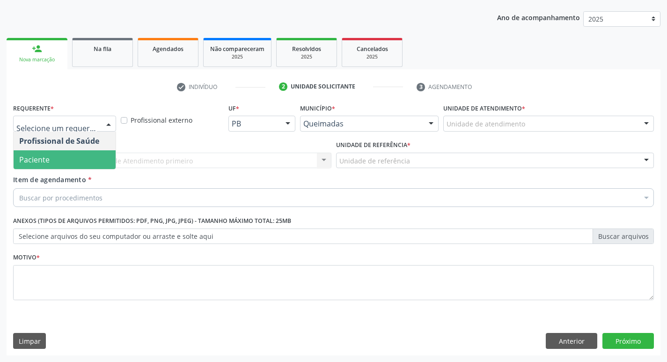
click at [73, 159] on span "Paciente" at bounding box center [65, 159] width 102 height 19
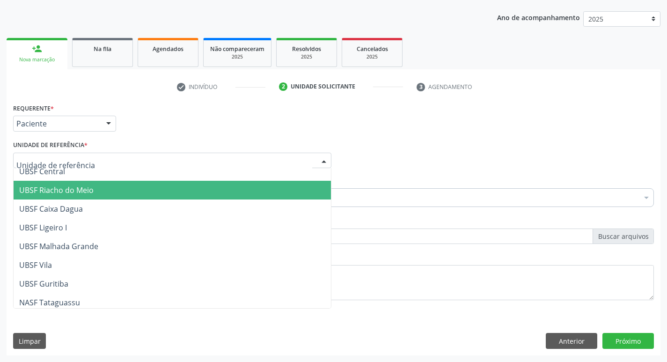
scroll to position [234, 0]
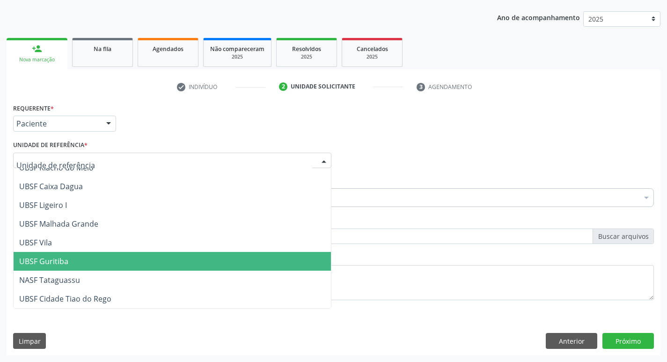
click at [33, 261] on span "UBSF Guritiba" at bounding box center [43, 261] width 49 height 10
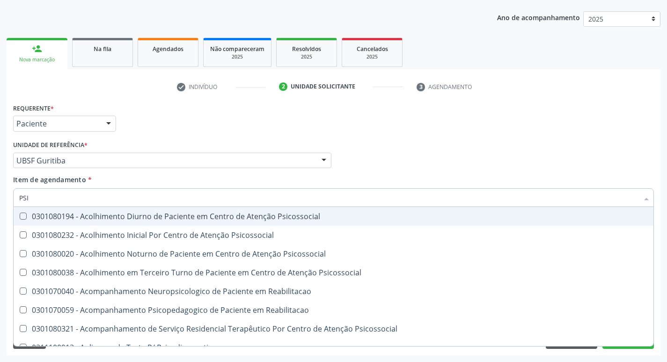
type input "PSIQ"
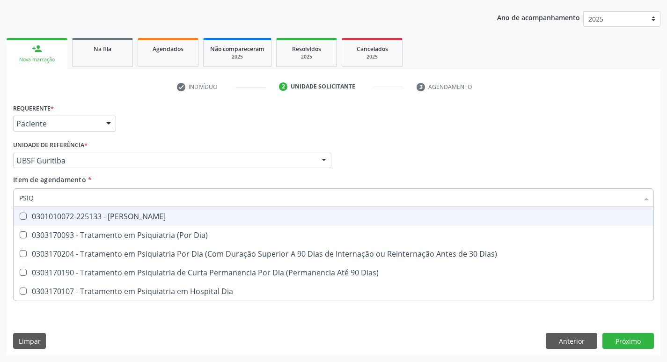
click at [25, 218] on Psiquiatra at bounding box center [23, 215] width 7 height 7
click at [20, 218] on Psiquiatra "checkbox" at bounding box center [17, 216] width 6 height 6
checkbox Psiquiatra "true"
click at [431, 161] on div "Profissional Solicitante Por favor, selecione a Unidade de Atendimento primeiro…" at bounding box center [333, 156] width 645 height 37
checkbox Dia\) "true"
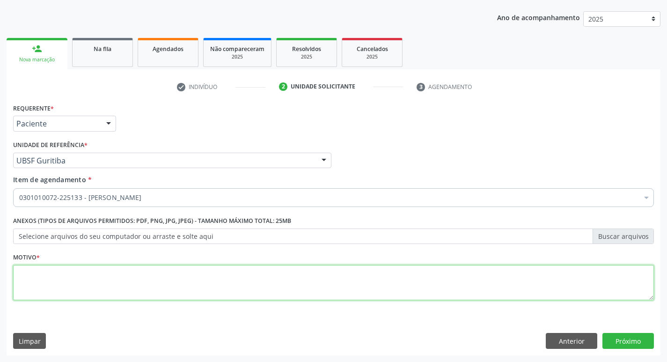
click at [50, 276] on textarea at bounding box center [333, 283] width 641 height 36
type textarea "CONSULTA COM PSIQUIATRA"
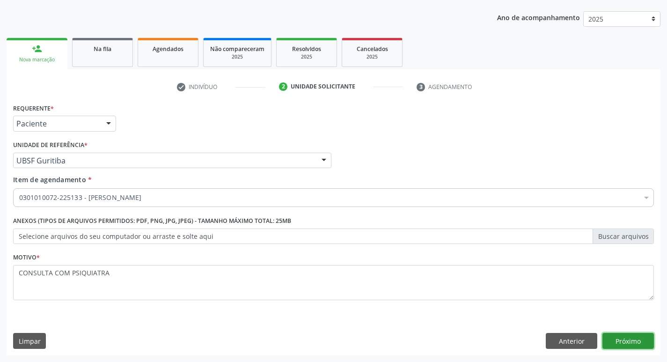
click at [625, 336] on button "Próximo" at bounding box center [627, 341] width 51 height 16
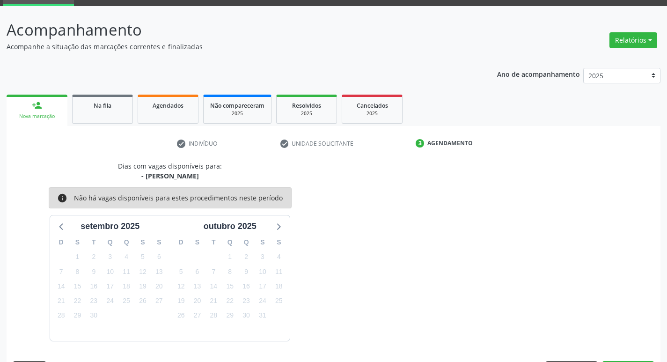
scroll to position [73, 0]
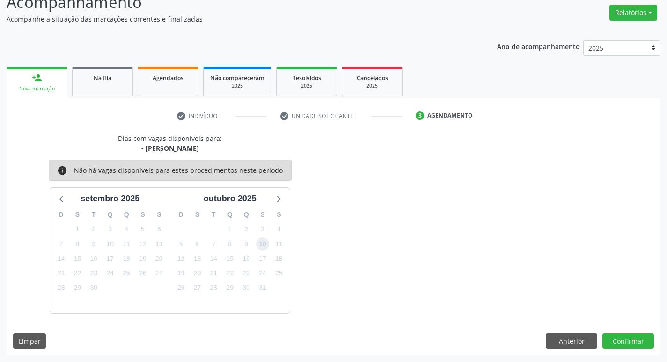
click at [262, 247] on span "10" at bounding box center [262, 243] width 13 height 13
click at [627, 341] on button "Confirmar" at bounding box center [627, 341] width 51 height 16
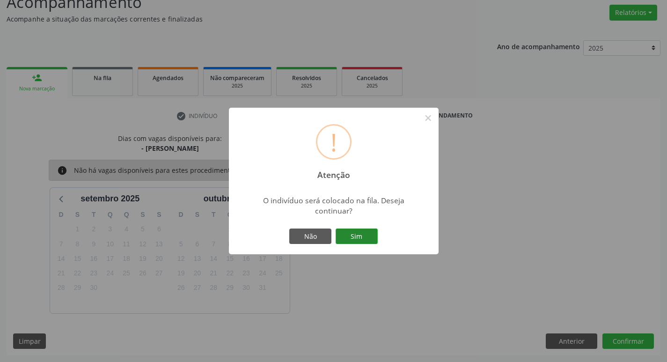
click at [359, 238] on button "Sim" at bounding box center [357, 236] width 42 height 16
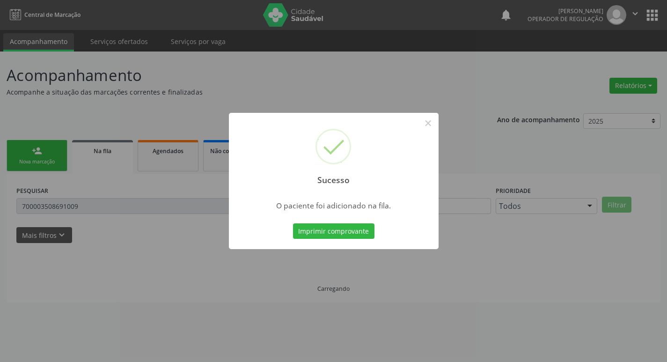
scroll to position [0, 0]
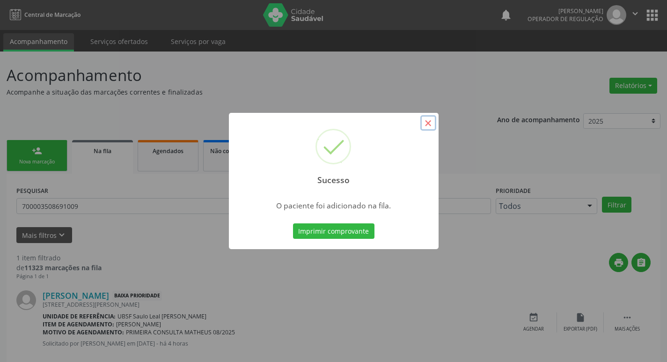
click at [427, 123] on button "×" at bounding box center [428, 123] width 16 height 16
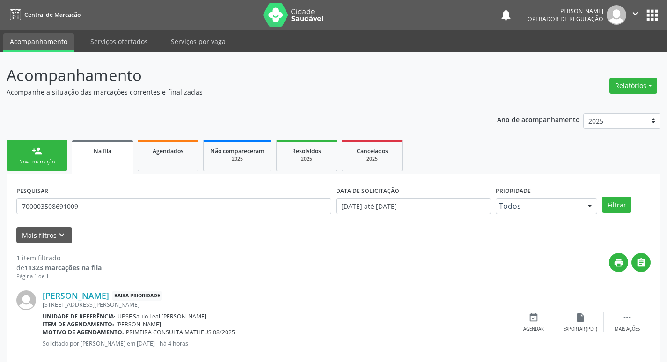
click at [38, 161] on div "Nova marcação" at bounding box center [37, 161] width 47 height 7
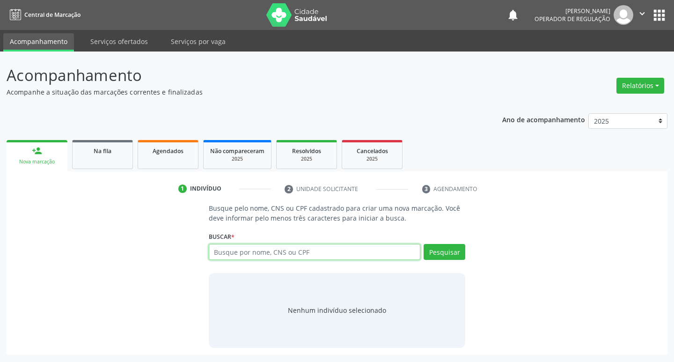
click at [245, 254] on input "text" at bounding box center [315, 252] width 212 height 16
type input "706906150589639"
click at [433, 251] on button "Pesquisar" at bounding box center [445, 252] width 42 height 16
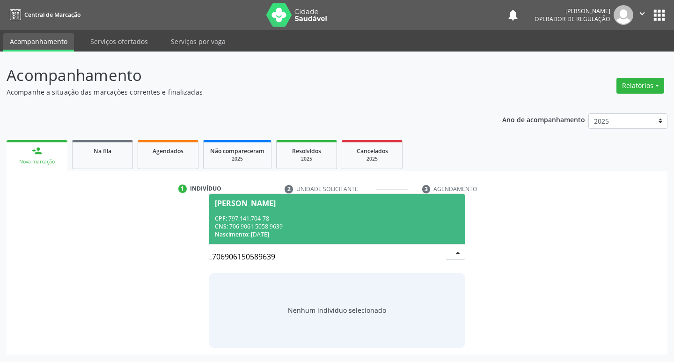
click at [237, 203] on div "[PERSON_NAME]" at bounding box center [245, 202] width 61 height 7
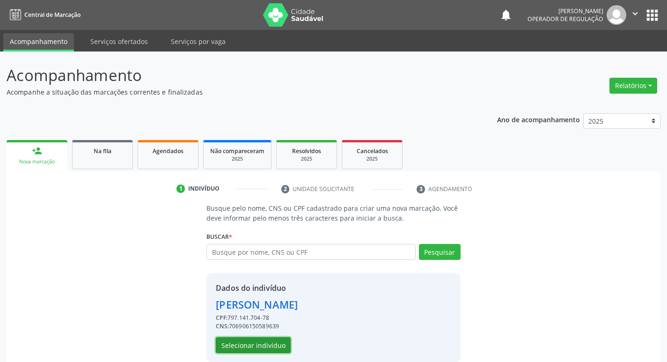
click at [254, 351] on button "Selecionar indivíduo" at bounding box center [253, 345] width 75 height 16
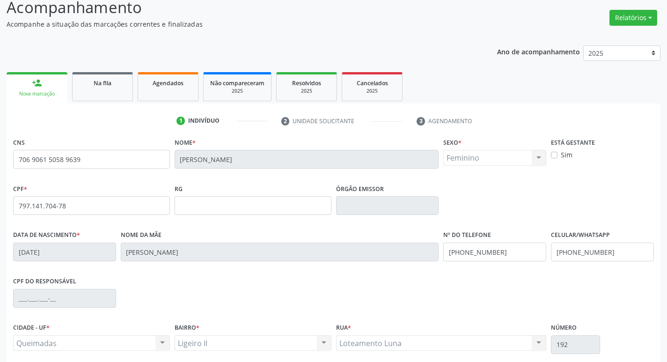
scroll to position [146, 0]
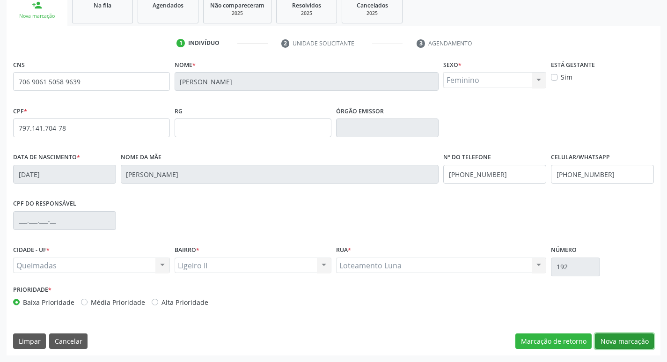
click at [622, 339] on button "Nova marcação" at bounding box center [624, 341] width 59 height 16
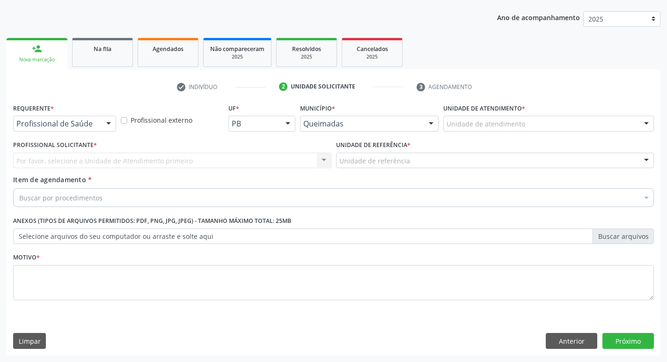
click at [112, 119] on div at bounding box center [109, 124] width 14 height 16
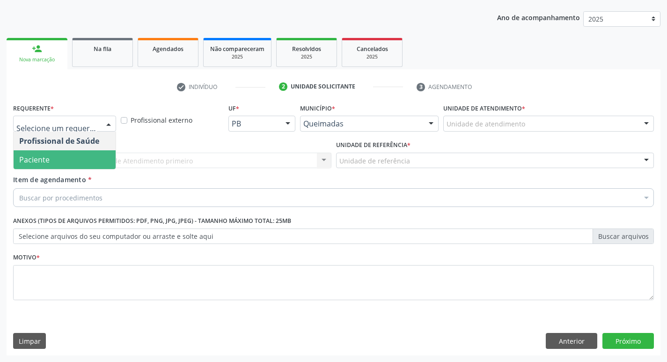
click at [99, 160] on span "Paciente" at bounding box center [65, 159] width 102 height 19
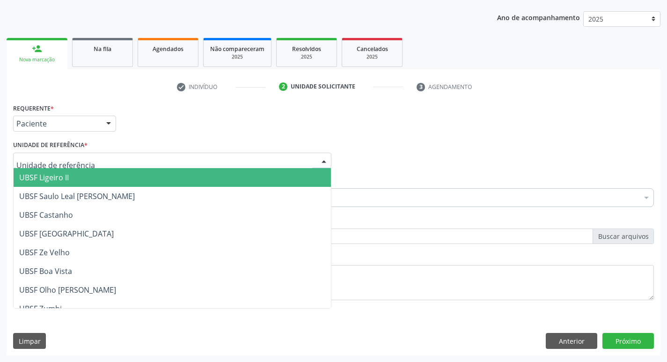
click at [99, 160] on div at bounding box center [172, 161] width 318 height 16
click at [94, 176] on span "UBSF Ligeiro II" at bounding box center [172, 177] width 317 height 19
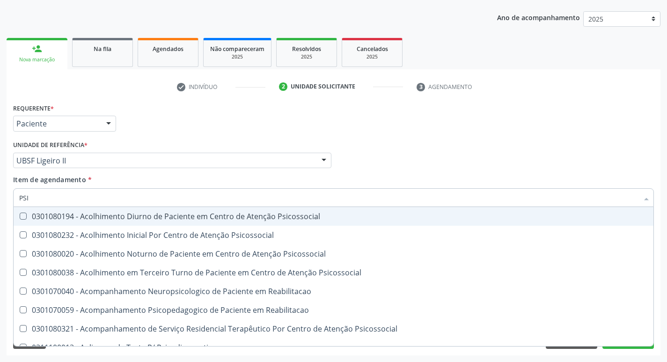
type input "PSIQ"
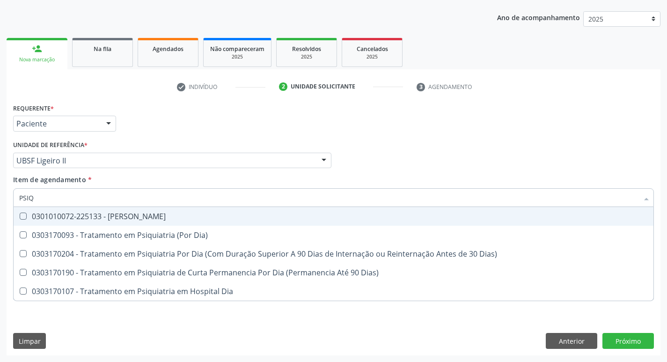
click at [24, 214] on Psiquiatra at bounding box center [23, 215] width 7 height 7
click at [20, 214] on Psiquiatra "checkbox" at bounding box center [17, 216] width 6 height 6
checkbox Psiquiatra "true"
click at [450, 146] on div "Profissional Solicitante Por favor, selecione a Unidade de Atendimento primeiro…" at bounding box center [333, 156] width 645 height 37
checkbox Dia\) "true"
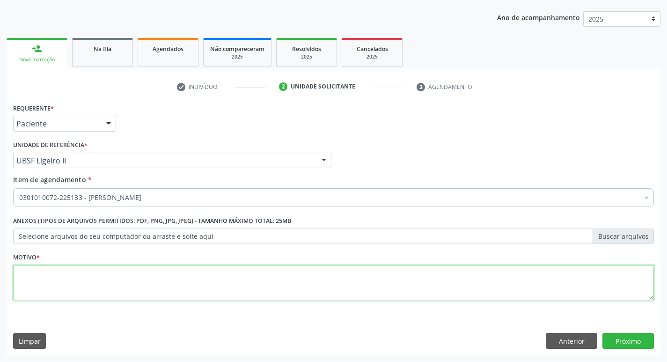
click at [49, 278] on textarea at bounding box center [333, 283] width 641 height 36
type textarea "AVALIACAO"
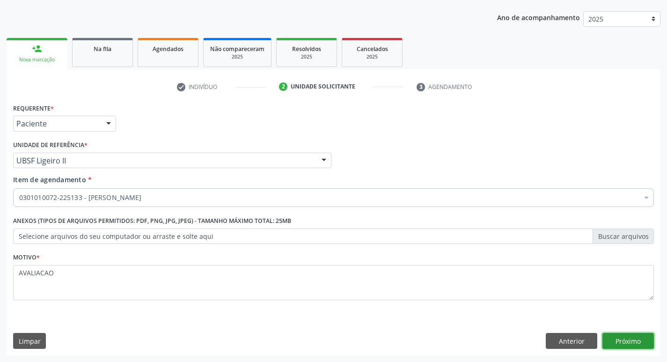
click at [636, 343] on button "Próximo" at bounding box center [627, 341] width 51 height 16
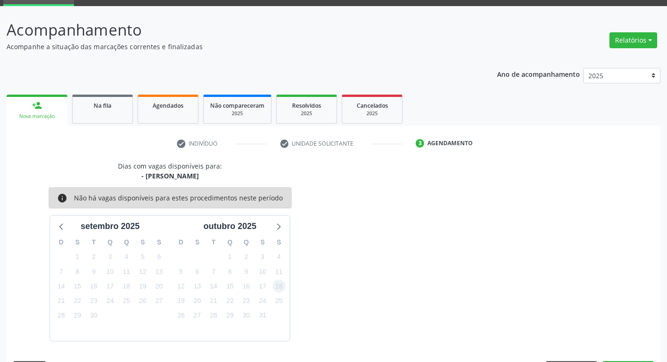
scroll to position [73, 0]
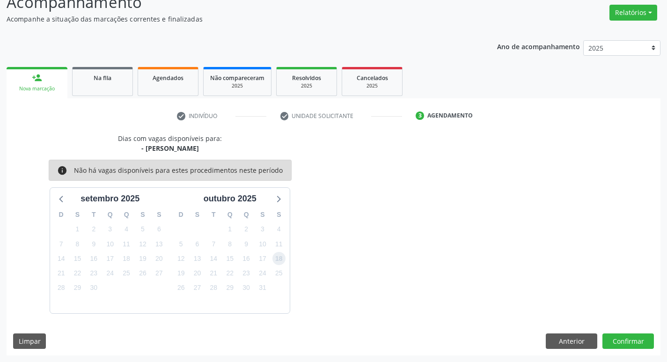
click at [276, 260] on span "18" at bounding box center [278, 258] width 13 height 13
click at [630, 342] on button "Confirmar" at bounding box center [627, 341] width 51 height 16
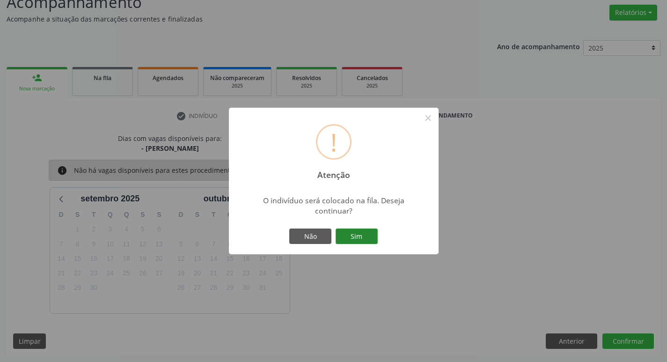
click at [369, 237] on button "Sim" at bounding box center [357, 236] width 42 height 16
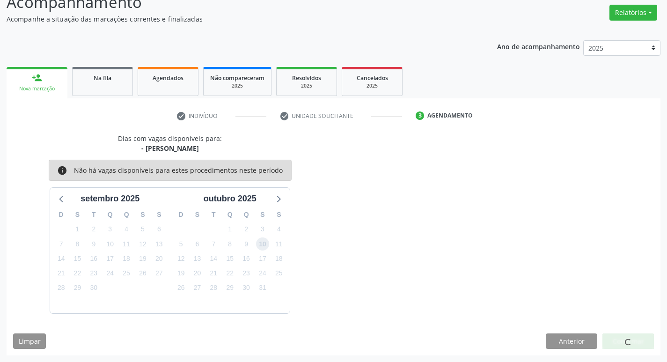
click at [258, 239] on span "10" at bounding box center [262, 243] width 13 height 13
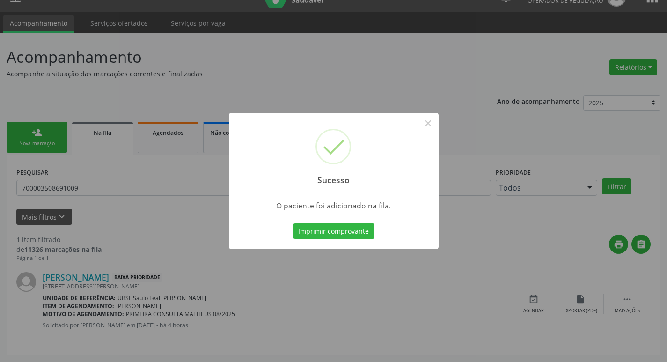
scroll to position [0, 0]
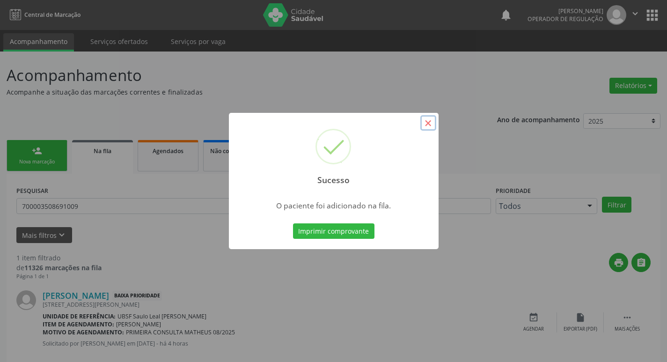
click at [431, 123] on button "×" at bounding box center [428, 123] width 16 height 16
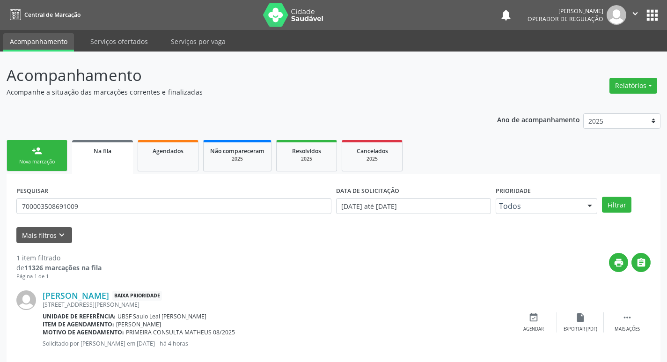
click at [38, 155] on div "person_add" at bounding box center [37, 151] width 10 height 10
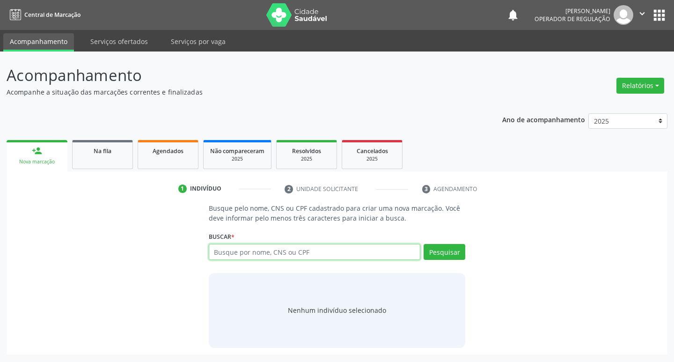
click at [297, 249] on input "text" at bounding box center [315, 252] width 212 height 16
click at [253, 252] on input "text" at bounding box center [315, 252] width 212 height 16
type input "708009813019328"
click at [458, 251] on button "Pesquisar" at bounding box center [445, 252] width 42 height 16
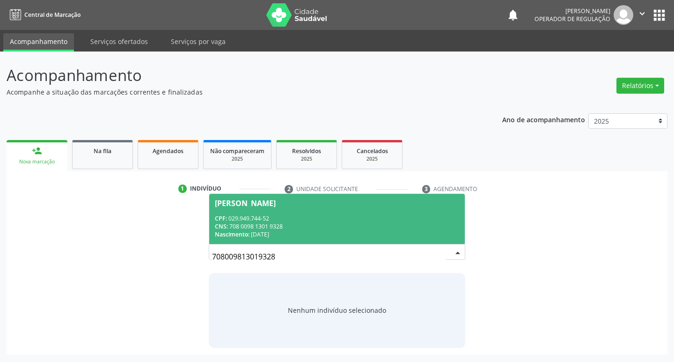
click at [269, 203] on div "[PERSON_NAME]" at bounding box center [245, 202] width 61 height 7
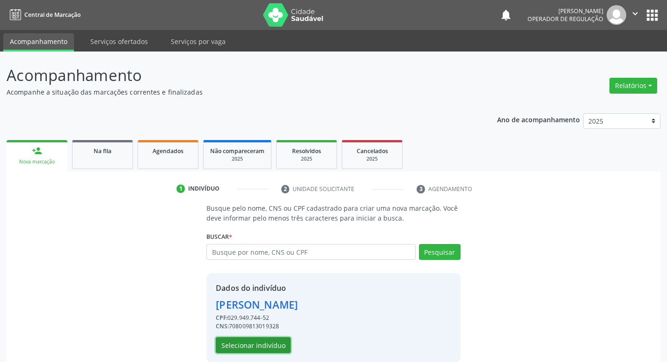
click at [243, 339] on button "Selecionar indivíduo" at bounding box center [253, 345] width 75 height 16
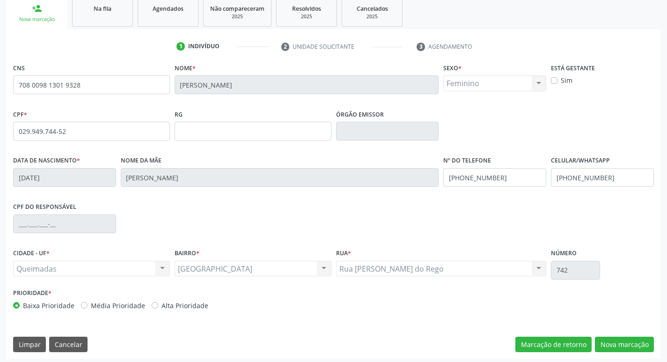
scroll to position [146, 0]
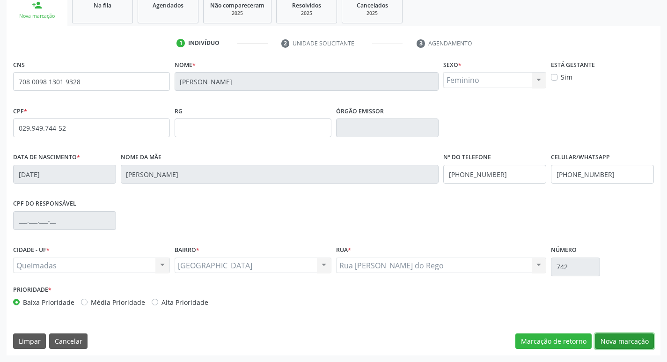
click at [613, 338] on button "Nova marcação" at bounding box center [624, 341] width 59 height 16
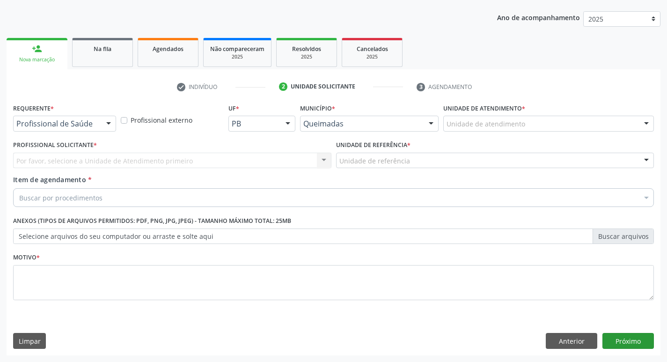
scroll to position [102, 0]
click at [106, 122] on div at bounding box center [109, 124] width 14 height 16
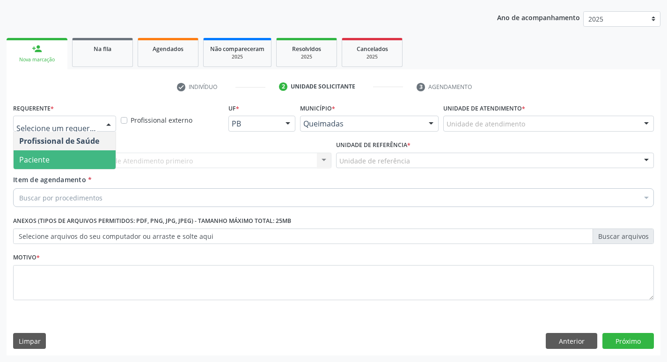
click at [88, 157] on span "Paciente" at bounding box center [65, 159] width 102 height 19
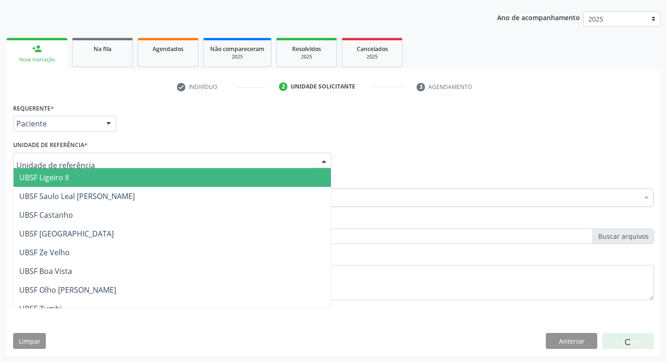
click at [88, 157] on div at bounding box center [172, 161] width 318 height 16
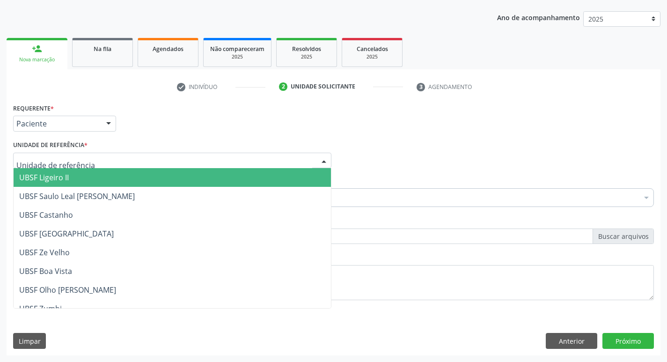
click at [93, 186] on span "UBSF Ligeiro II" at bounding box center [172, 177] width 317 height 19
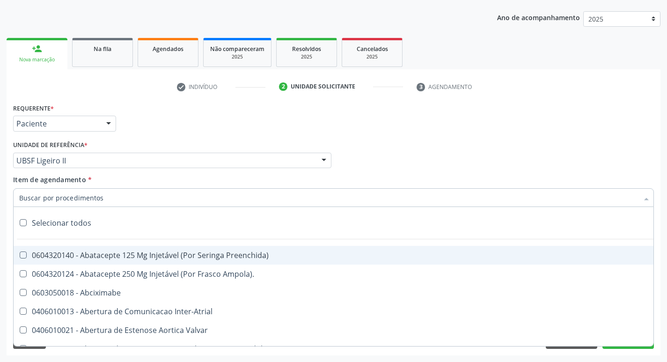
click at [84, 197] on input "Item de agendamento *" at bounding box center [328, 197] width 619 height 19
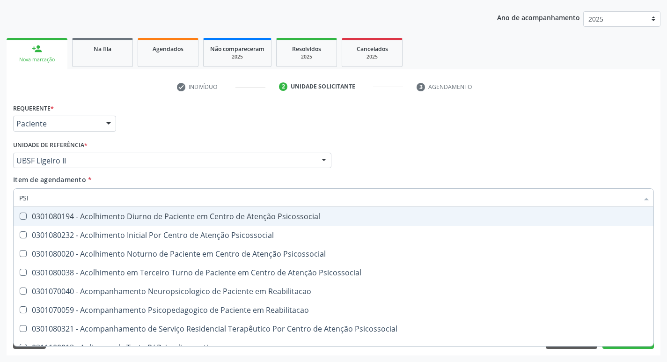
type input "PSIQ"
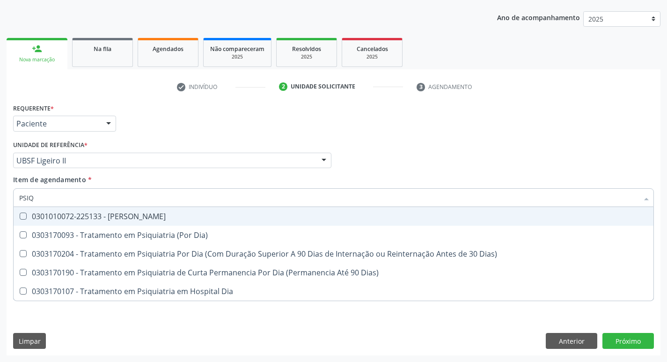
click at [25, 218] on Psiquiatra at bounding box center [23, 215] width 7 height 7
click at [20, 218] on Psiquiatra "checkbox" at bounding box center [17, 216] width 6 height 6
checkbox Psiquiatra "true"
click at [460, 171] on div "Profissional Solicitante Por favor, selecione a Unidade de Atendimento primeiro…" at bounding box center [333, 156] width 645 height 37
checkbox Dia\) "true"
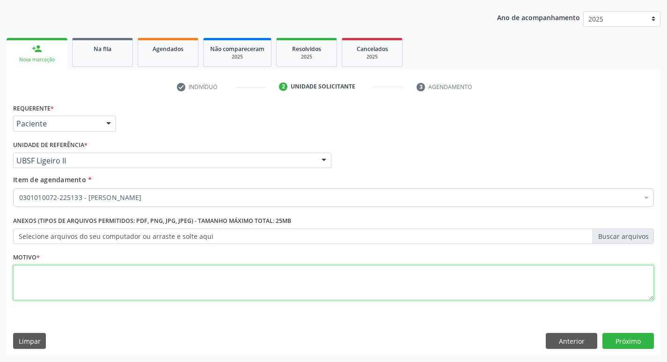
click at [64, 278] on textarea at bounding box center [333, 283] width 641 height 36
type textarea "AVALIACAO"
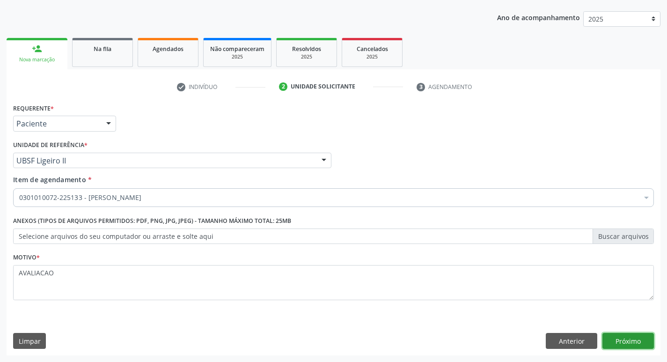
click at [639, 339] on button "Próximo" at bounding box center [627, 341] width 51 height 16
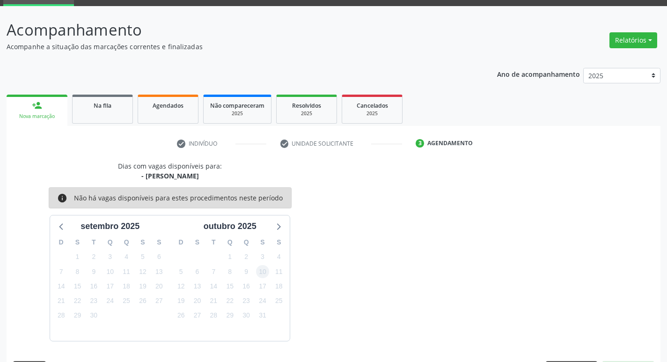
scroll to position [73, 0]
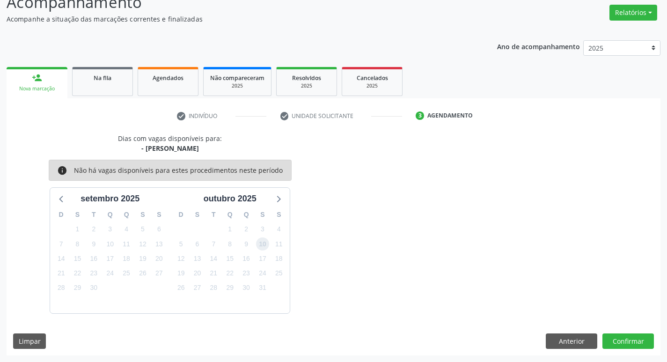
click at [263, 244] on span "10" at bounding box center [262, 243] width 13 height 13
click at [621, 335] on button "Confirmar" at bounding box center [627, 341] width 51 height 16
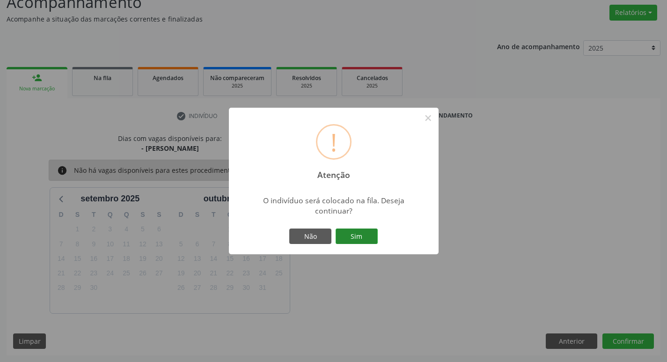
click at [354, 234] on button "Sim" at bounding box center [357, 236] width 42 height 16
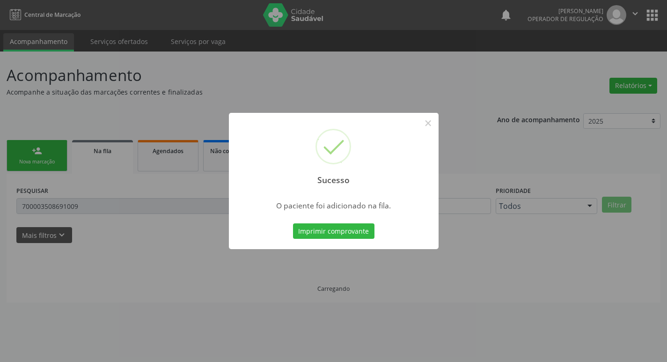
scroll to position [0, 0]
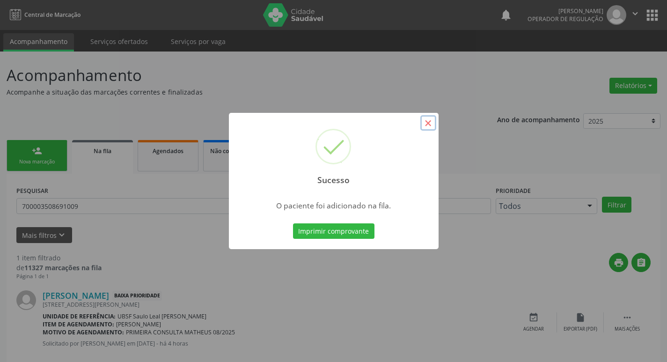
click at [429, 129] on button "×" at bounding box center [428, 123] width 16 height 16
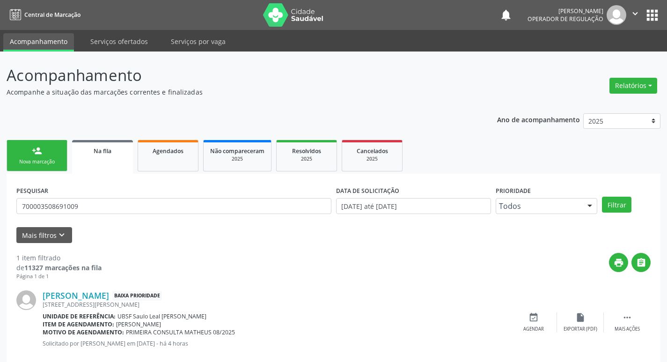
click at [55, 160] on div "Nova marcação" at bounding box center [37, 161] width 47 height 7
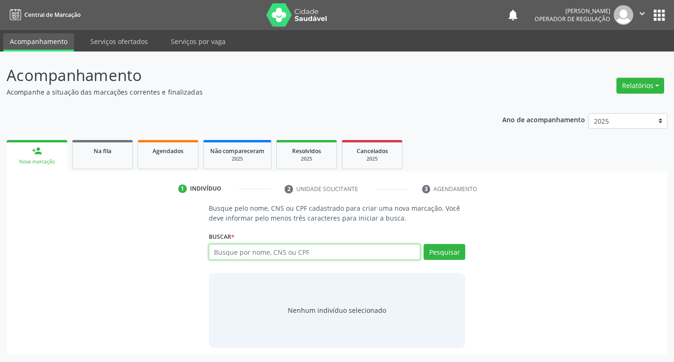
click at [259, 255] on input "text" at bounding box center [315, 252] width 212 height 16
type input "706506392277993"
click at [454, 255] on button "Pesquisar" at bounding box center [445, 252] width 42 height 16
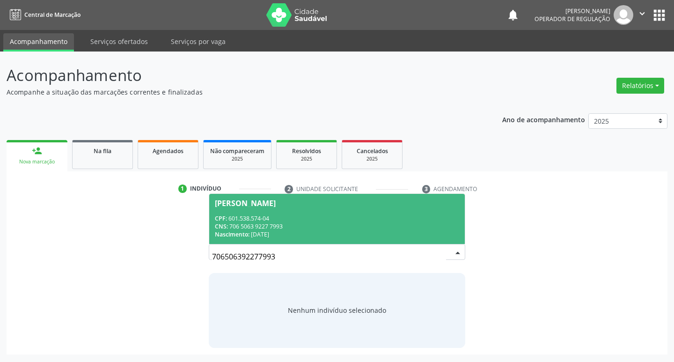
click at [250, 204] on div "[PERSON_NAME]" at bounding box center [245, 202] width 61 height 7
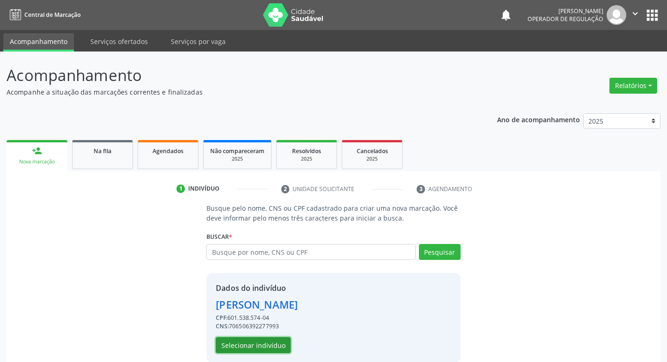
click at [247, 344] on button "Selecionar indivíduo" at bounding box center [253, 345] width 75 height 16
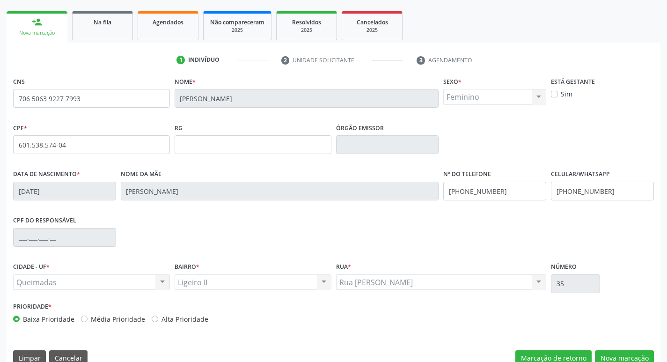
scroll to position [146, 0]
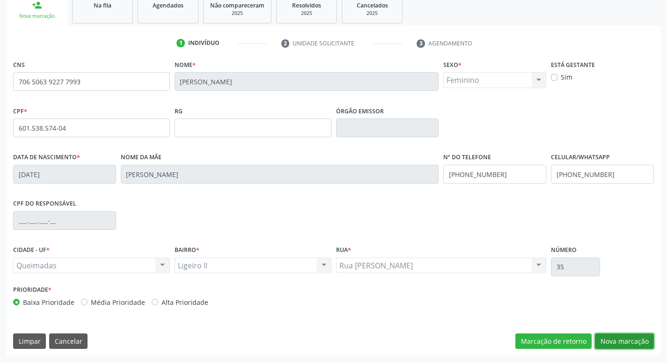
click at [622, 342] on button "Nova marcação" at bounding box center [624, 341] width 59 height 16
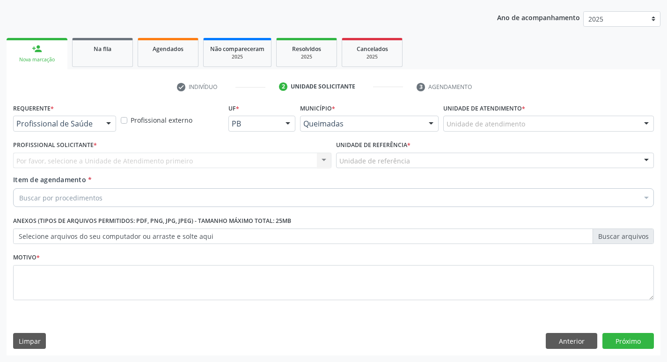
click at [109, 120] on div at bounding box center [109, 124] width 14 height 16
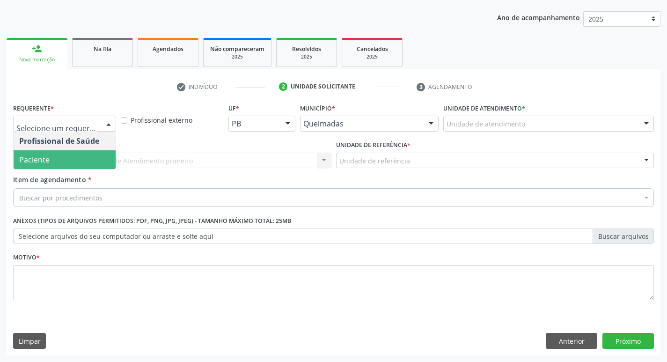
click at [109, 160] on span "Paciente" at bounding box center [65, 159] width 102 height 19
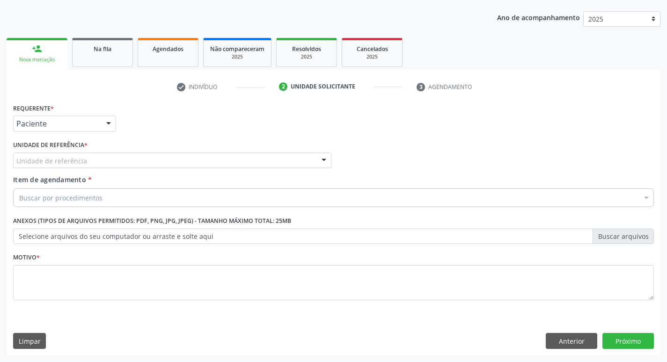
click at [109, 160] on div "Unidade de referência" at bounding box center [172, 161] width 318 height 16
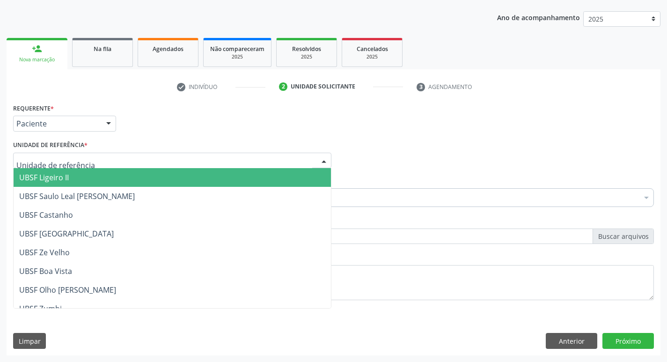
click at [107, 176] on span "UBSF Ligeiro II" at bounding box center [172, 177] width 317 height 19
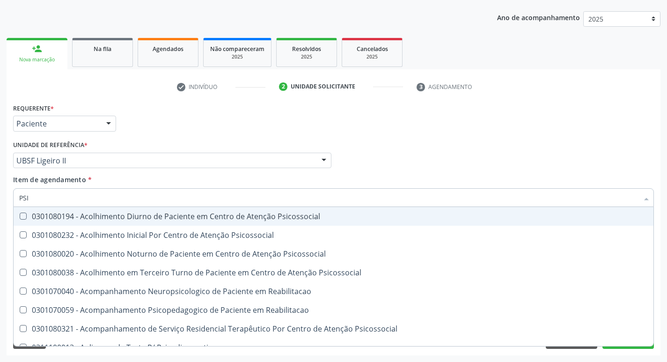
type input "PSIQ"
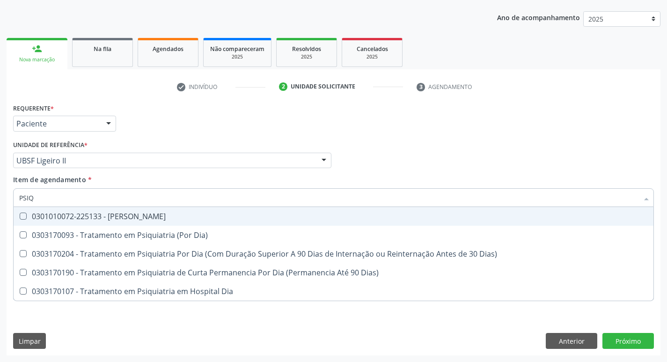
click at [26, 215] on Psiquiatra at bounding box center [23, 215] width 7 height 7
click at [20, 215] on Psiquiatra "checkbox" at bounding box center [17, 216] width 6 height 6
checkbox Psiquiatra "true"
click at [410, 158] on div "Profissional Solicitante Por favor, selecione a Unidade de Atendimento primeiro…" at bounding box center [333, 156] width 645 height 37
checkbox Dia\) "true"
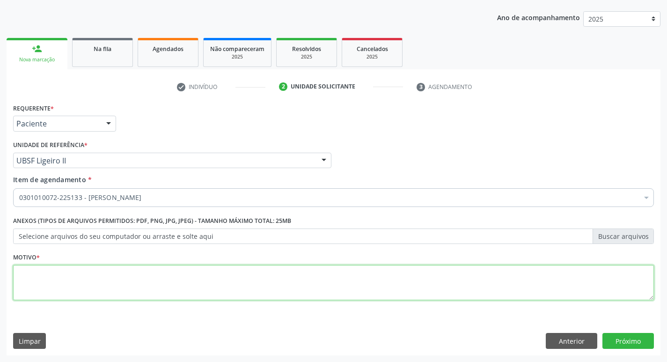
click at [40, 280] on textarea at bounding box center [333, 283] width 641 height 36
type textarea "CONSULTA"
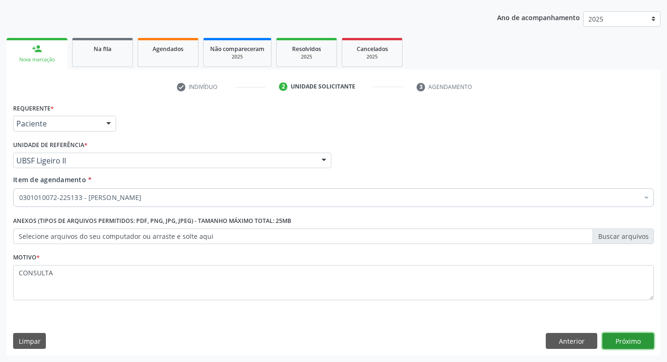
click at [616, 336] on button "Próximo" at bounding box center [627, 341] width 51 height 16
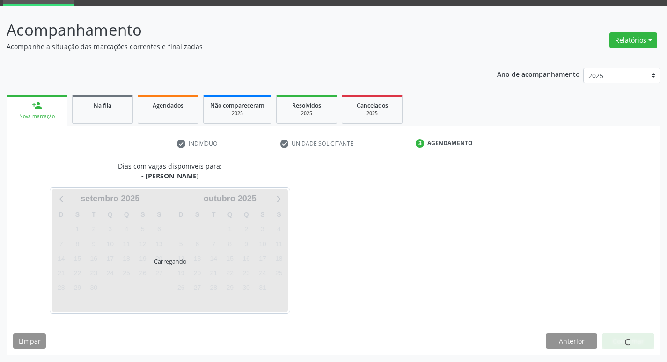
scroll to position [73, 0]
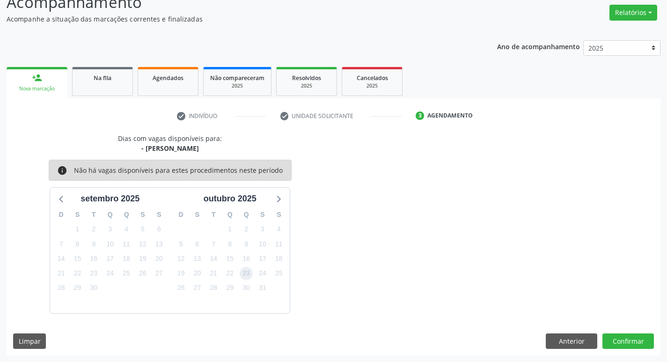
click at [251, 274] on span "23" at bounding box center [246, 273] width 13 height 13
click at [620, 339] on button "Confirmar" at bounding box center [627, 341] width 51 height 16
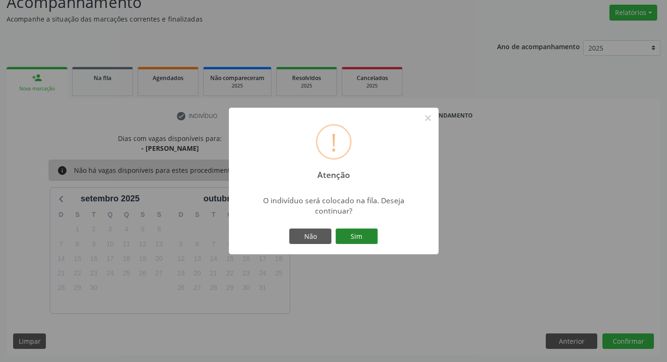
click at [354, 234] on button "Sim" at bounding box center [357, 236] width 42 height 16
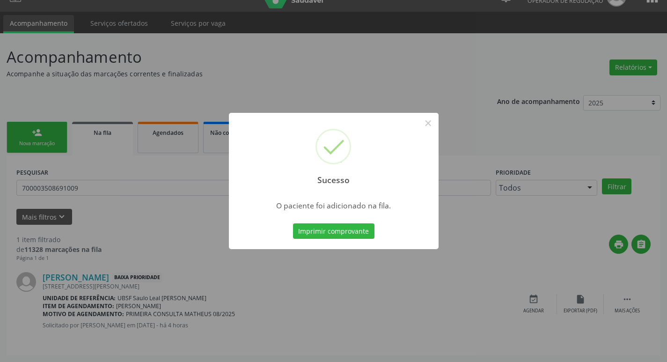
scroll to position [0, 0]
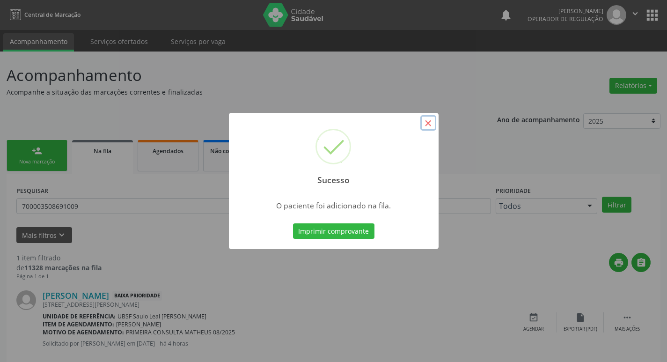
click at [428, 121] on button "×" at bounding box center [428, 123] width 16 height 16
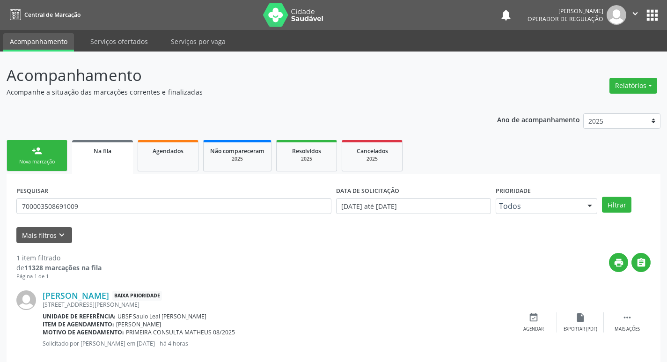
click at [54, 157] on link "person_add Nova marcação" at bounding box center [37, 155] width 61 height 31
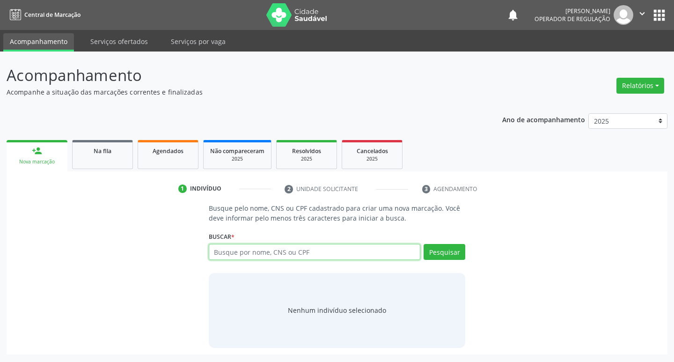
click at [234, 248] on input "text" at bounding box center [315, 252] width 212 height 16
click at [231, 255] on input "text" at bounding box center [315, 252] width 212 height 16
type input "706902122301932"
click at [433, 250] on button "Pesquisar" at bounding box center [445, 252] width 42 height 16
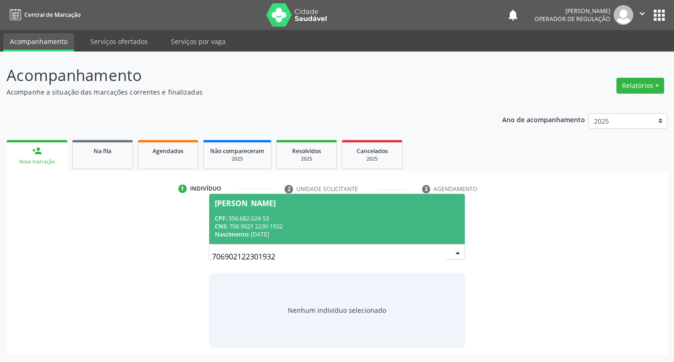
click at [262, 201] on div "[PERSON_NAME]" at bounding box center [245, 202] width 61 height 7
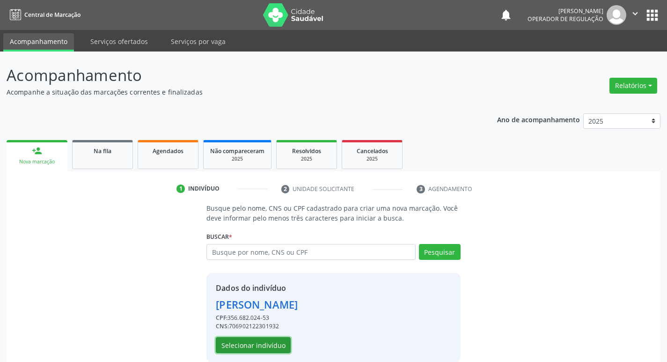
click at [260, 352] on button "Selecionar indivíduo" at bounding box center [253, 345] width 75 height 16
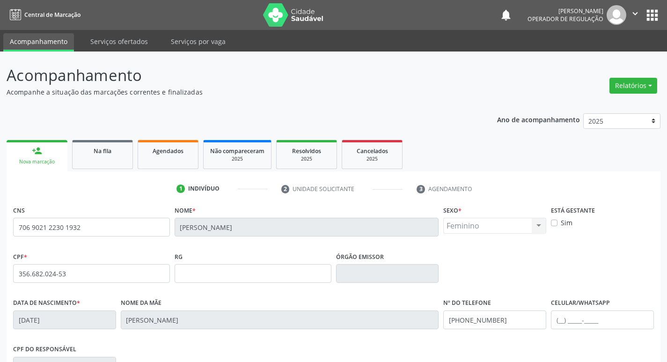
scroll to position [146, 0]
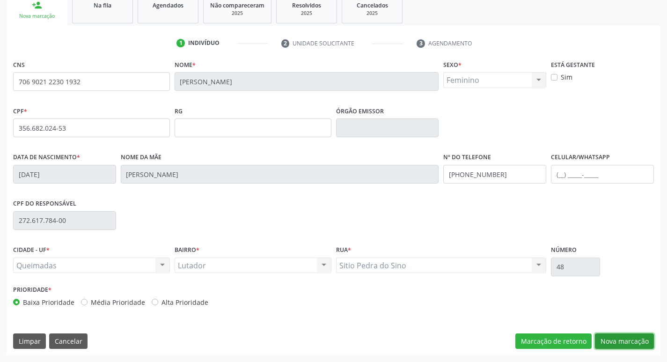
click at [613, 338] on button "Nova marcação" at bounding box center [624, 341] width 59 height 16
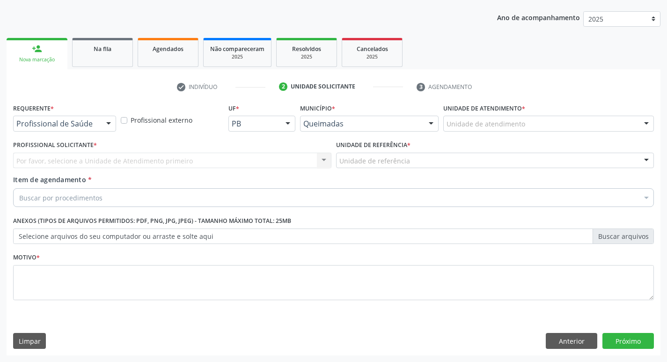
click at [107, 124] on div at bounding box center [109, 124] width 14 height 16
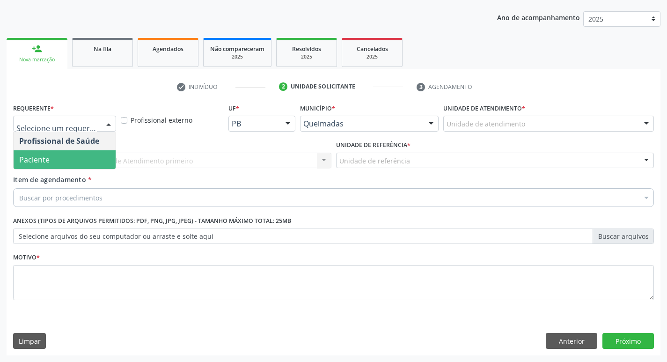
click at [92, 158] on span "Paciente" at bounding box center [65, 159] width 102 height 19
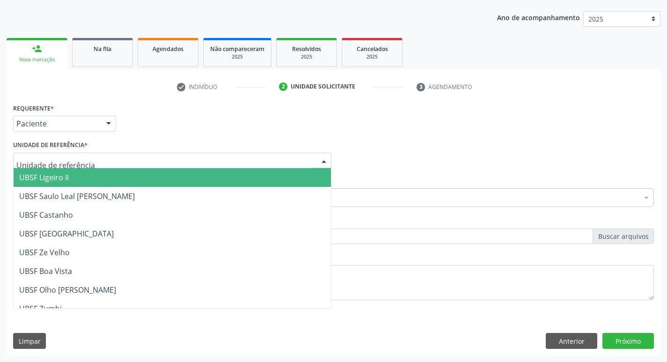
click at [86, 162] on div at bounding box center [172, 161] width 318 height 16
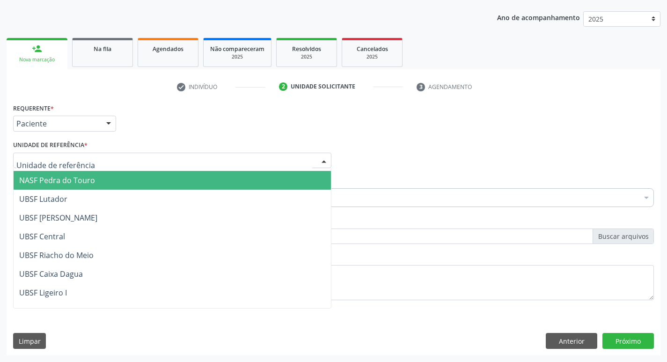
scroll to position [234, 0]
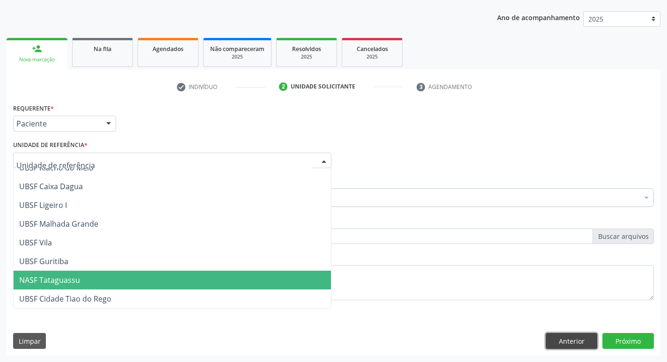
click at [567, 341] on button "Anterior" at bounding box center [571, 341] width 51 height 16
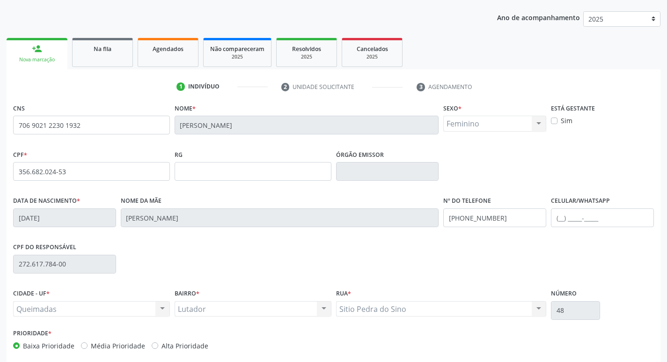
click at [567, 341] on div "Prioridade * Baixa Prioridade Média Prioridade Alta Prioridade" at bounding box center [333, 341] width 645 height 31
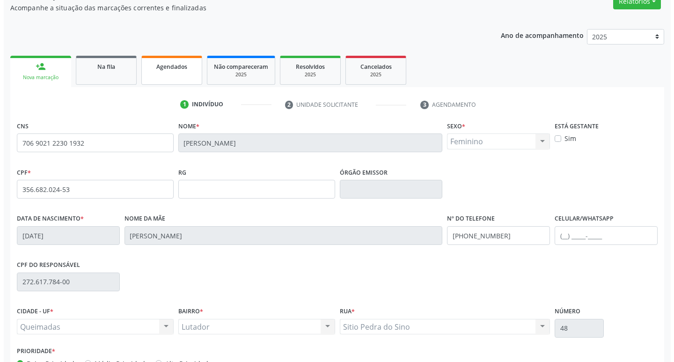
scroll to position [0, 0]
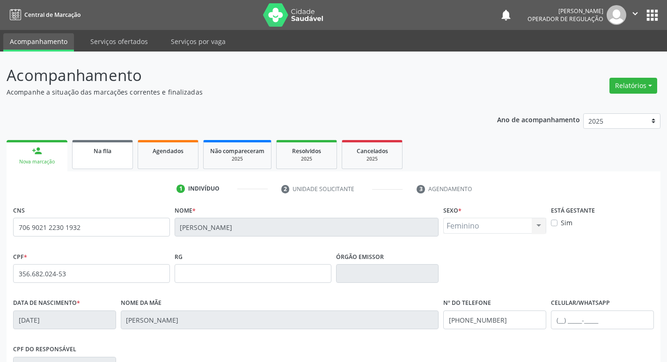
click at [98, 154] on span "Na fila" at bounding box center [103, 151] width 18 height 8
